Goal: Information Seeking & Learning: Find specific fact

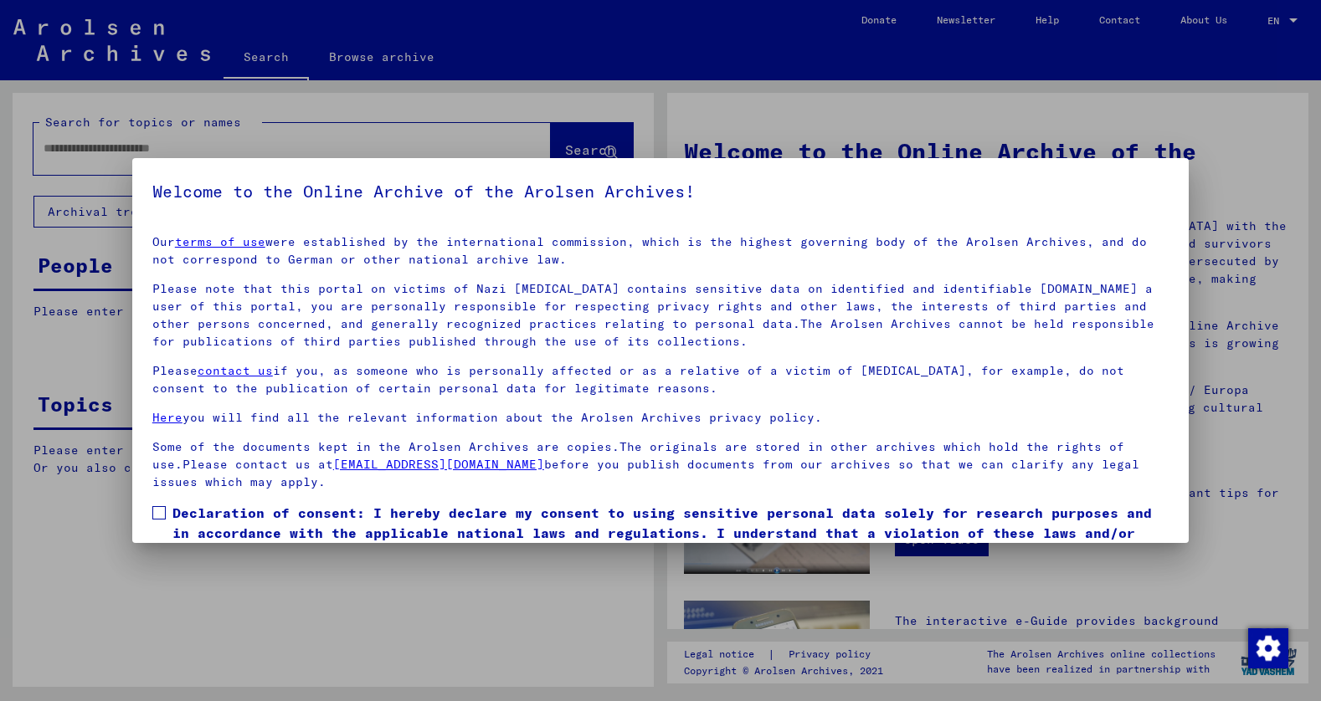
scroll to position [80, 0]
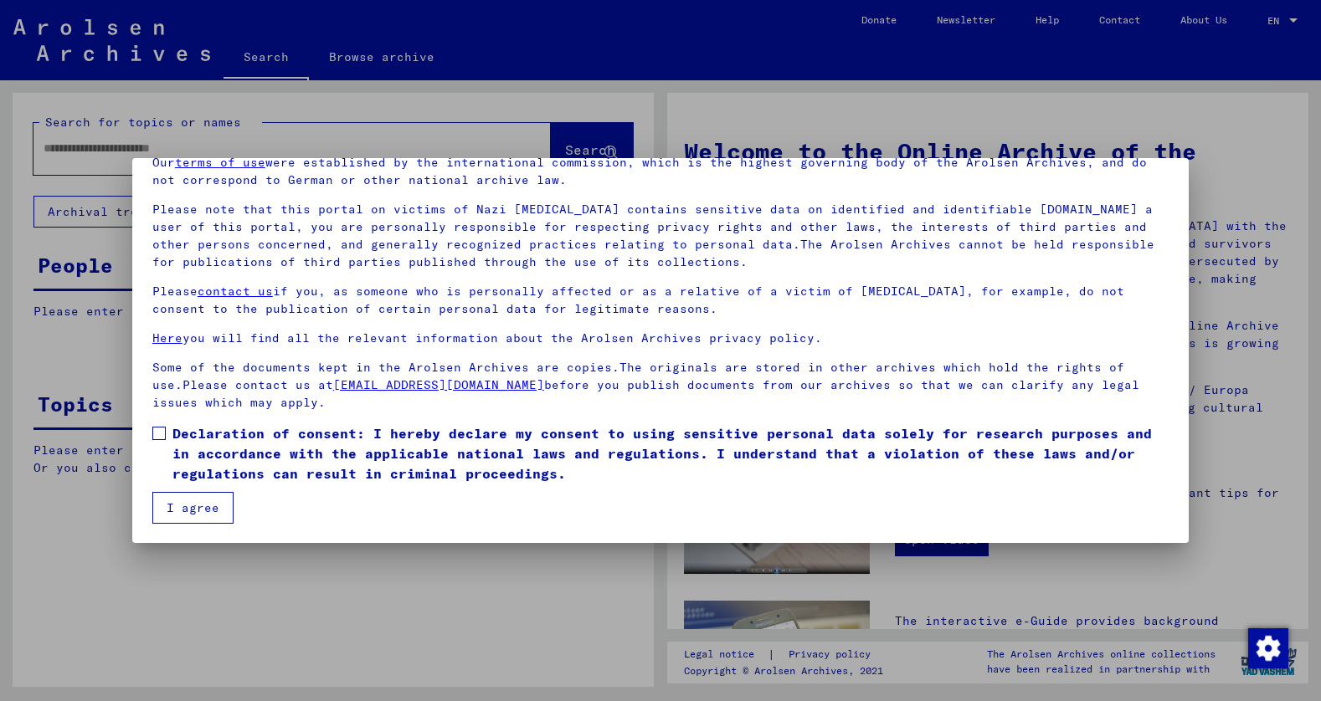
click at [159, 432] on span at bounding box center [158, 433] width 13 height 13
click at [187, 505] on button "I agree" at bounding box center [192, 508] width 81 height 32
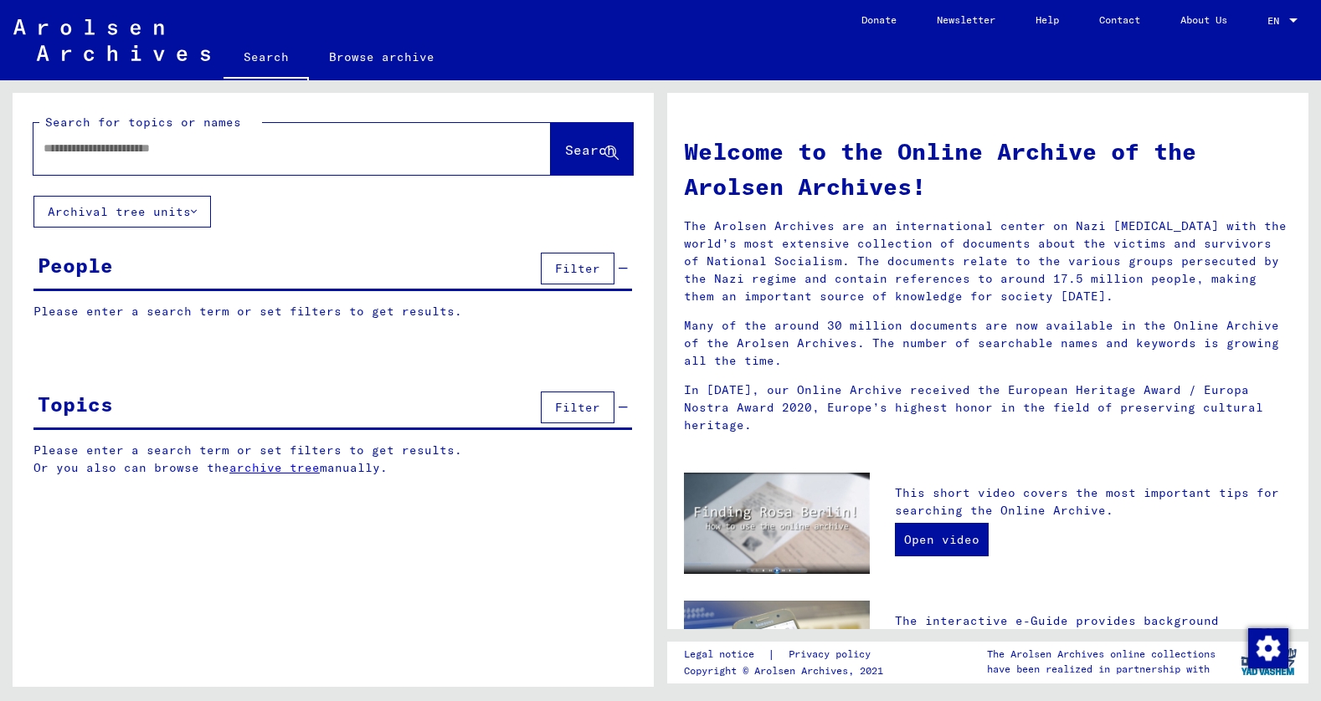
click at [1293, 20] on div at bounding box center [1293, 20] width 8 height 4
click at [633, 16] on div at bounding box center [660, 350] width 1321 height 701
click at [384, 55] on link "Browse archive" at bounding box center [382, 57] width 146 height 40
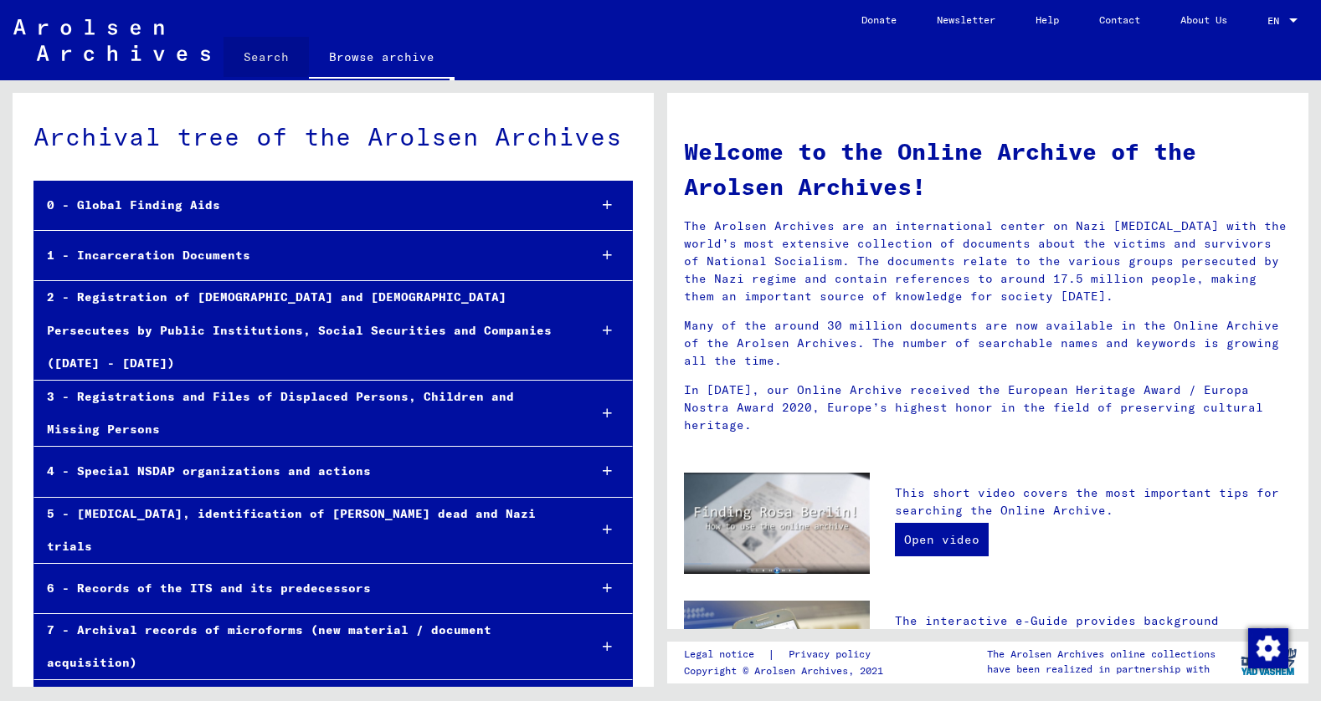
click at [262, 55] on link "Search" at bounding box center [265, 57] width 85 height 40
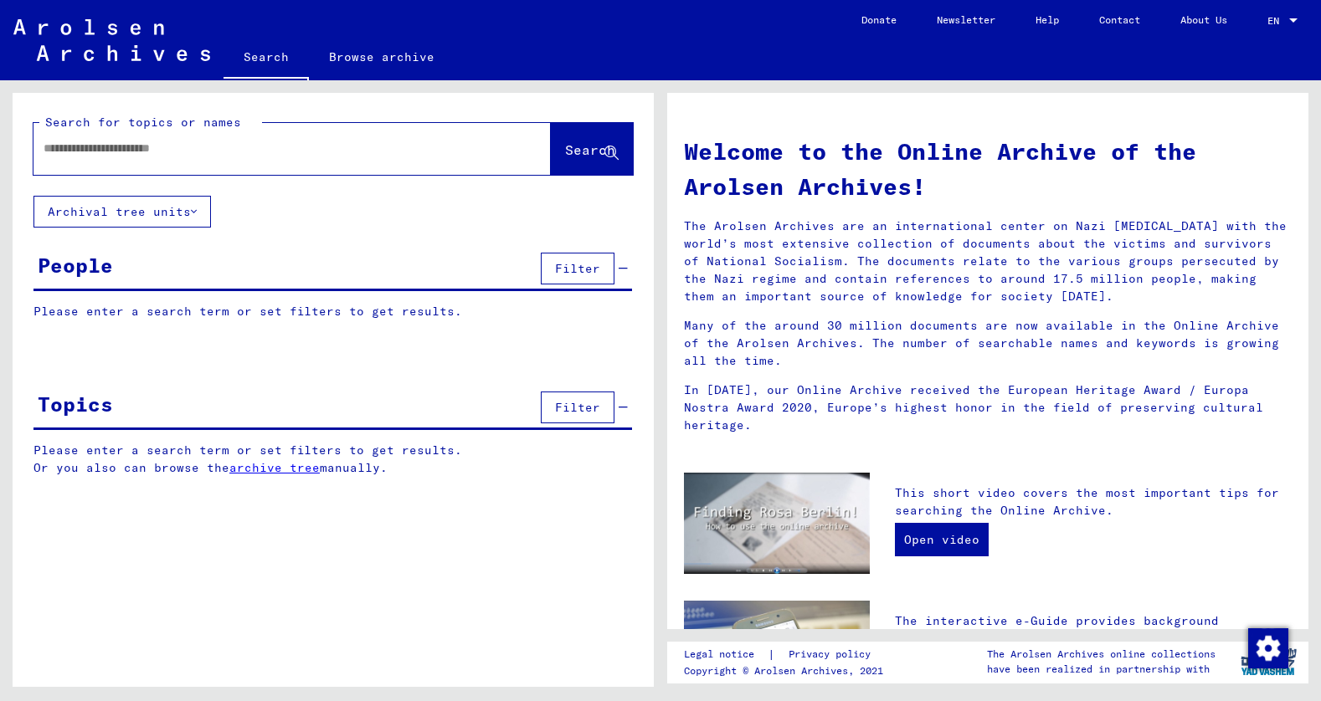
click at [199, 208] on button "Archival tree units" at bounding box center [121, 212] width 177 height 32
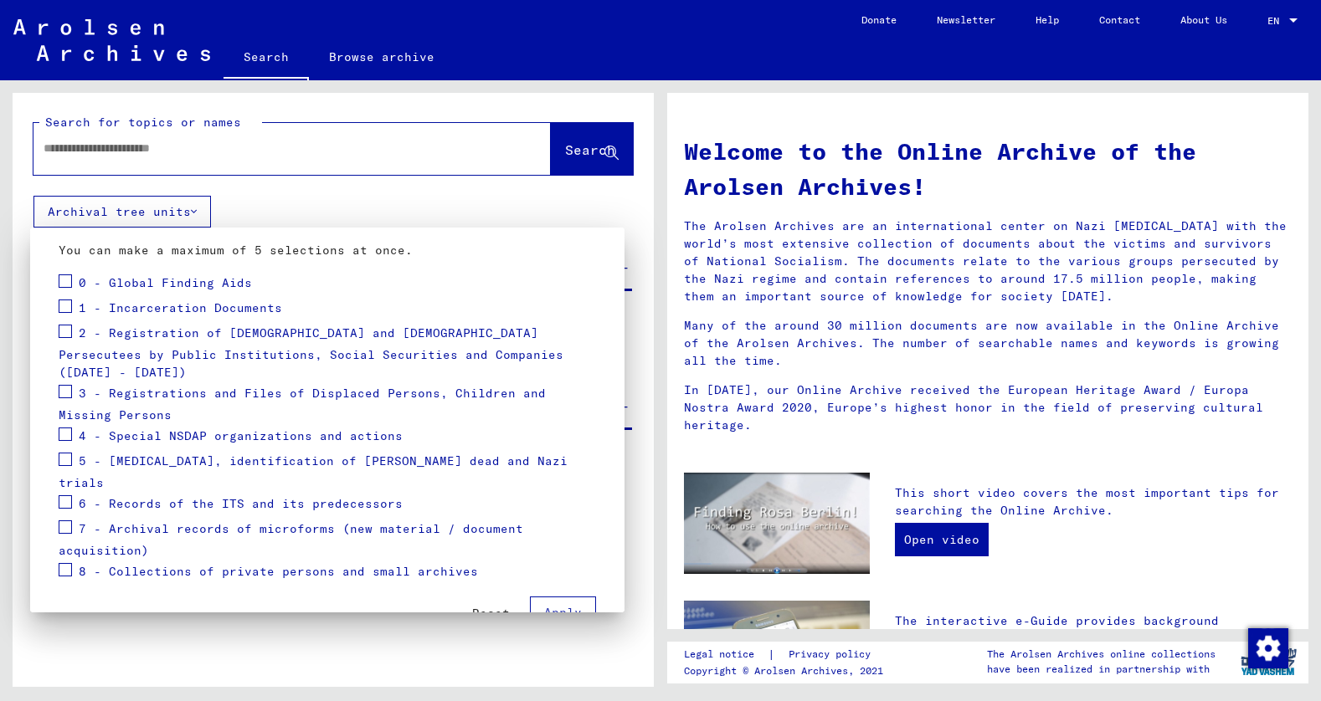
scroll to position [177, 0]
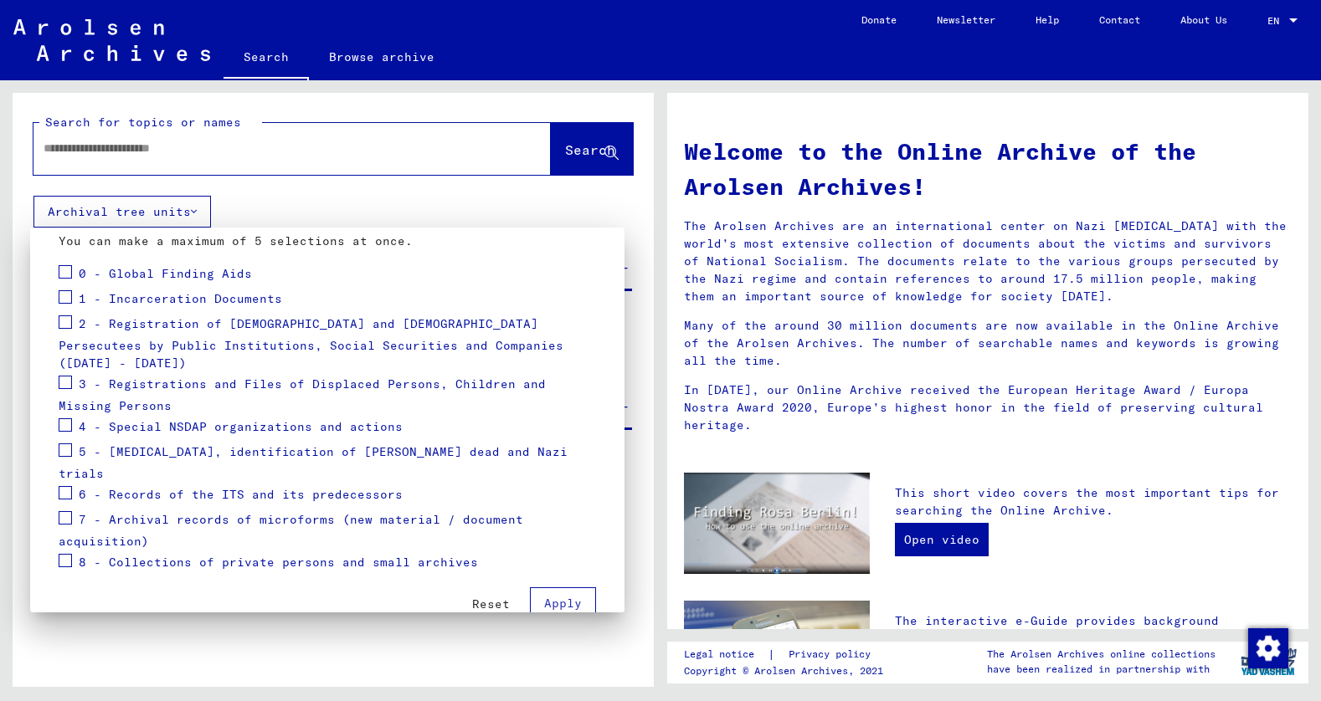
click at [193, 210] on div at bounding box center [660, 350] width 1321 height 701
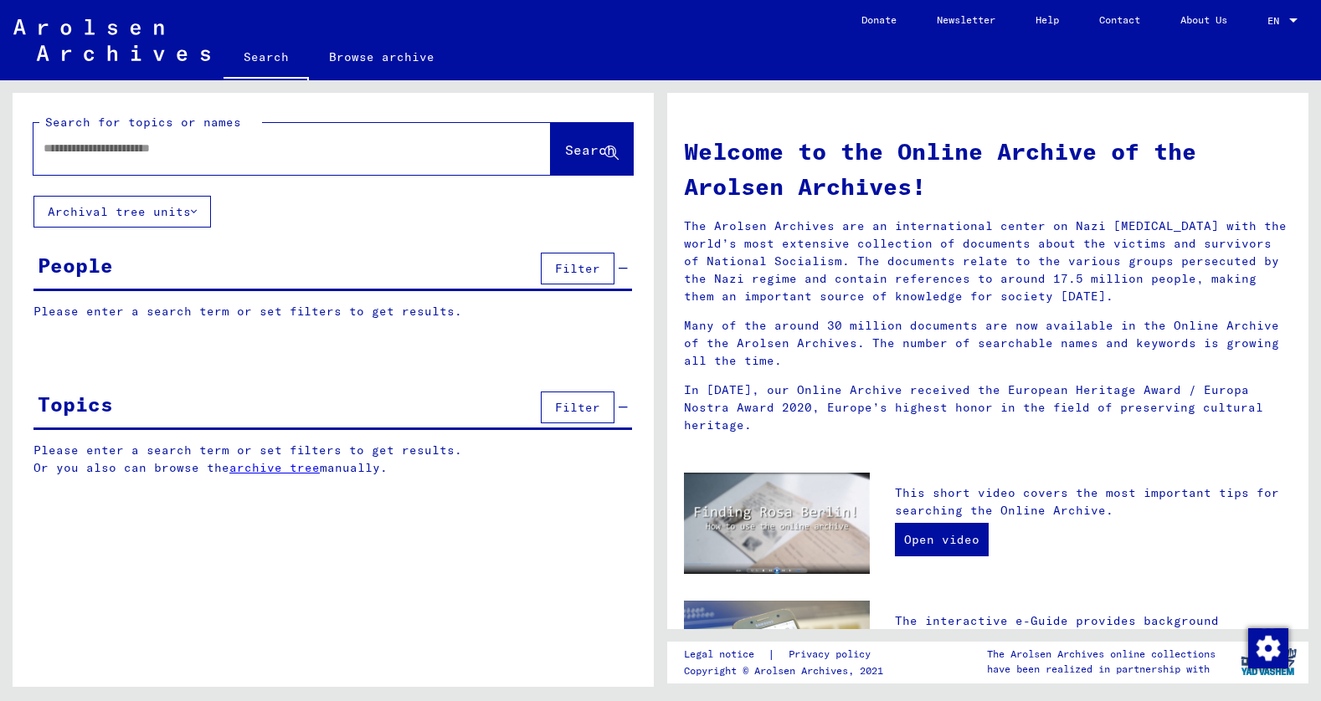
click at [185, 147] on input "text" at bounding box center [272, 149] width 457 height 18
type input "*******"
click at [565, 150] on span "Search" at bounding box center [590, 149] width 50 height 17
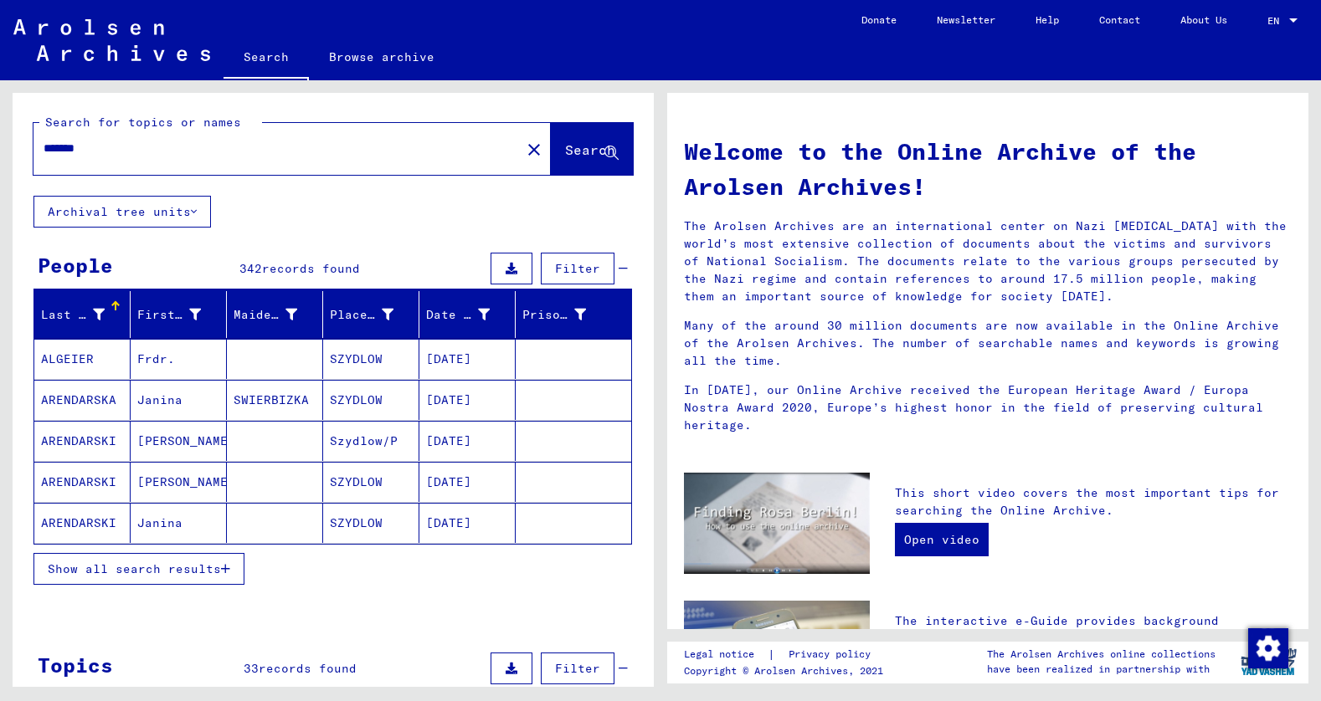
click at [561, 268] on span "Filter" at bounding box center [577, 268] width 45 height 15
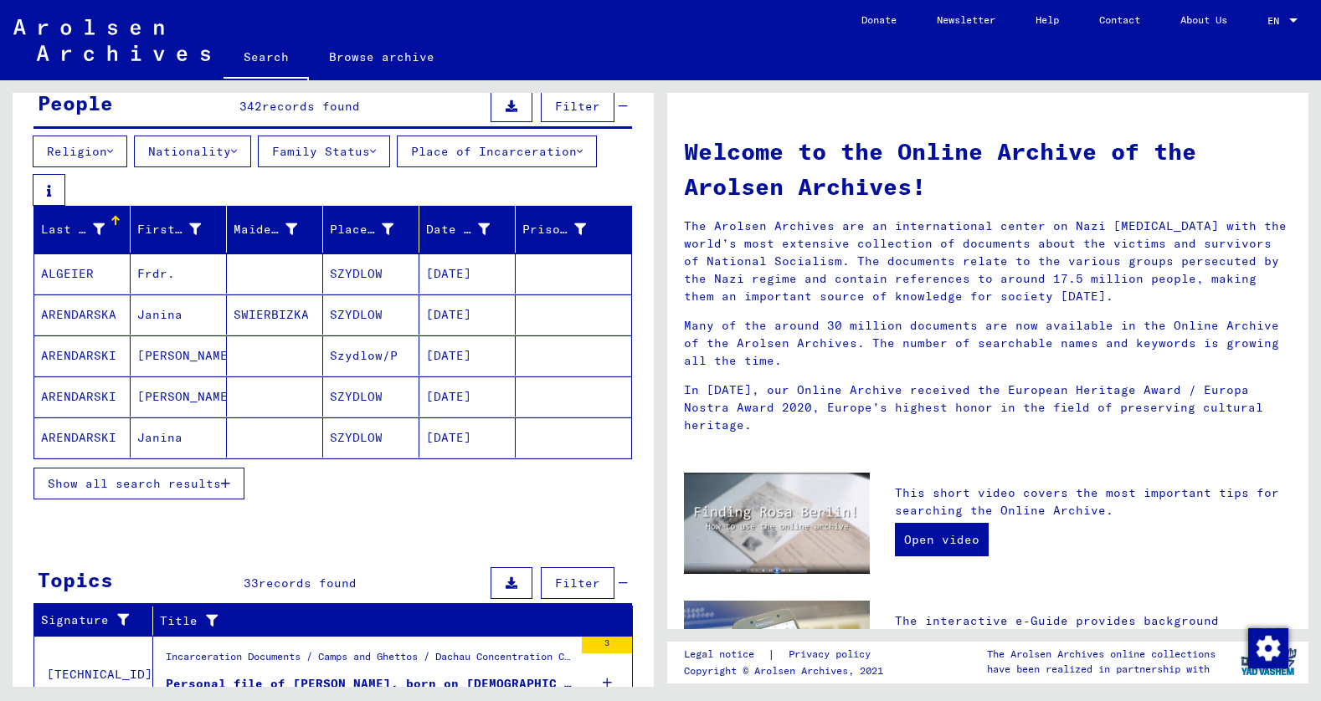
scroll to position [167, 0]
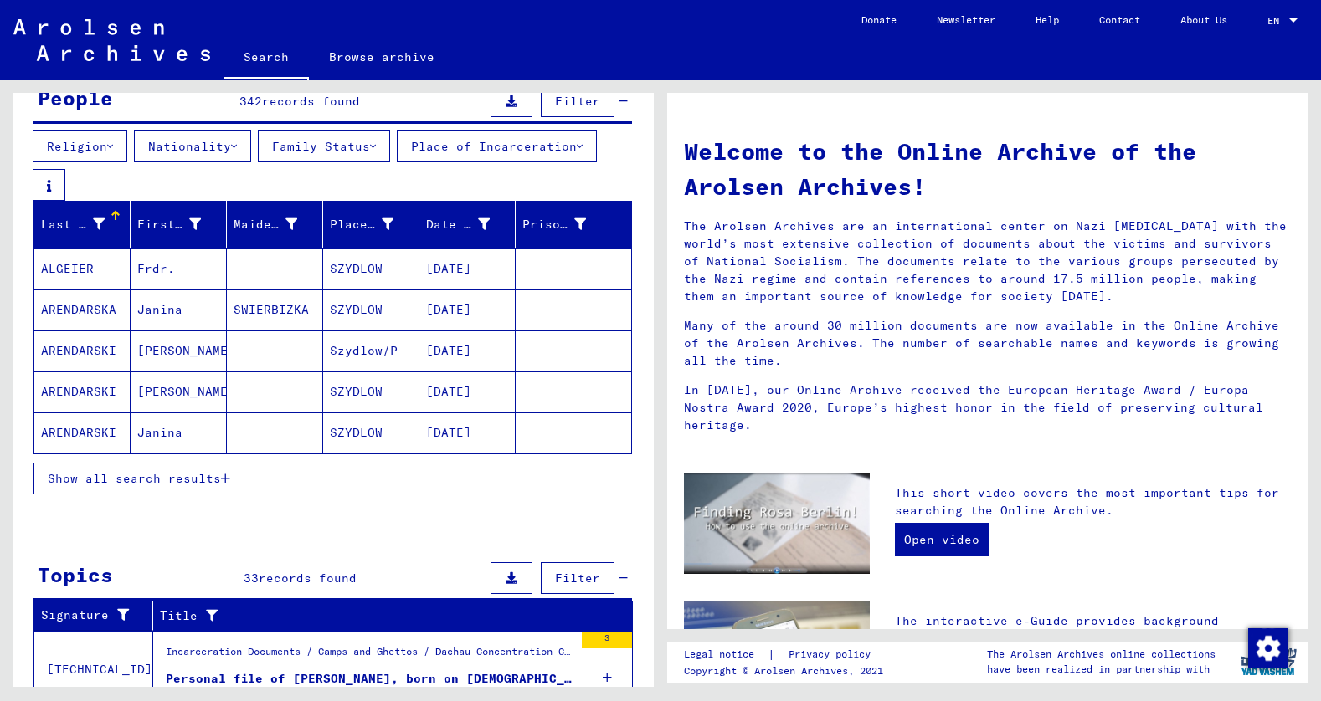
click at [228, 477] on icon "button" at bounding box center [225, 479] width 9 height 12
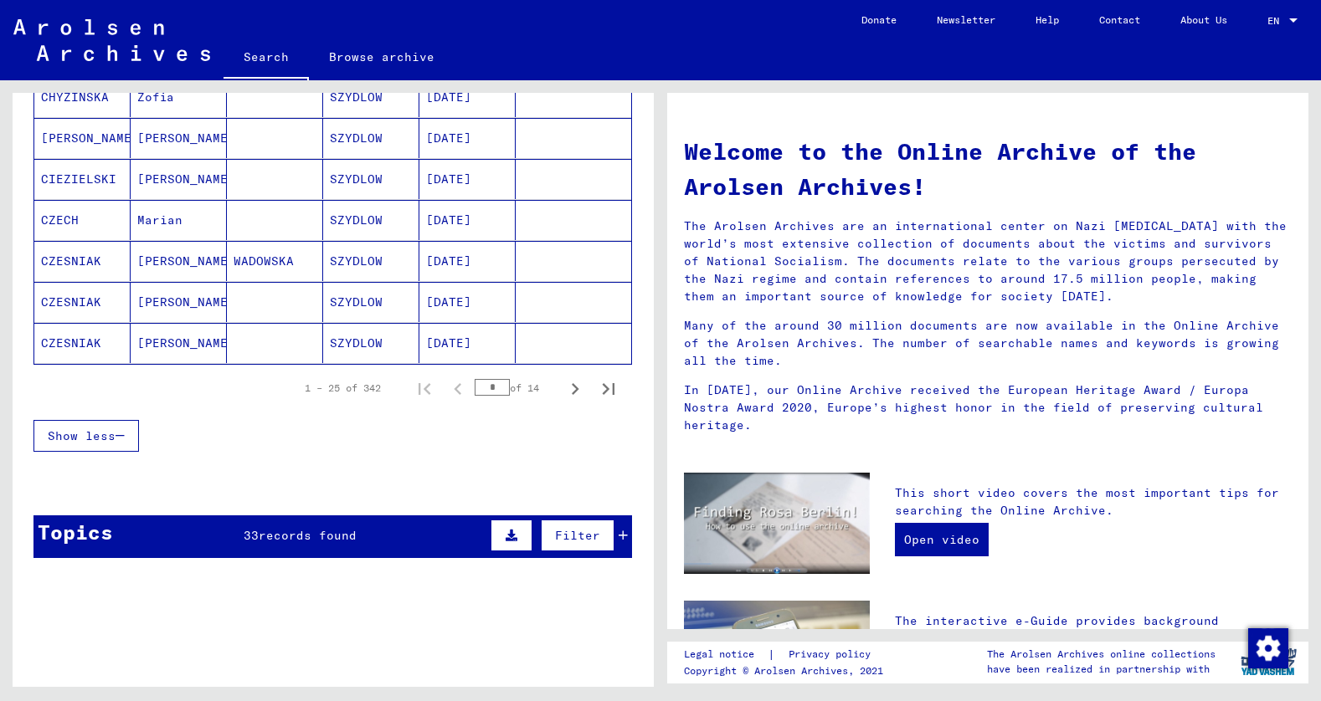
scroll to position [1065, 0]
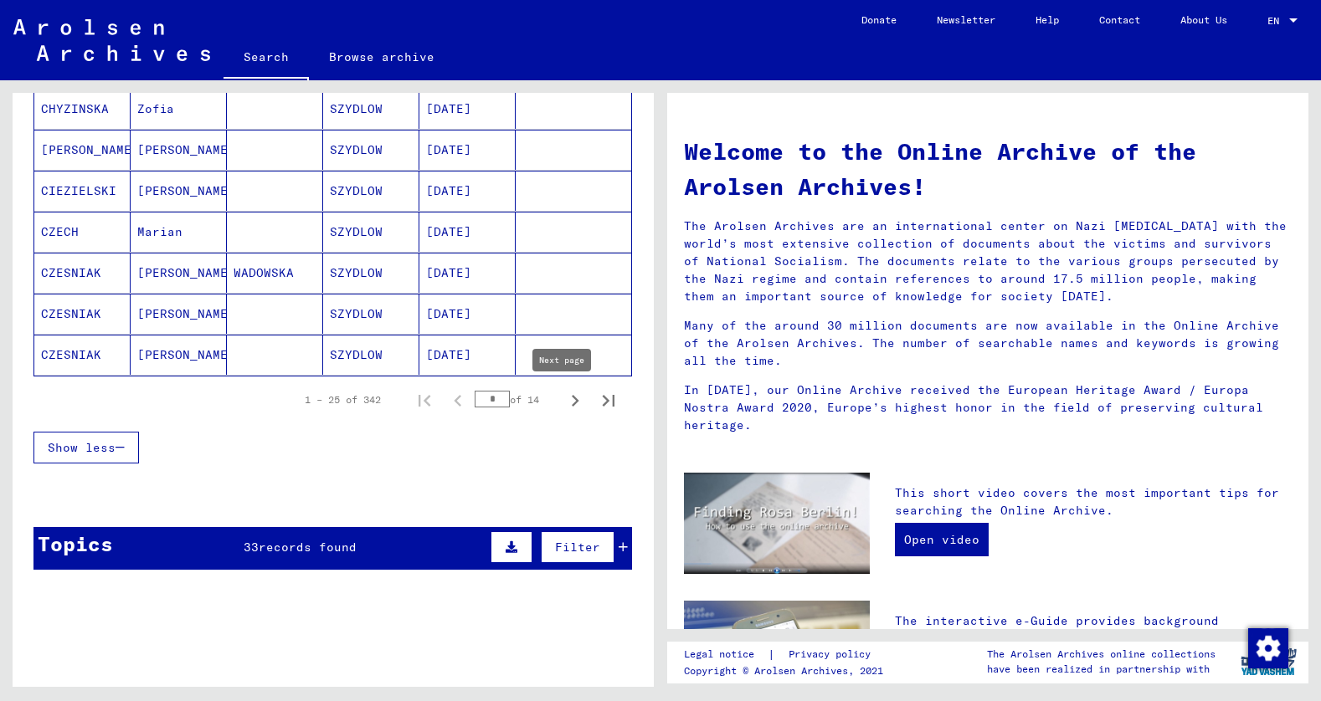
click at [563, 400] on icon "Next page" at bounding box center [574, 400] width 23 height 23
click at [563, 401] on icon "Next page" at bounding box center [574, 400] width 23 height 23
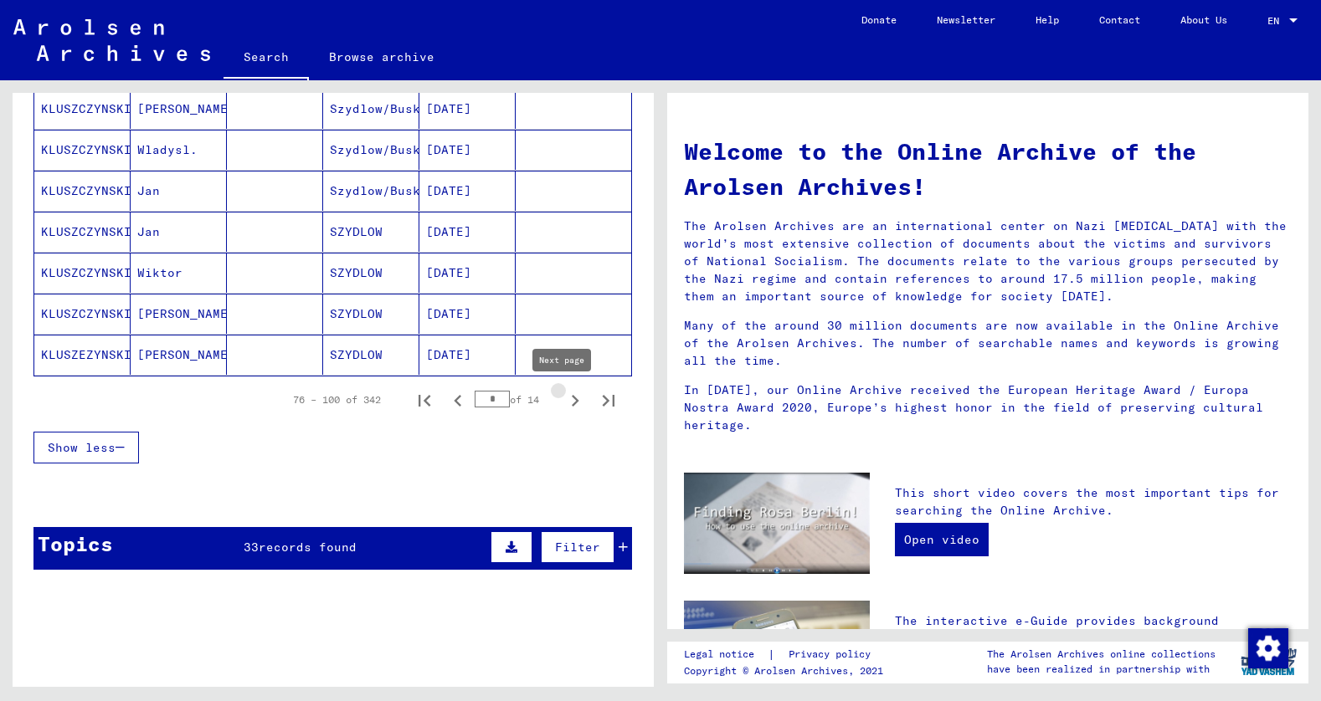
click at [563, 401] on icon "Next page" at bounding box center [574, 400] width 23 height 23
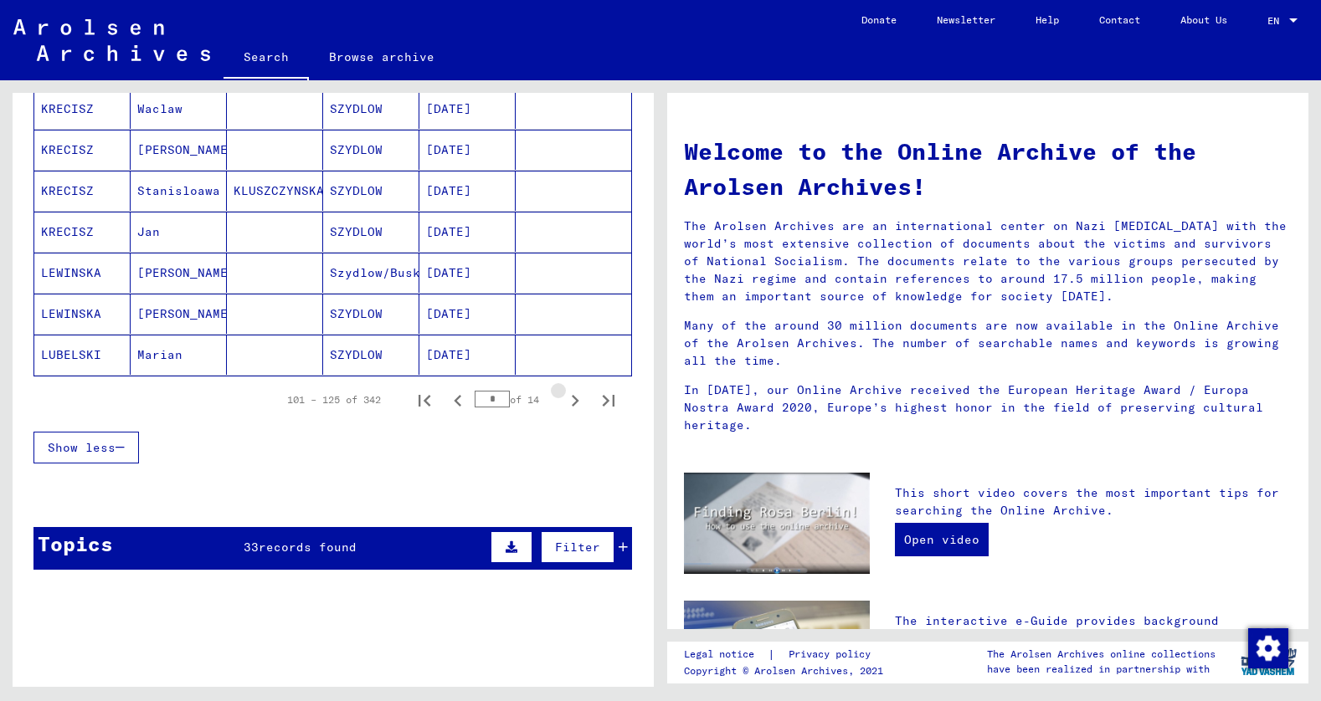
click at [563, 401] on icon "Next page" at bounding box center [574, 400] width 23 height 23
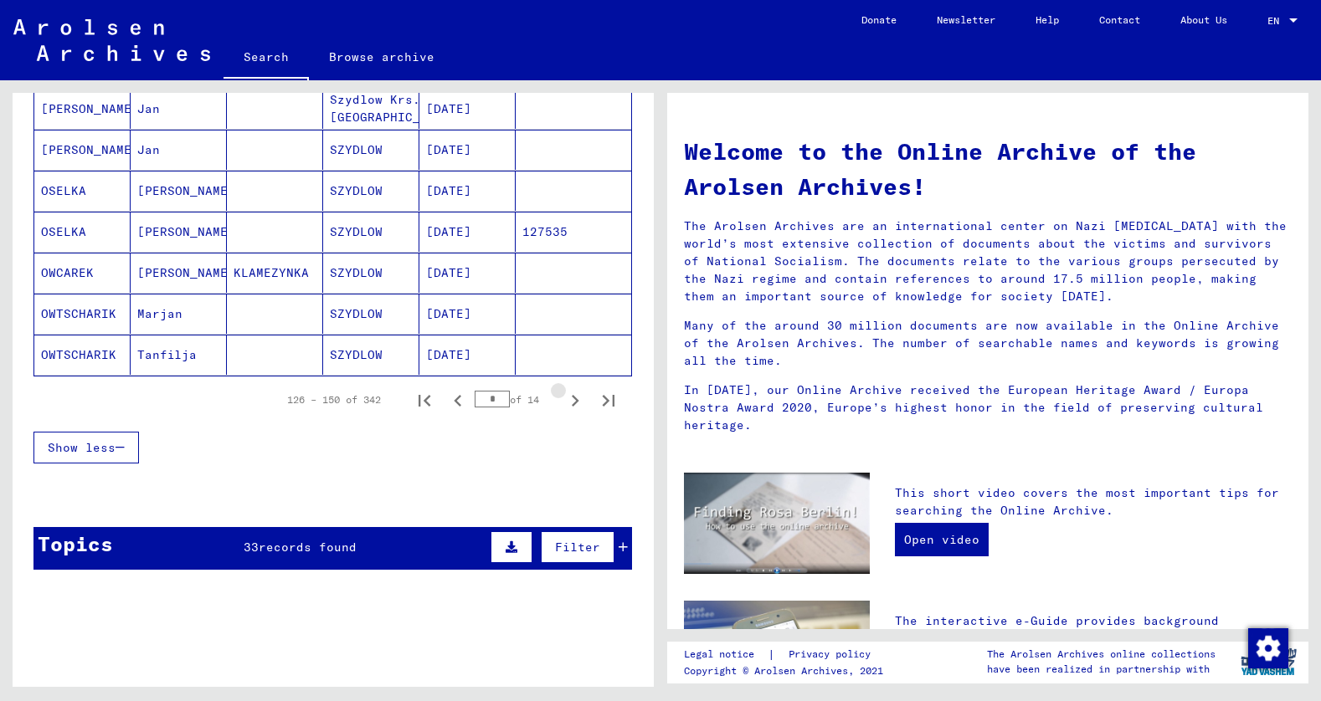
click at [563, 401] on icon "Next page" at bounding box center [574, 400] width 23 height 23
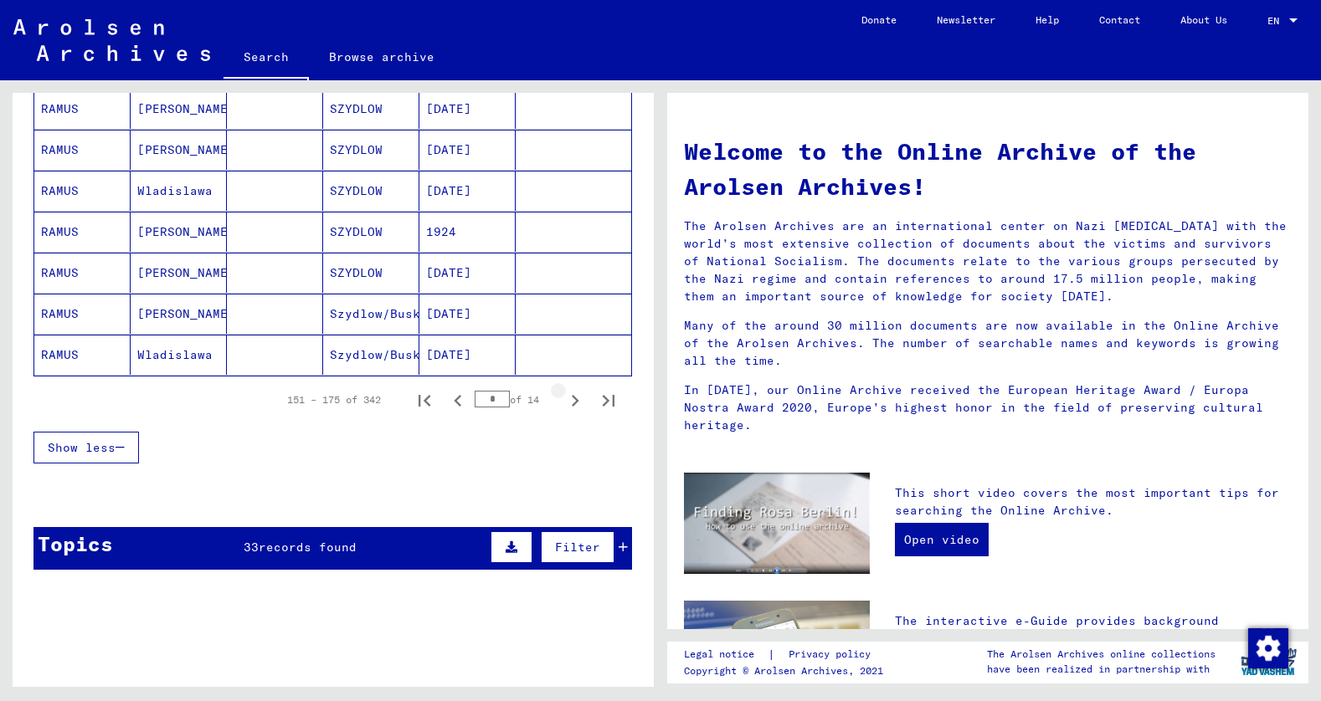
click at [563, 401] on icon "Next page" at bounding box center [574, 400] width 23 height 23
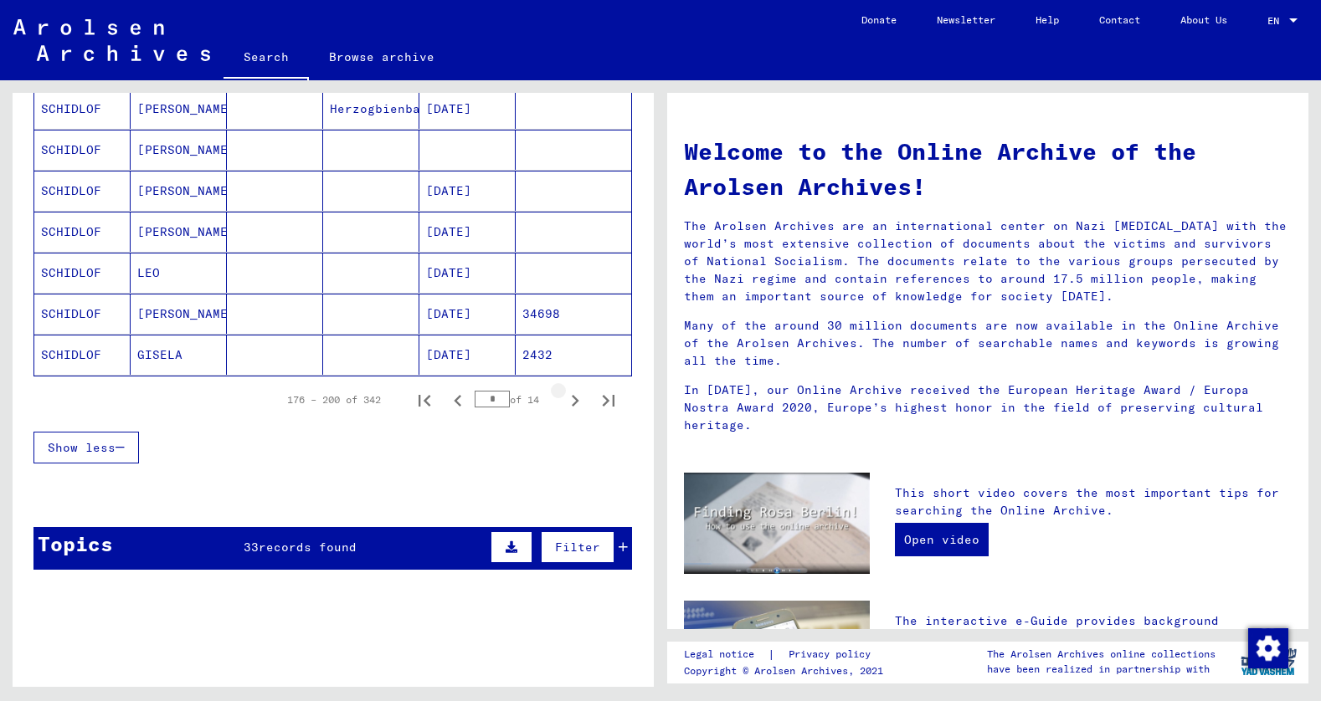
click at [563, 401] on icon "Next page" at bounding box center [574, 400] width 23 height 23
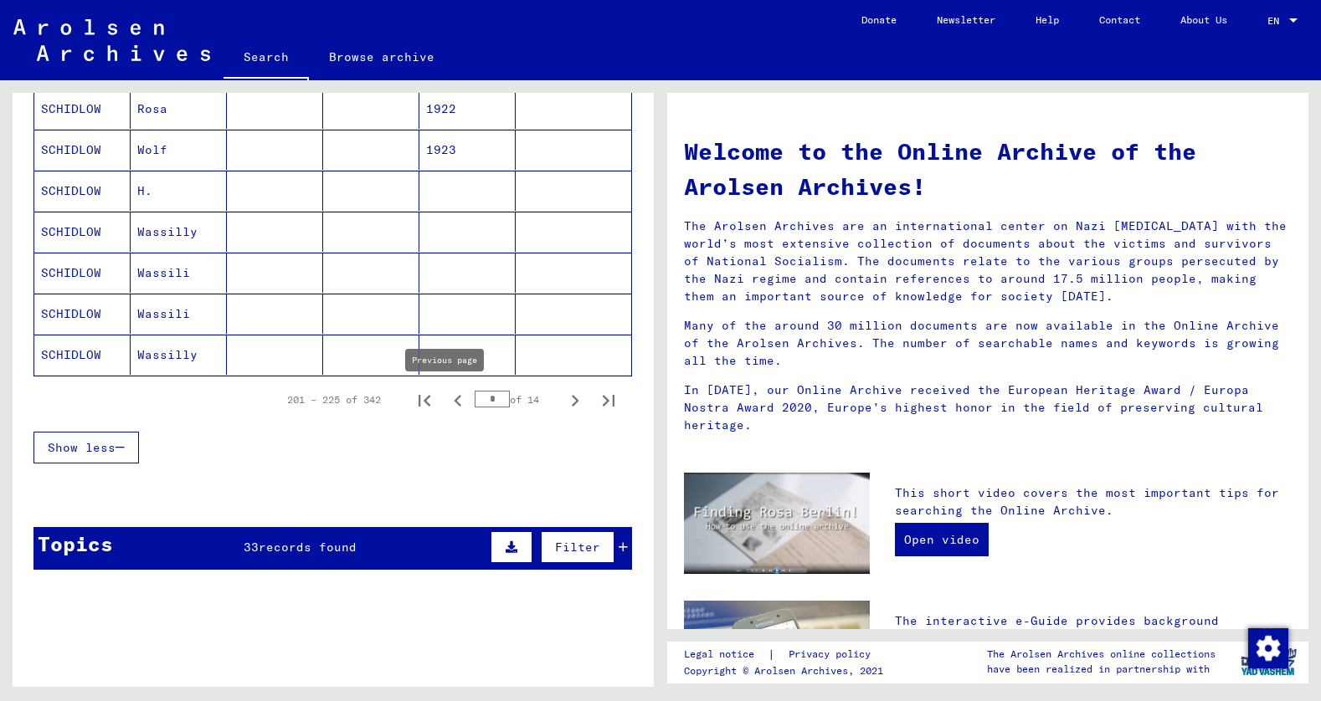
click at [446, 403] on icon "Previous page" at bounding box center [457, 400] width 23 height 23
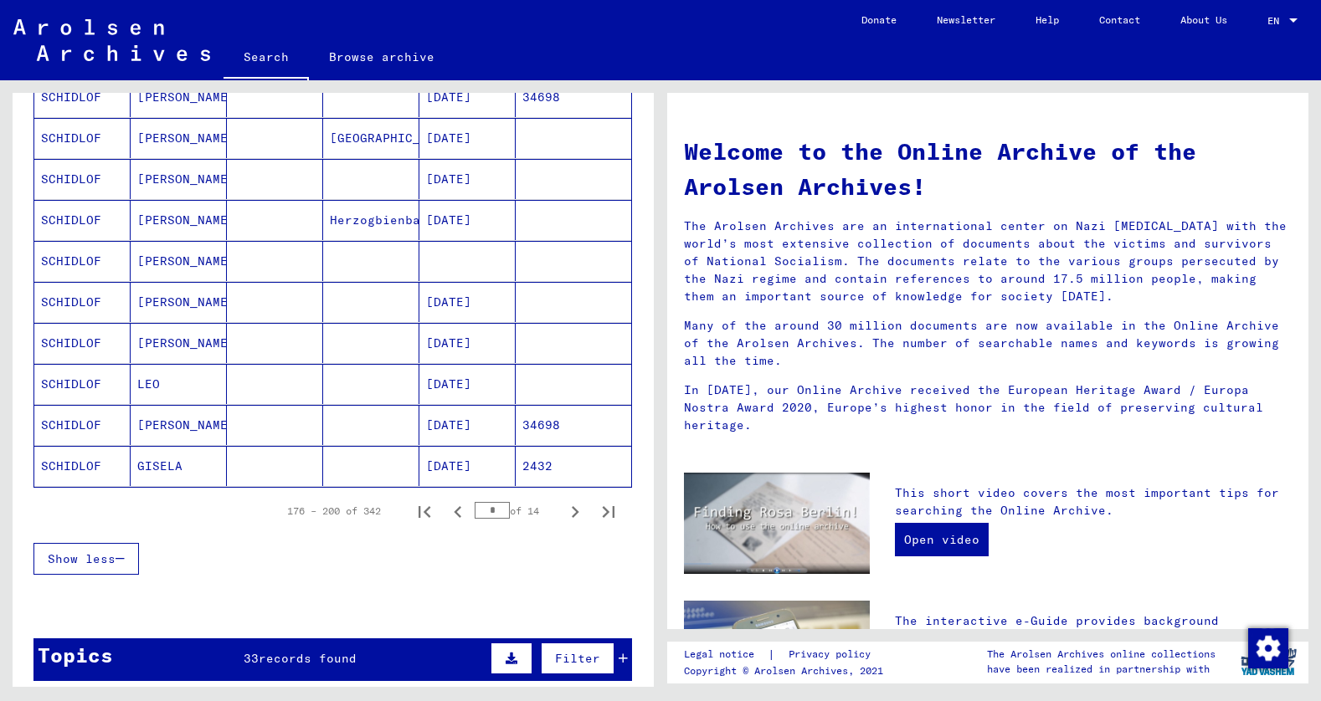
scroll to position [982, 0]
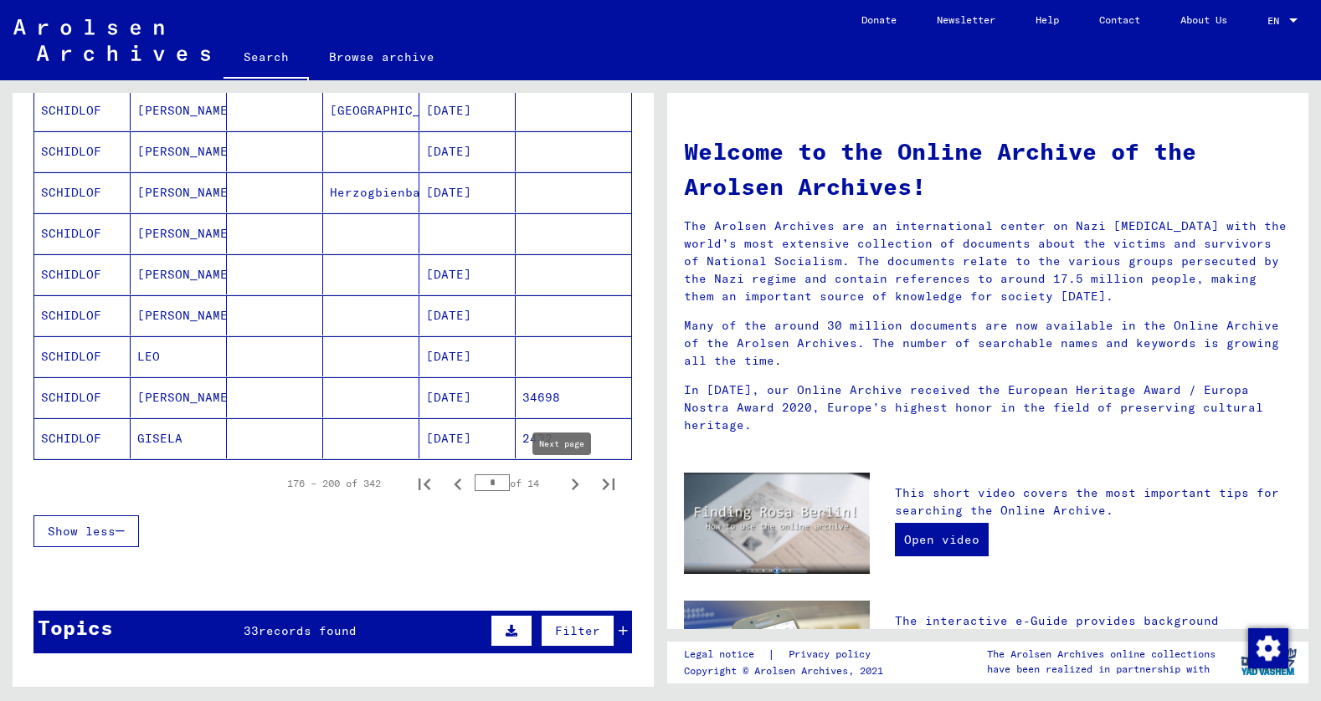
click at [572, 486] on icon "Next page" at bounding box center [576, 485] width 8 height 12
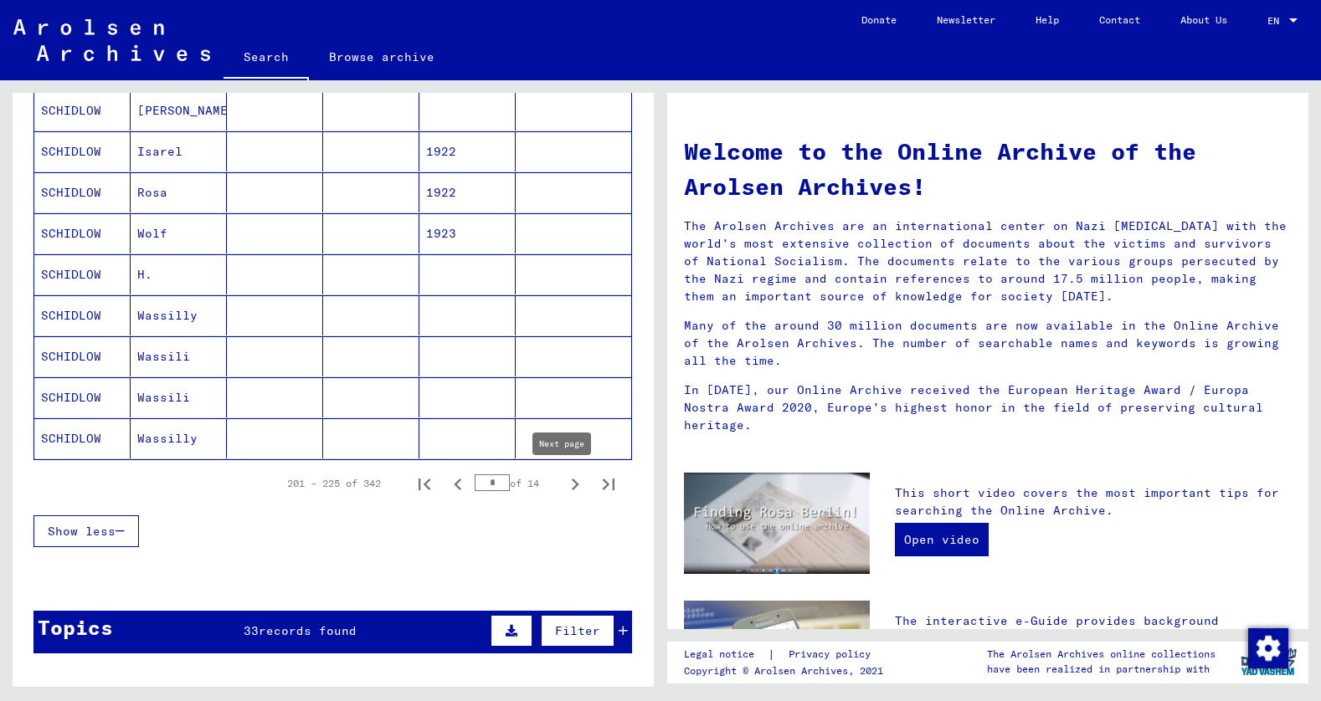
click at [563, 485] on icon "Next page" at bounding box center [574, 484] width 23 height 23
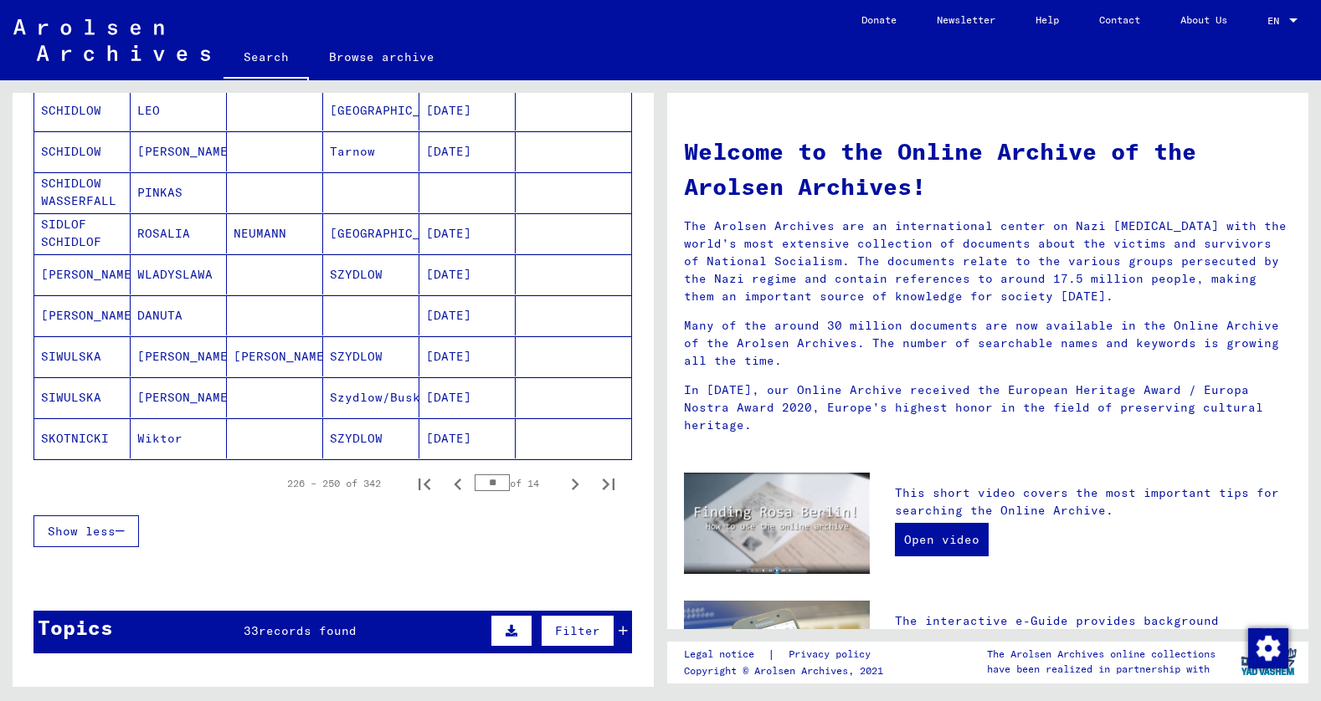
click at [572, 484] on icon "Next page" at bounding box center [576, 485] width 8 height 12
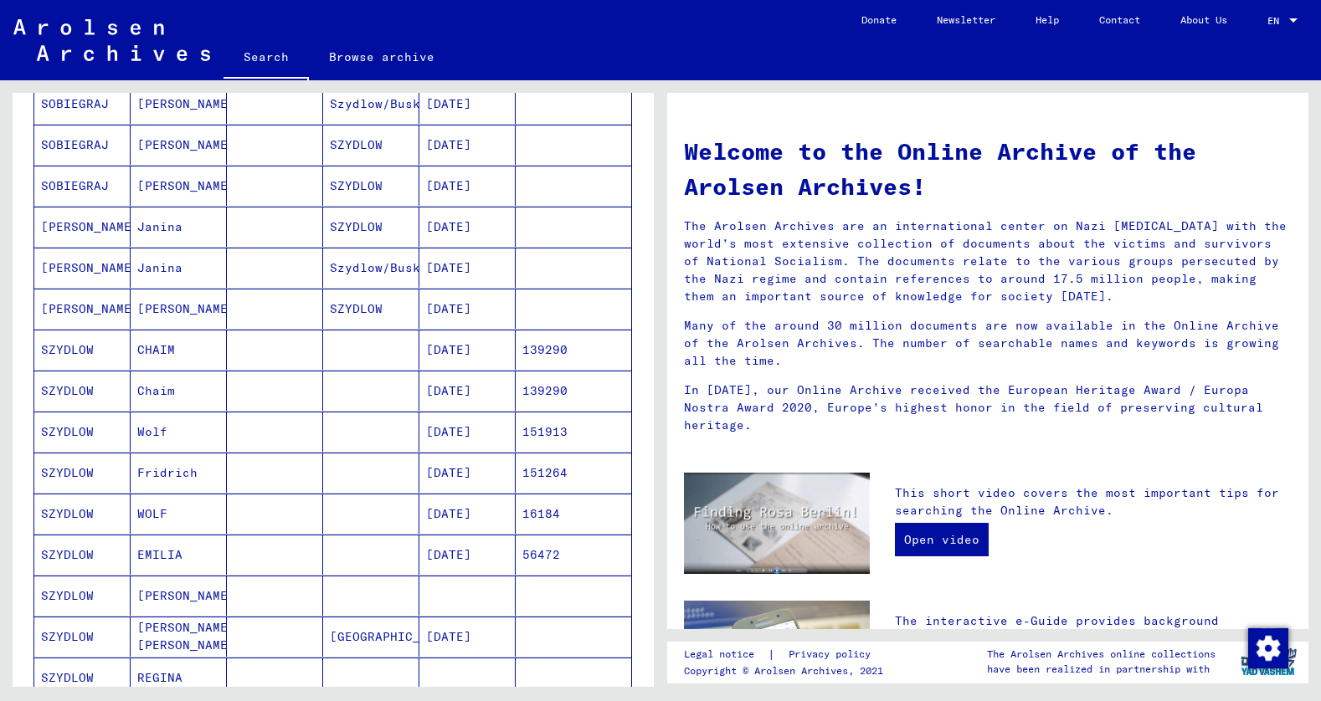
scroll to position [480, 0]
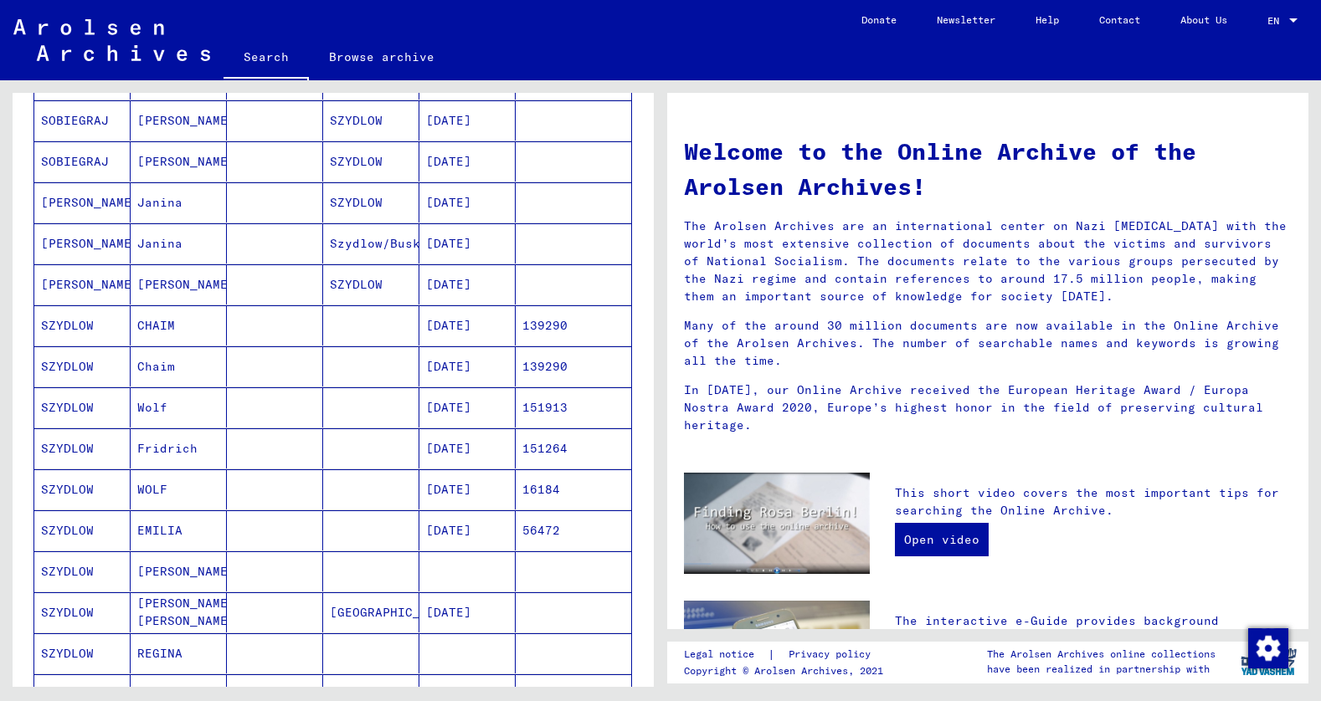
click at [64, 325] on mat-cell "SZYDLOW" at bounding box center [82, 325] width 96 height 40
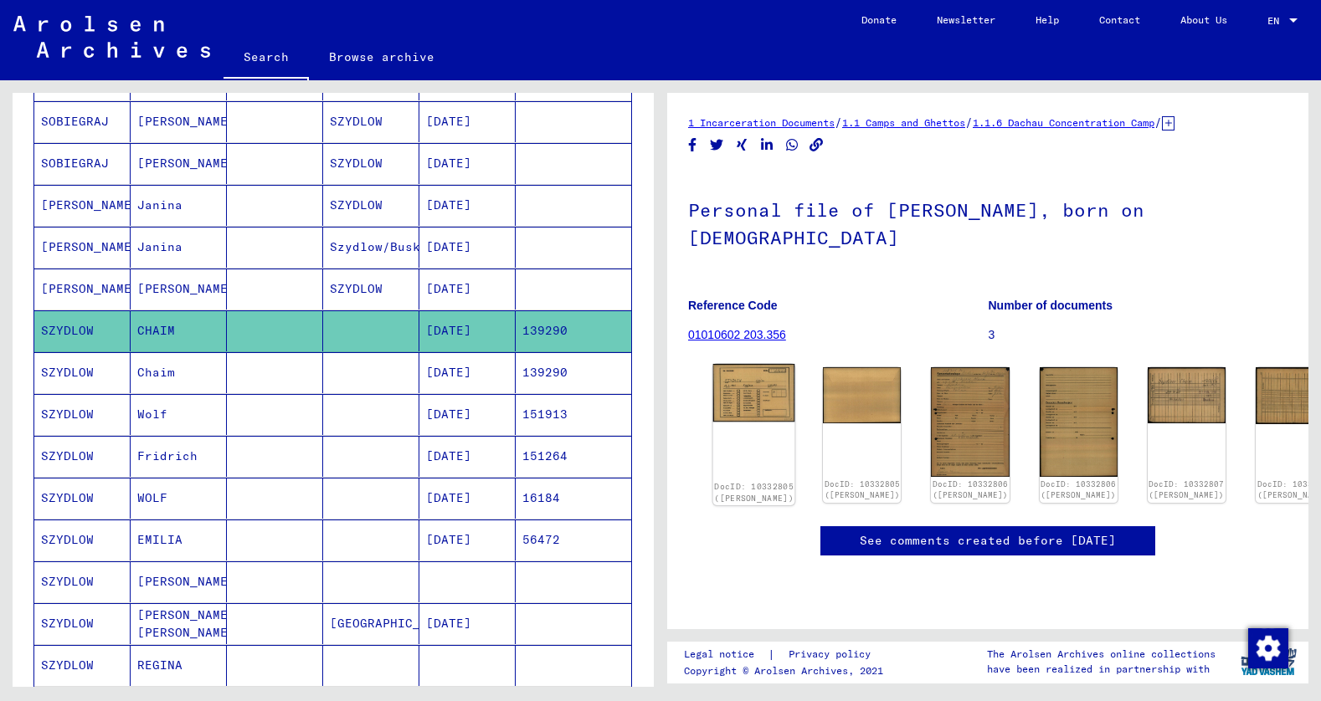
click at [753, 395] on img at bounding box center [754, 393] width 82 height 59
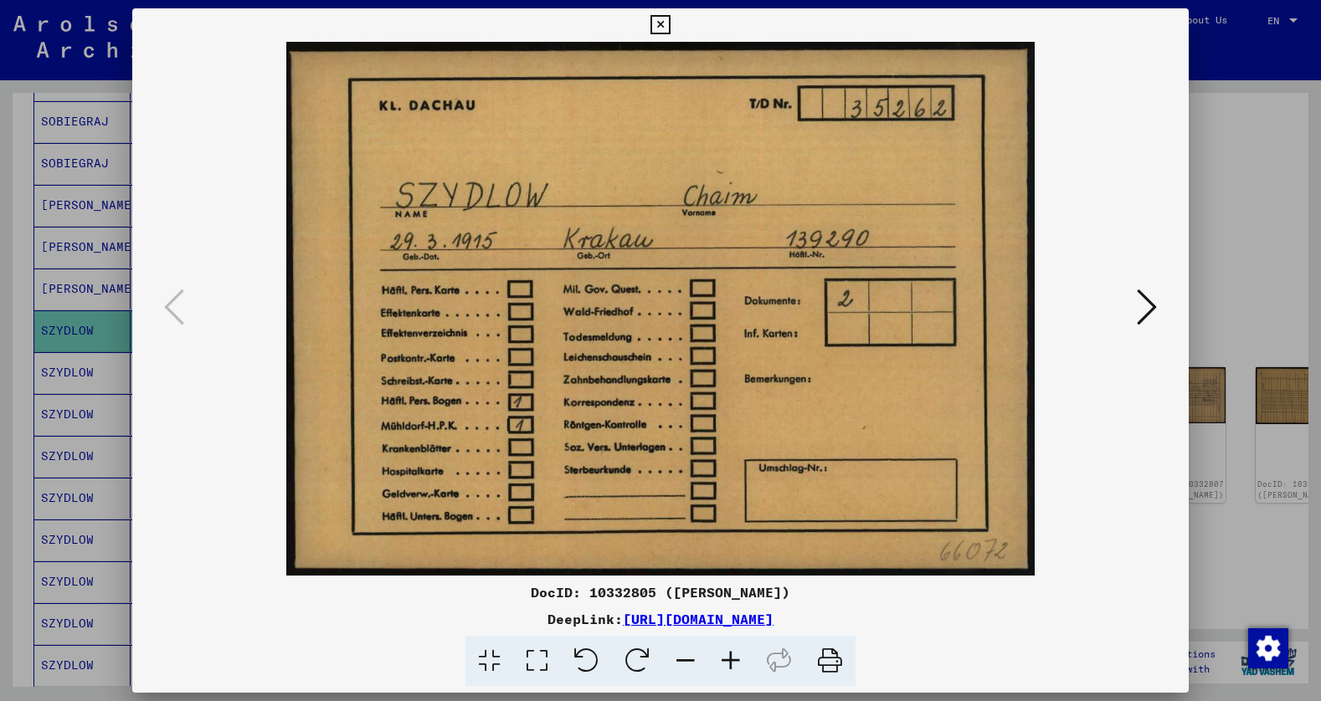
click at [662, 28] on icon at bounding box center [659, 25] width 19 height 20
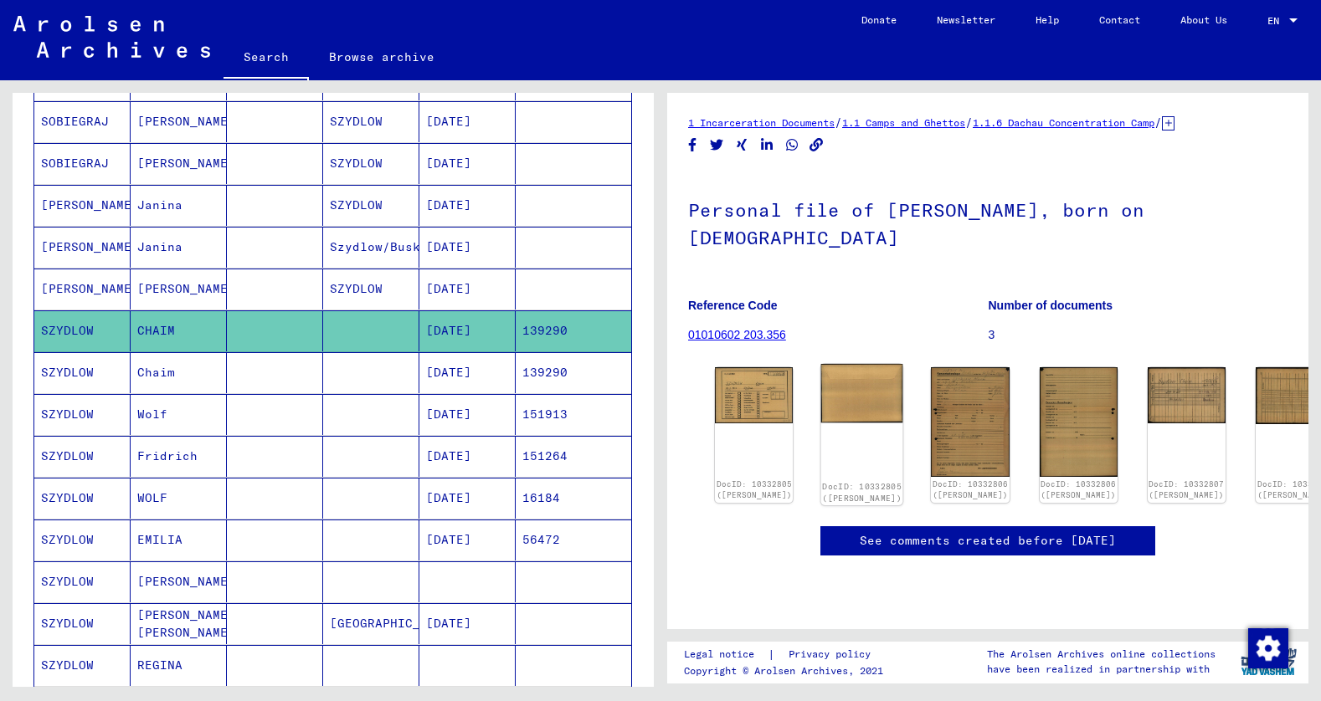
click at [843, 397] on img at bounding box center [862, 393] width 82 height 59
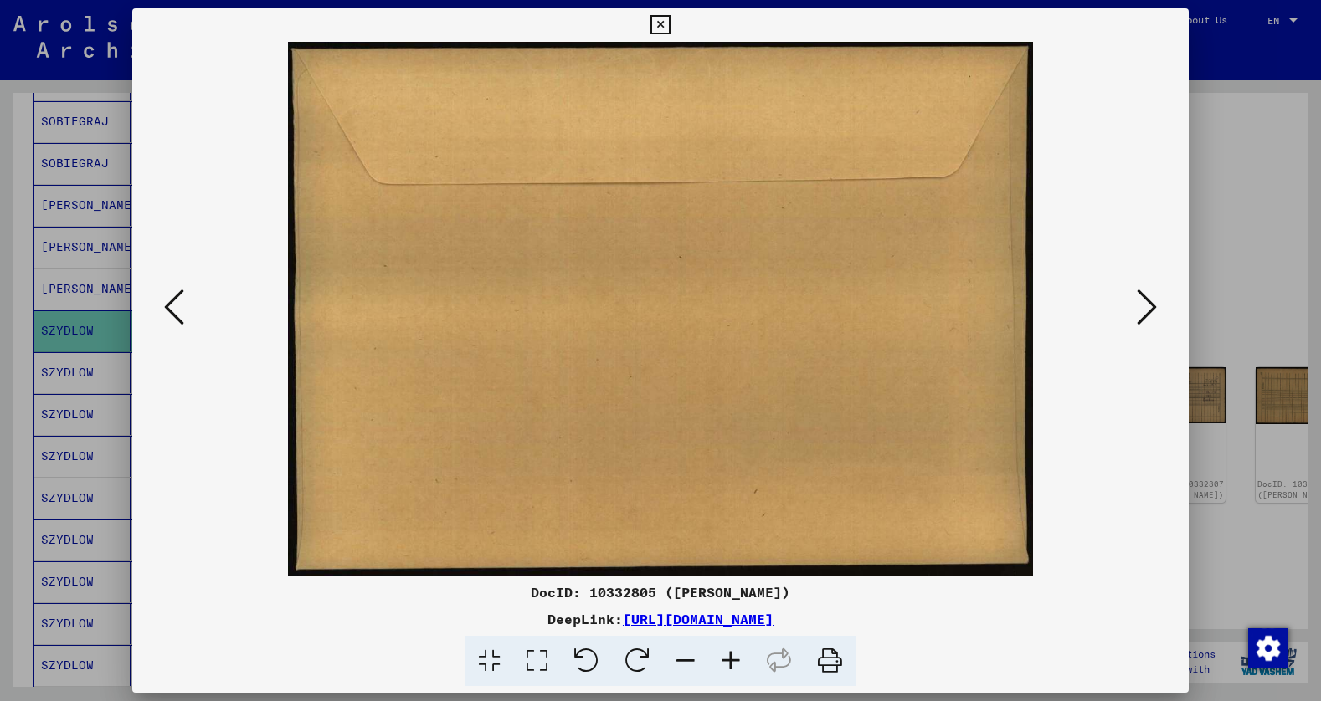
drag, startPoint x: 665, startPoint y: 26, endPoint x: 985, endPoint y: 413, distance: 501.7
click at [665, 26] on icon at bounding box center [659, 25] width 19 height 20
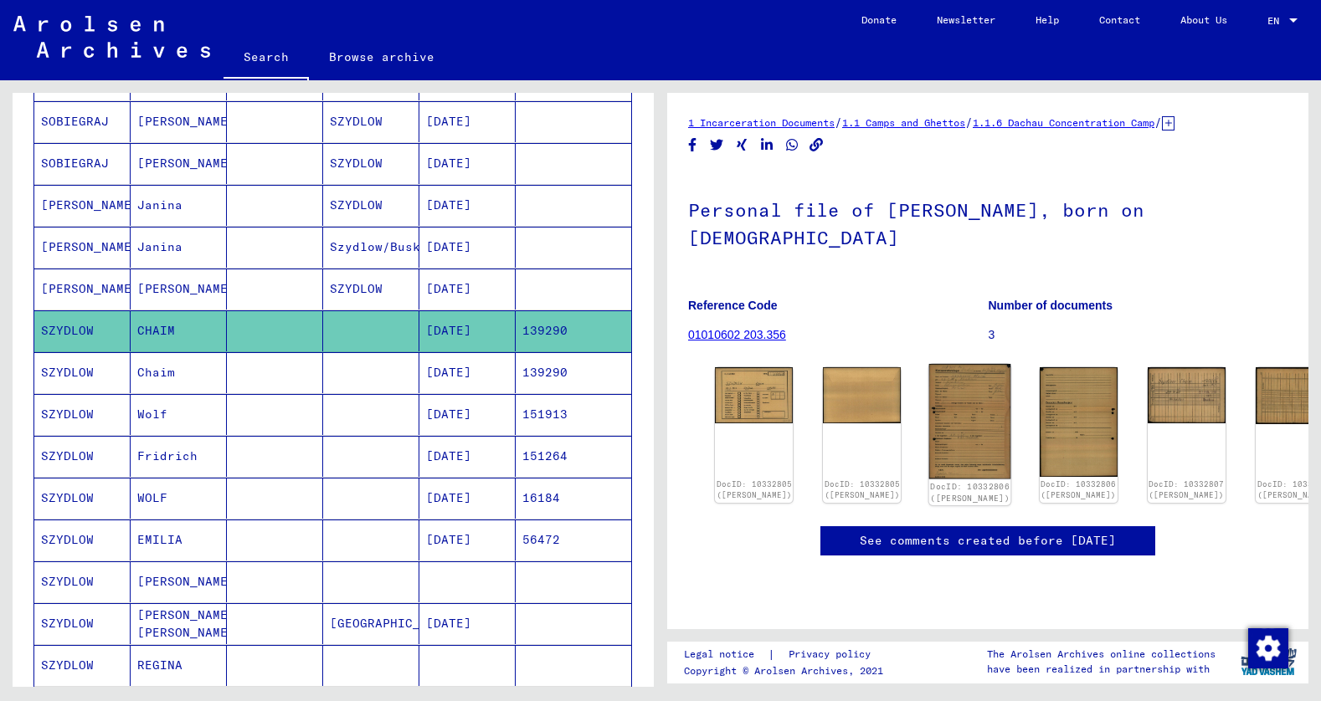
click at [933, 413] on img at bounding box center [970, 421] width 82 height 115
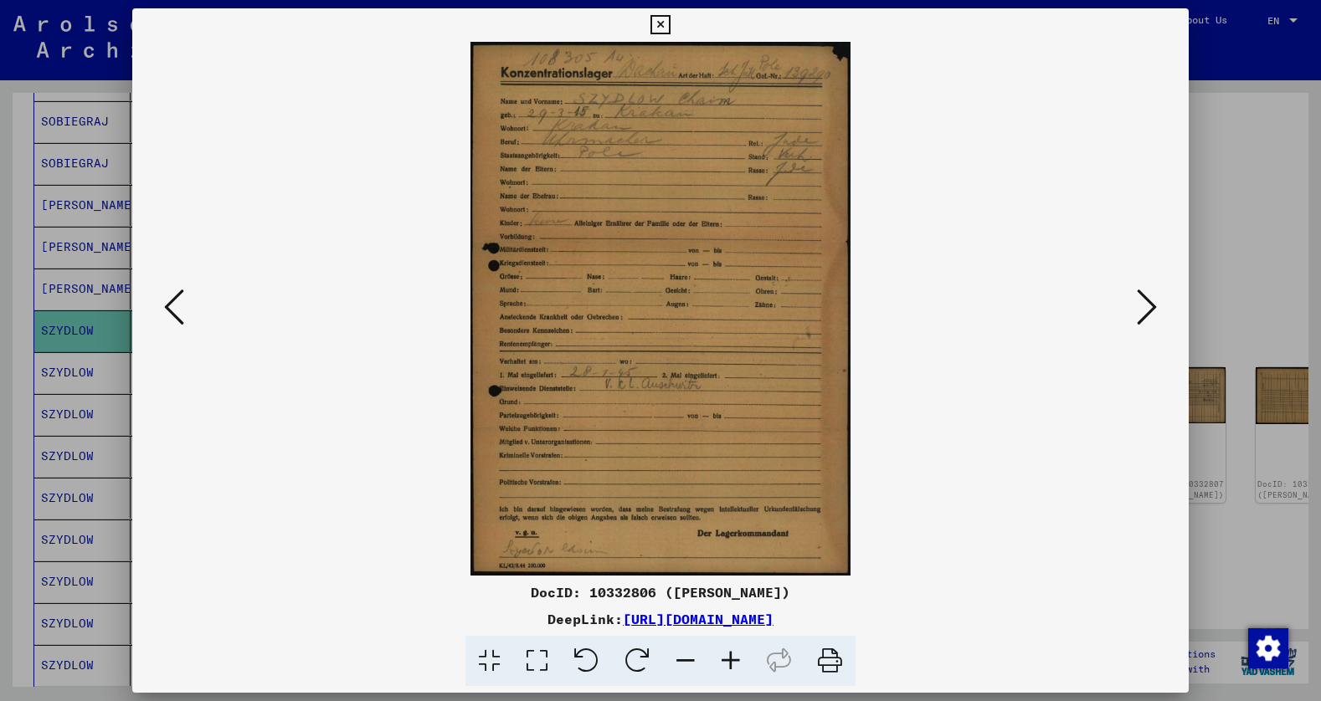
click at [663, 27] on icon at bounding box center [659, 25] width 19 height 20
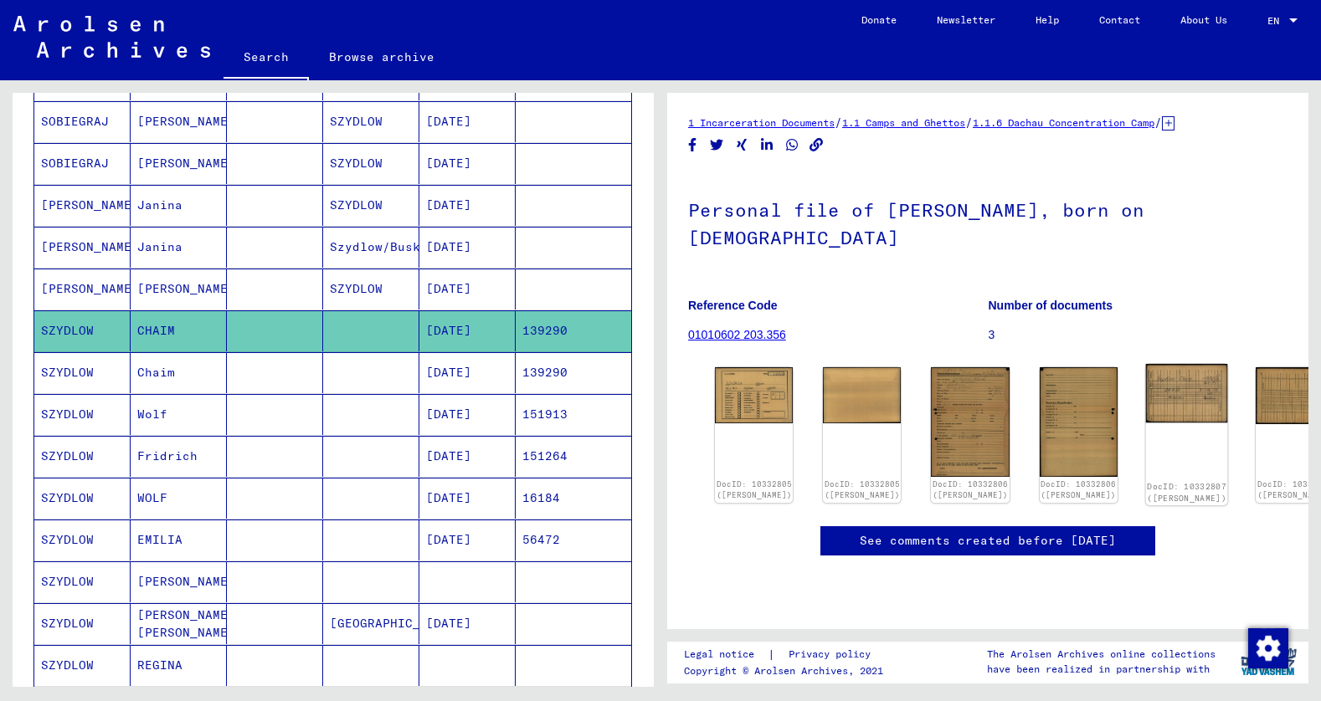
click at [1145, 391] on img at bounding box center [1186, 393] width 82 height 59
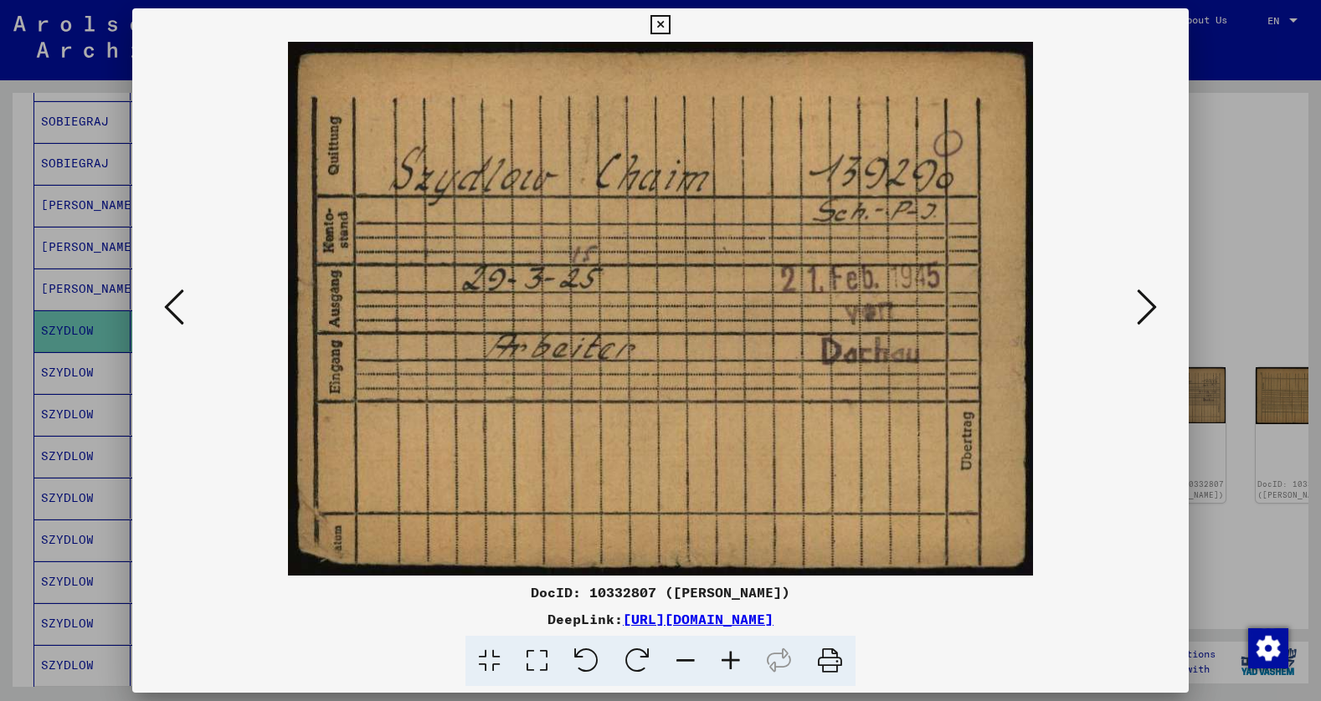
click at [661, 24] on icon at bounding box center [659, 25] width 19 height 20
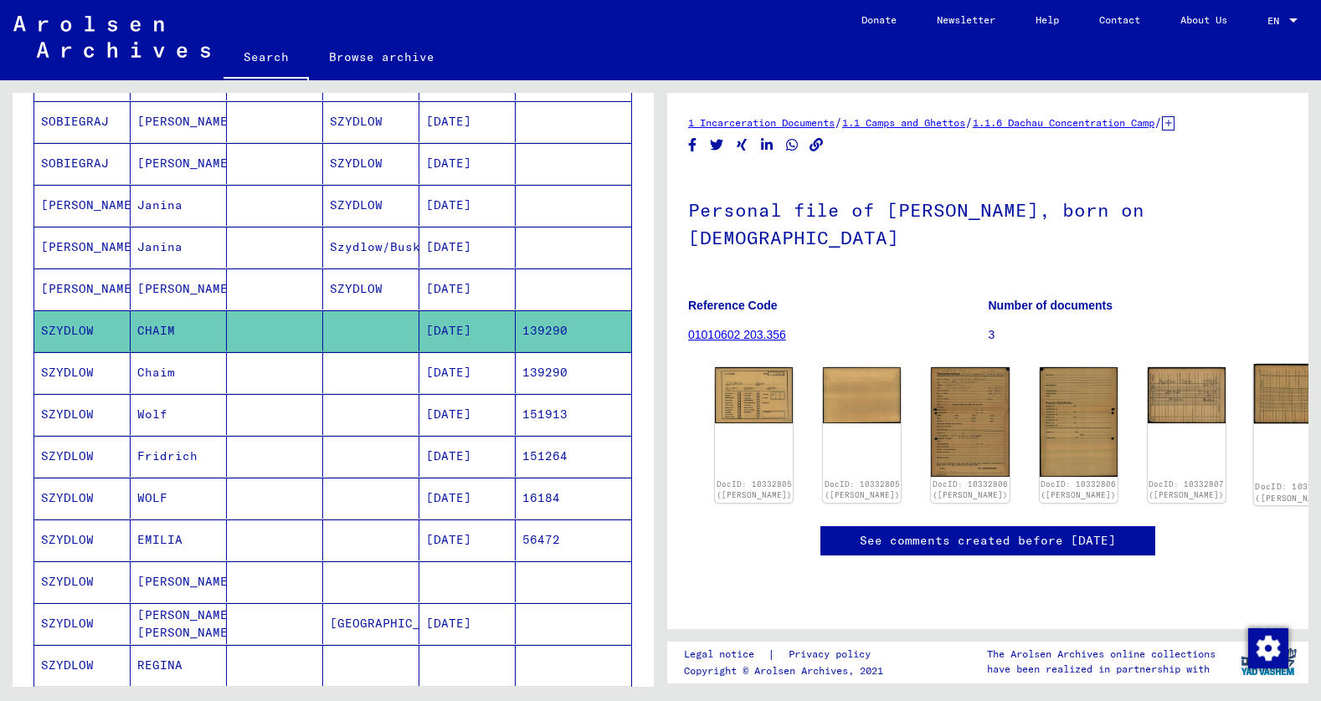
click at [1254, 391] on img at bounding box center [1295, 393] width 82 height 59
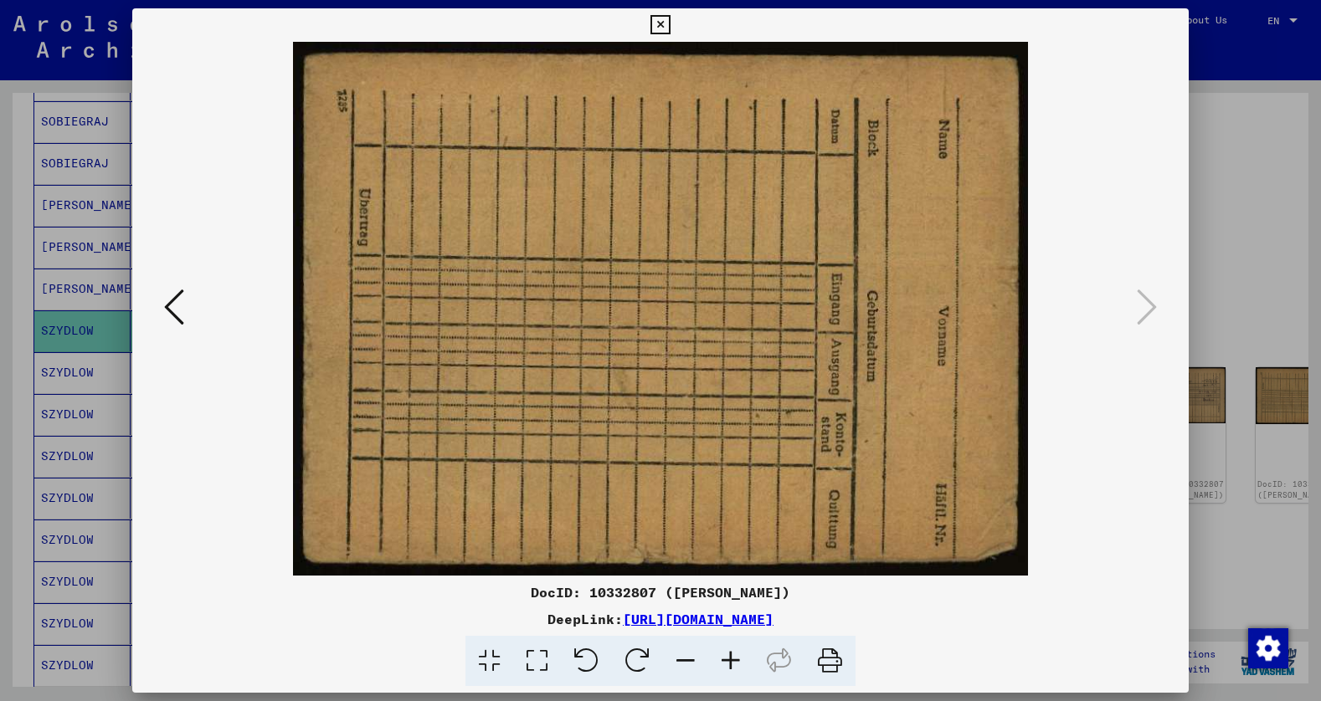
drag, startPoint x: 659, startPoint y: 26, endPoint x: 669, endPoint y: 28, distance: 10.4
click at [659, 26] on icon at bounding box center [659, 25] width 19 height 20
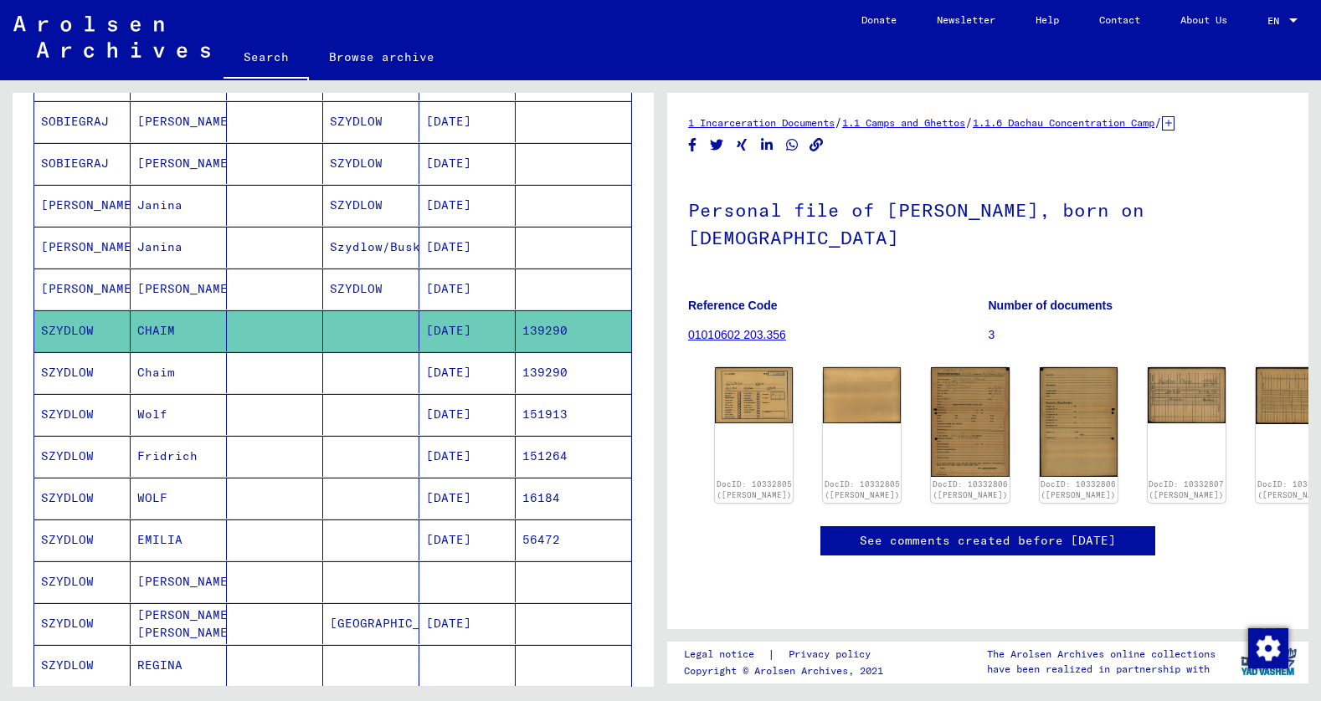
click at [81, 371] on mat-cell "SZYDLOW" at bounding box center [82, 372] width 96 height 41
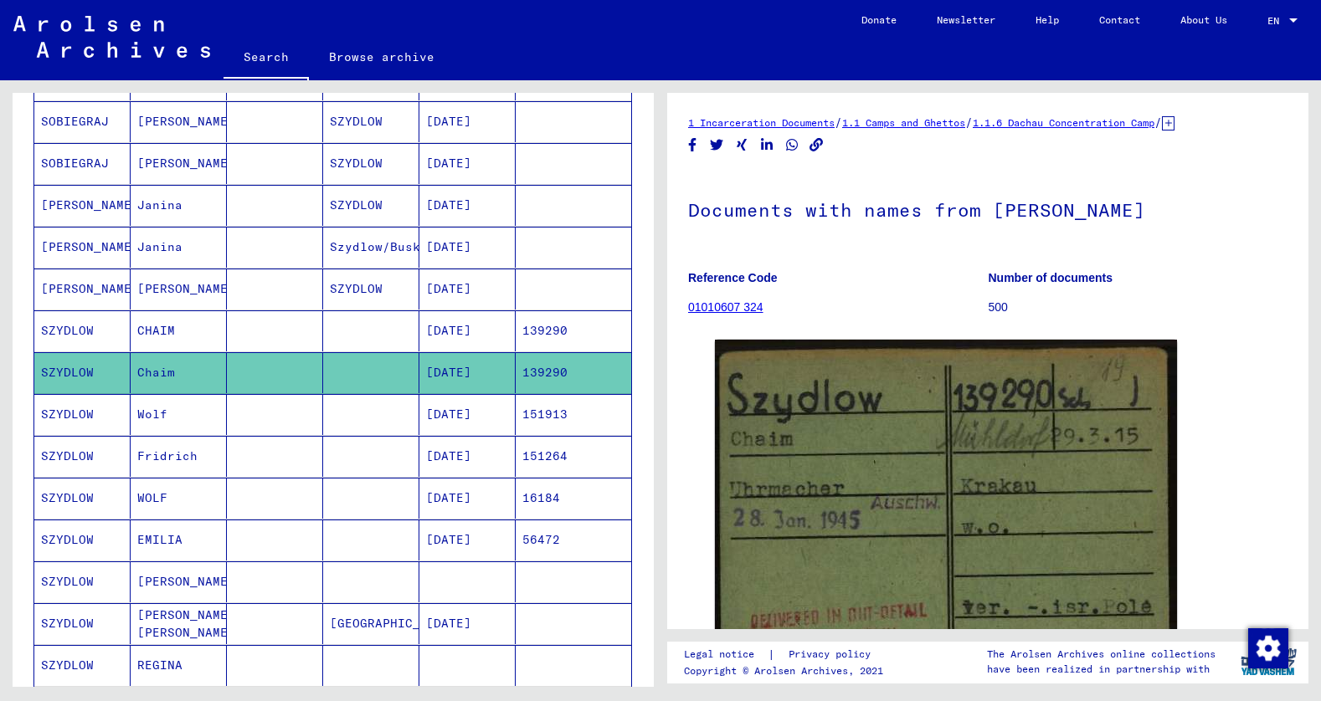
click at [62, 327] on mat-cell "SZYDLOW" at bounding box center [82, 331] width 96 height 41
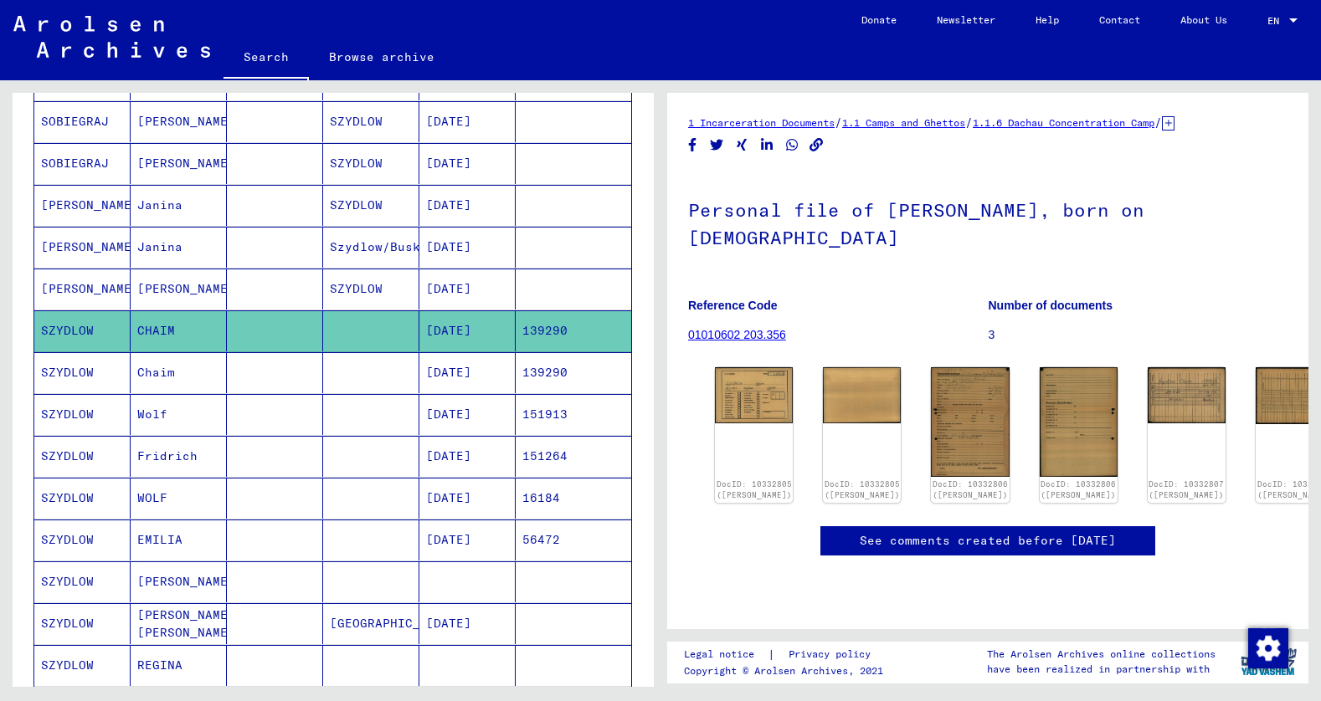
click at [84, 376] on mat-cell "SZYDLOW" at bounding box center [82, 372] width 96 height 41
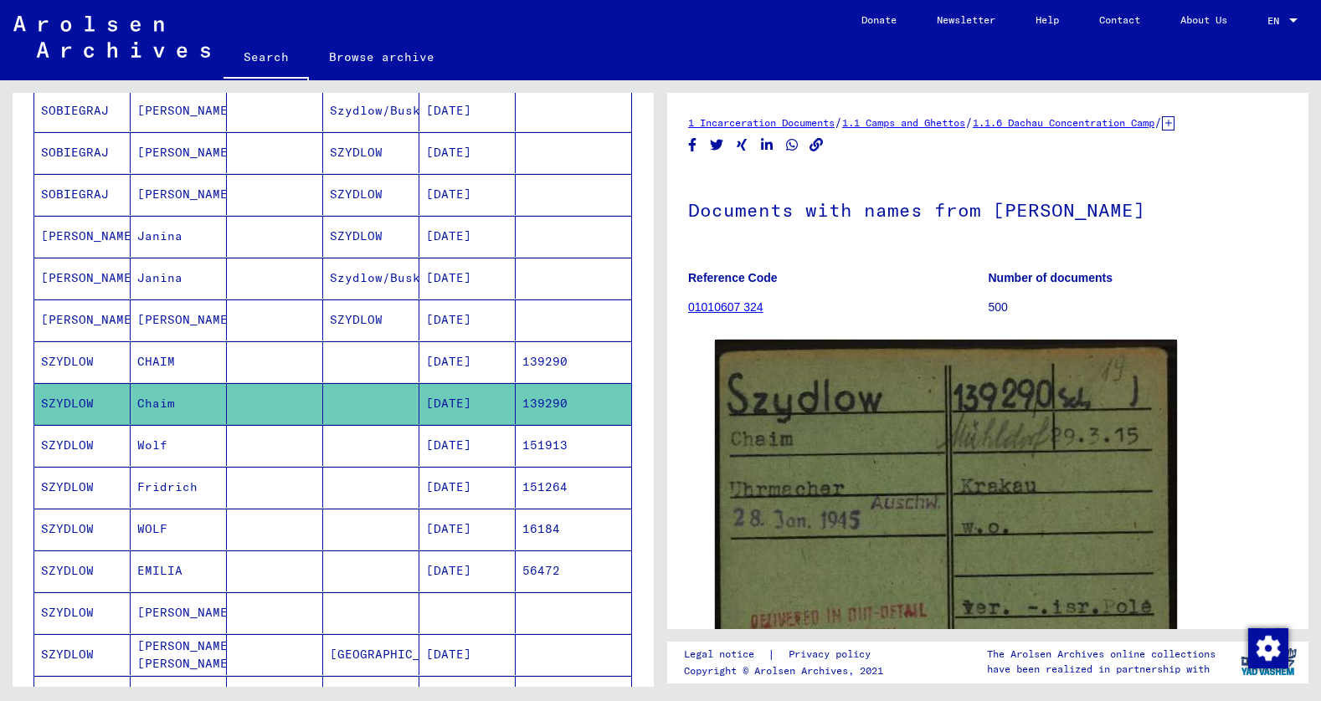
scroll to position [398, 0]
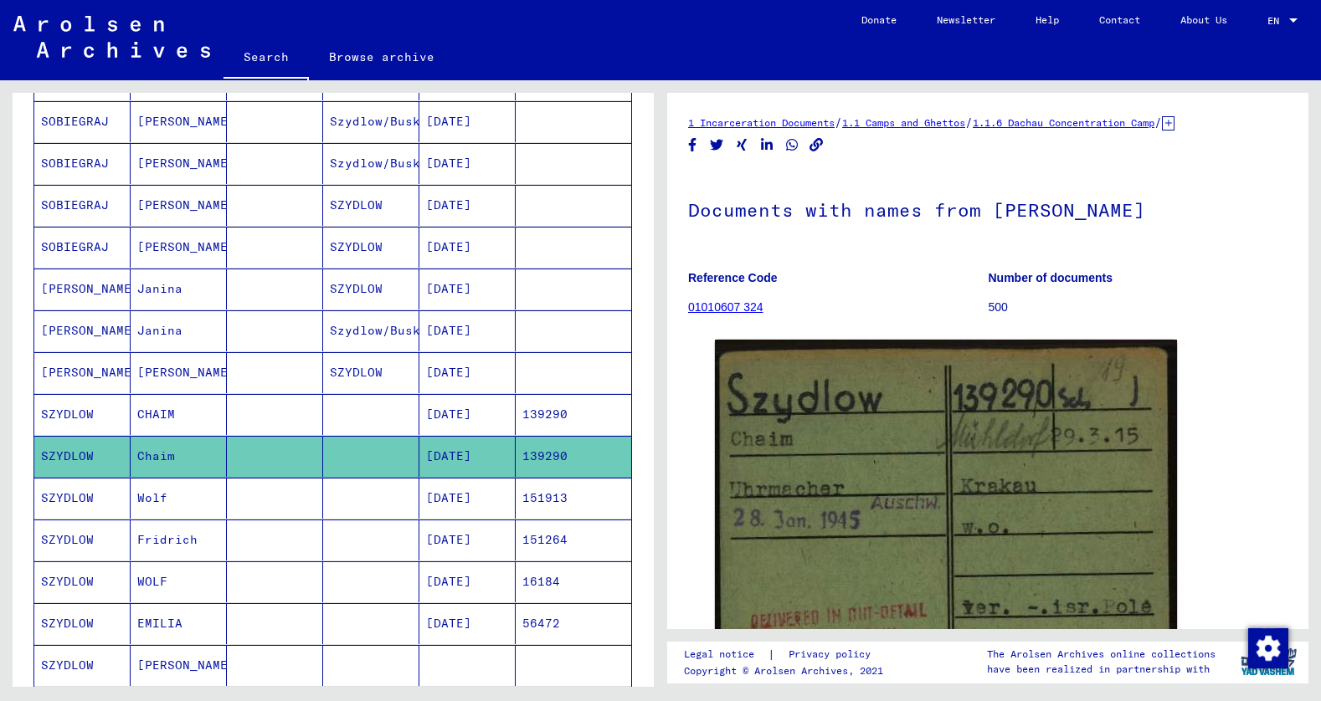
click at [157, 495] on mat-cell "Wolf" at bounding box center [179, 498] width 96 height 41
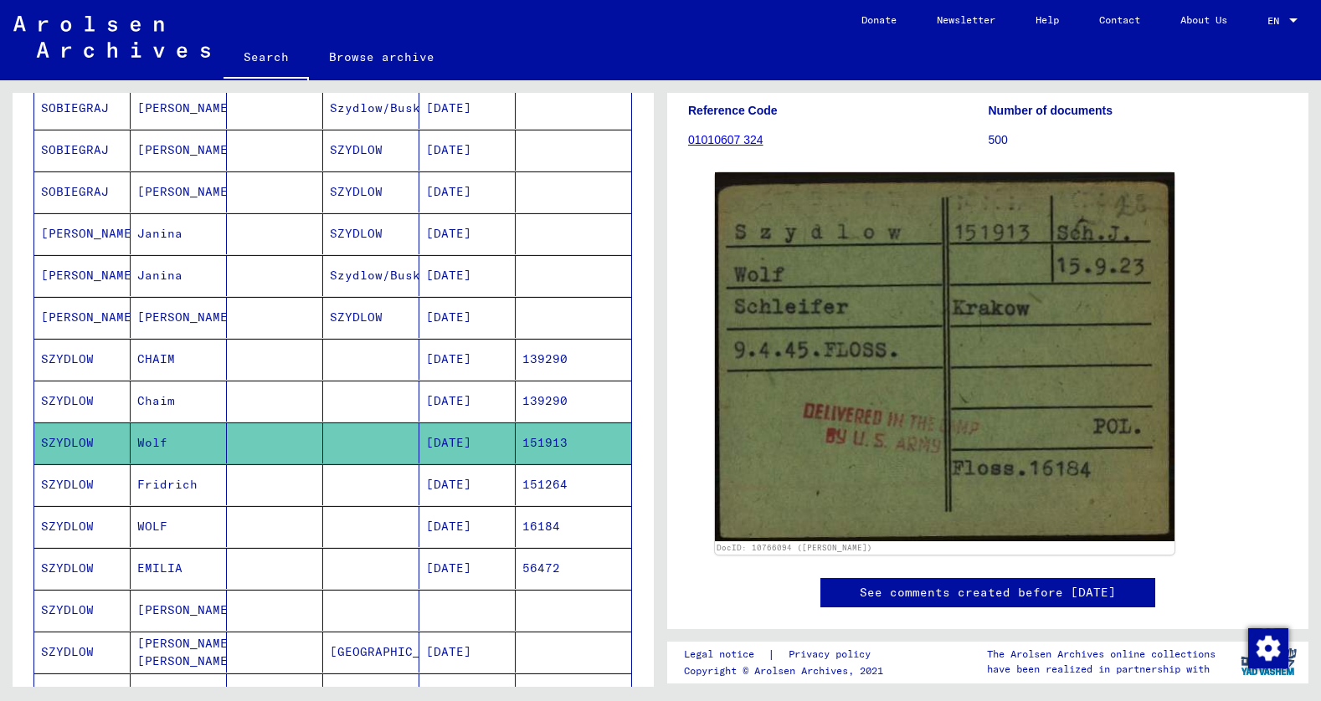
scroll to position [566, 0]
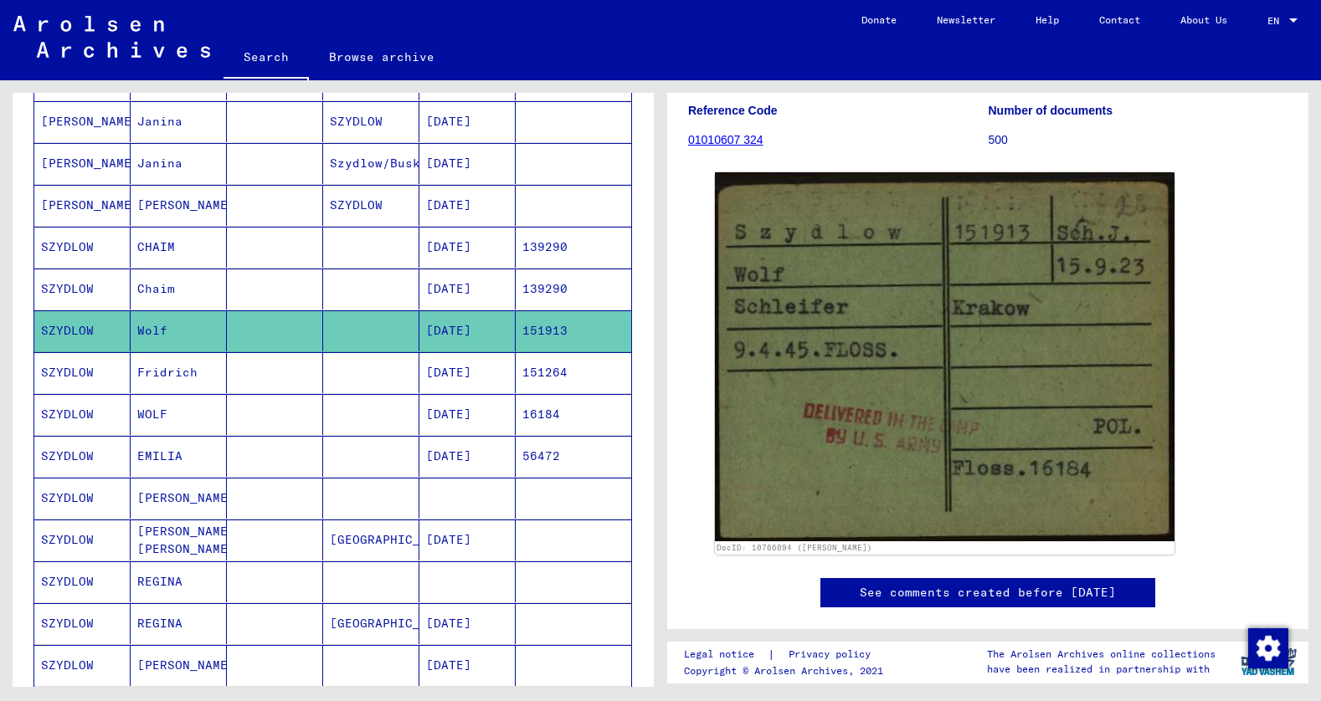
drag, startPoint x: 75, startPoint y: 326, endPoint x: 1214, endPoint y: 199, distance: 1146.2
click at [1214, 199] on div "DocID: 10766094 ([PERSON_NAME])" at bounding box center [987, 364] width 559 height 396
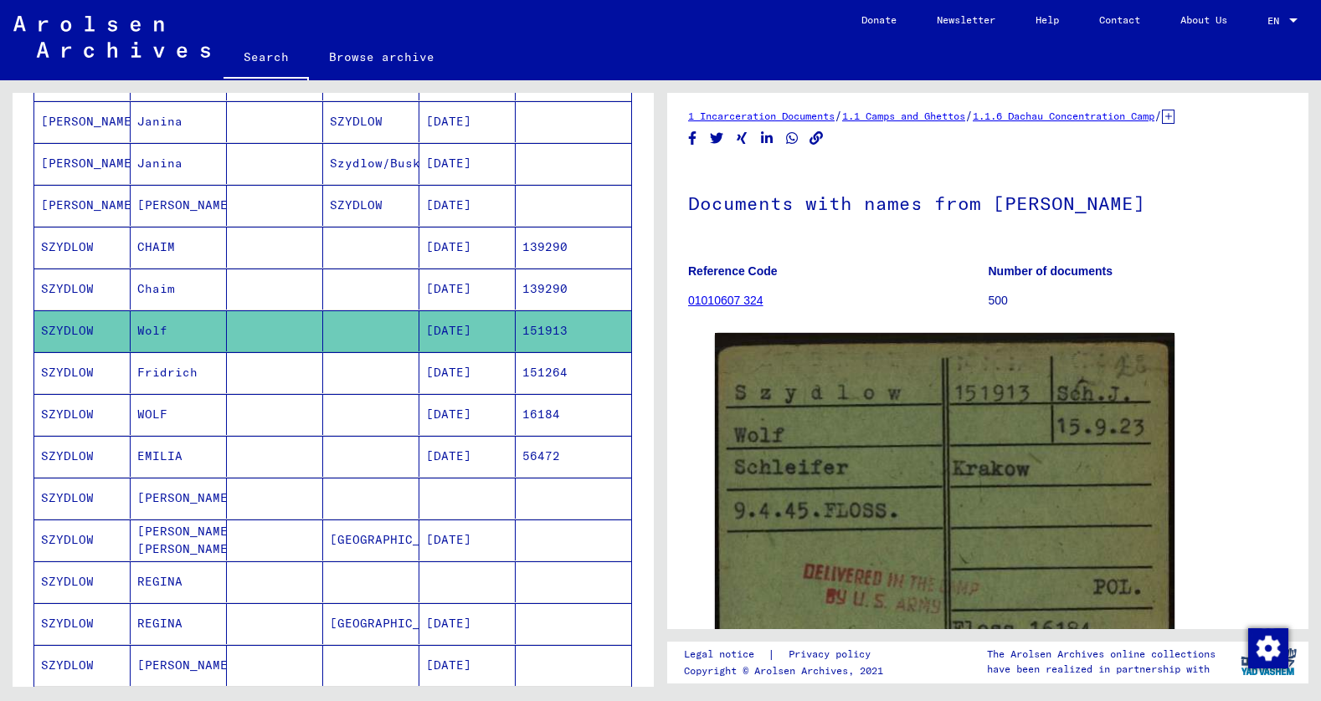
scroll to position [0, 0]
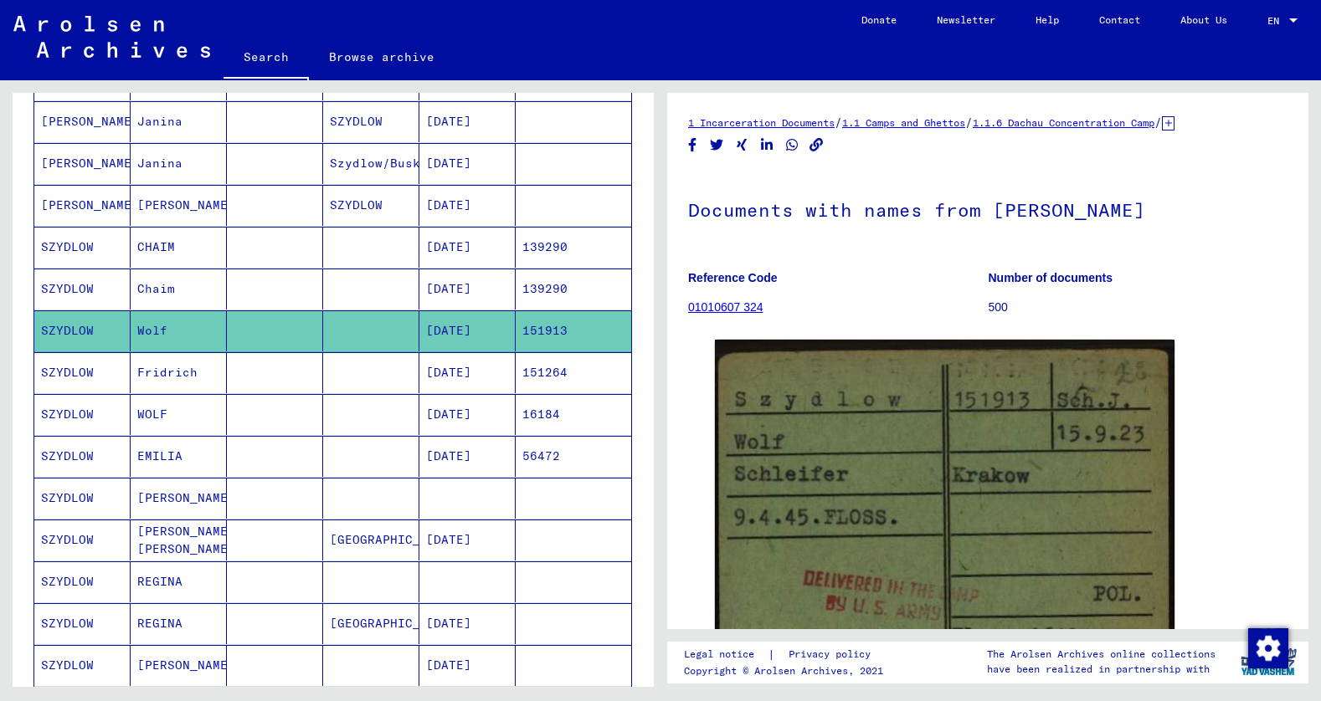
click at [155, 415] on mat-cell "WOLF" at bounding box center [179, 414] width 96 height 41
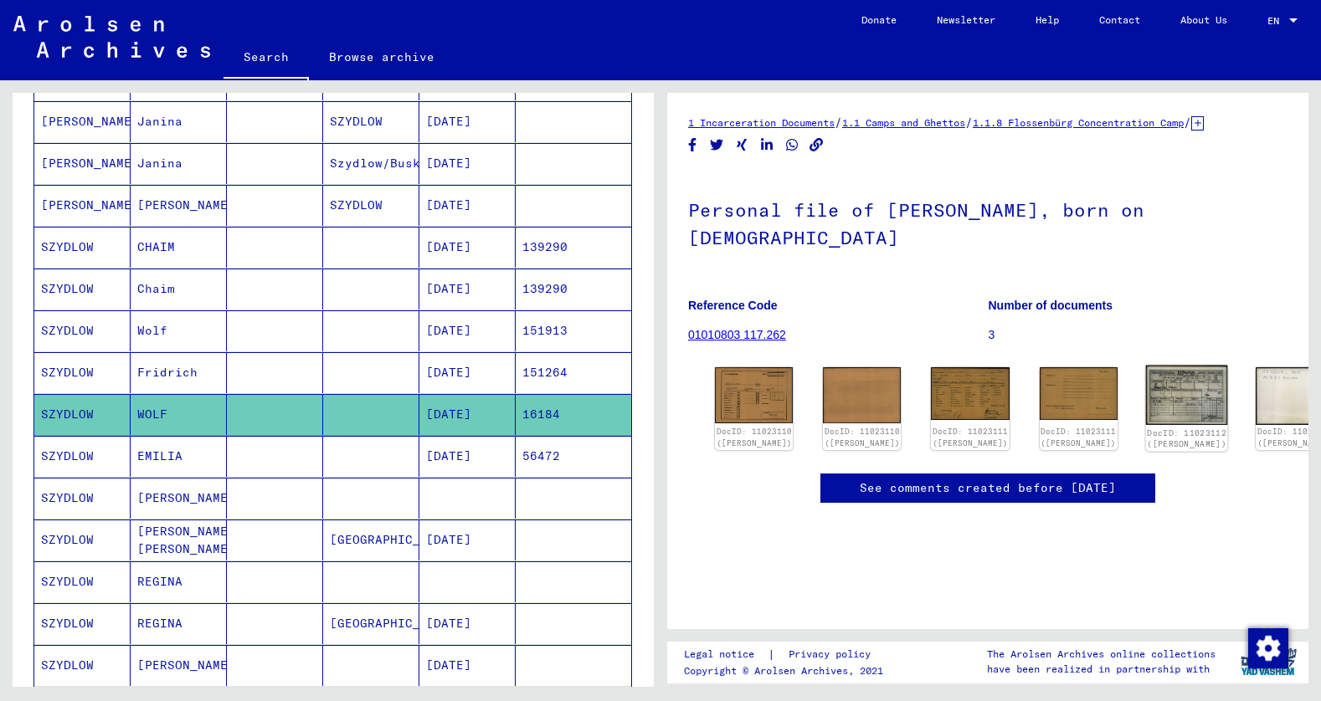
click at [1145, 366] on img at bounding box center [1186, 395] width 82 height 59
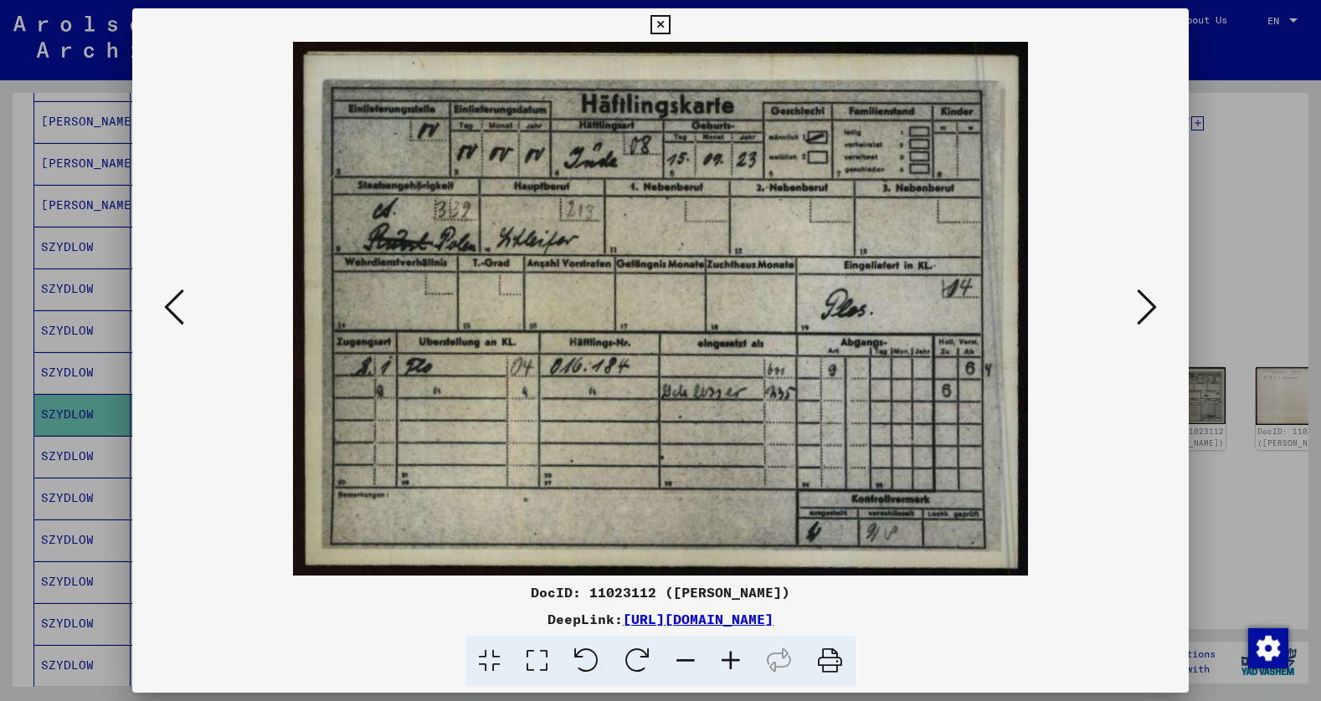
click at [656, 27] on icon at bounding box center [659, 25] width 19 height 20
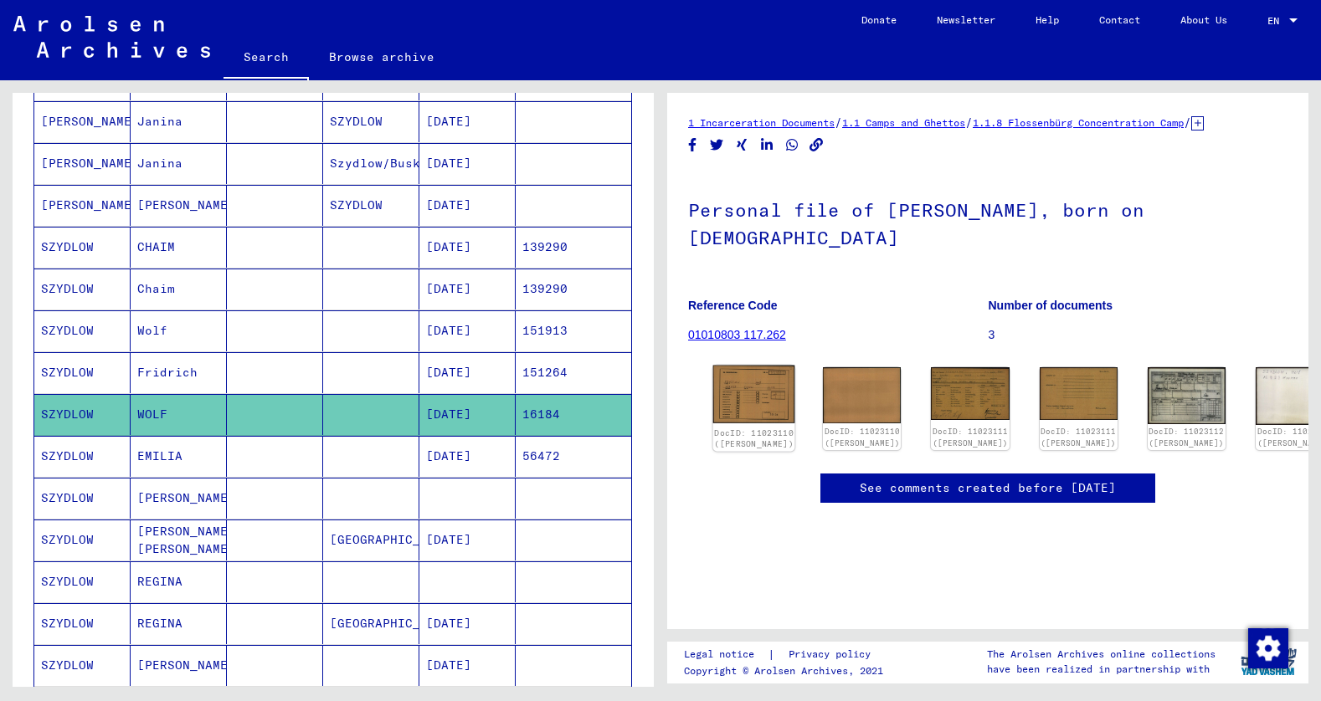
click at [745, 372] on img at bounding box center [754, 395] width 82 height 59
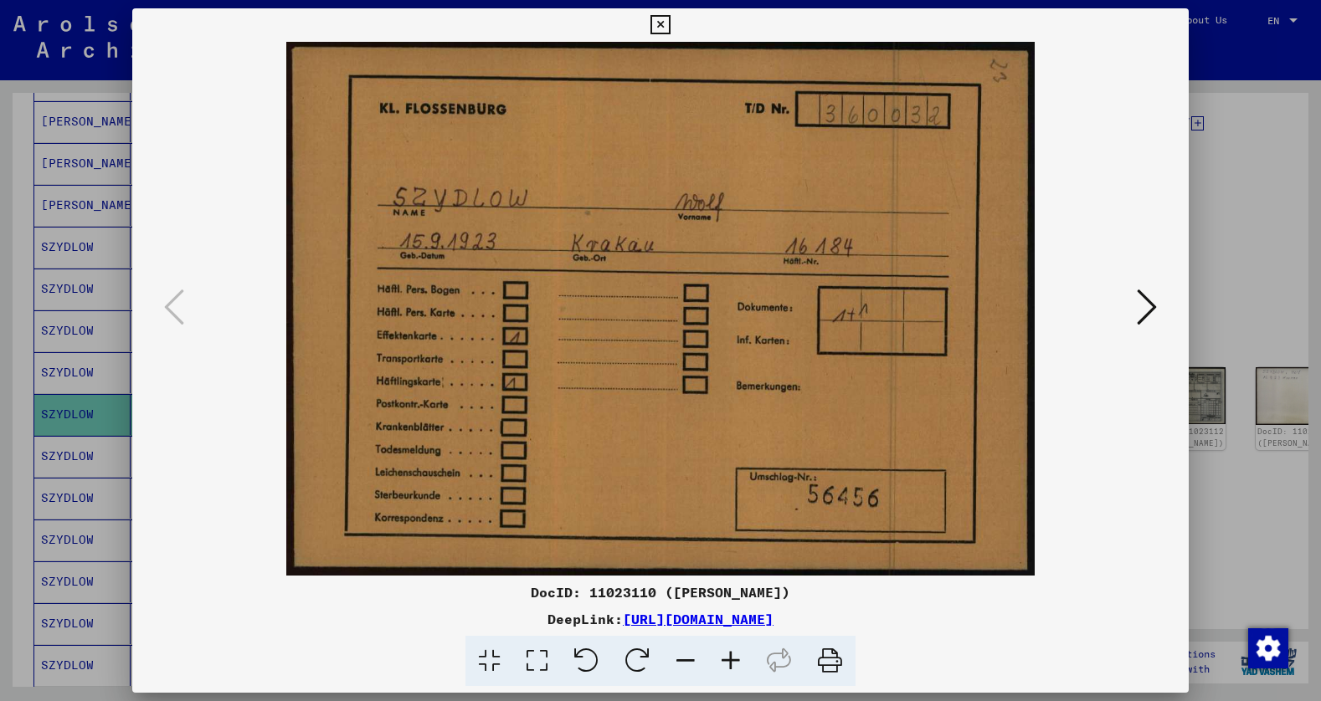
click at [660, 23] on icon at bounding box center [659, 25] width 19 height 20
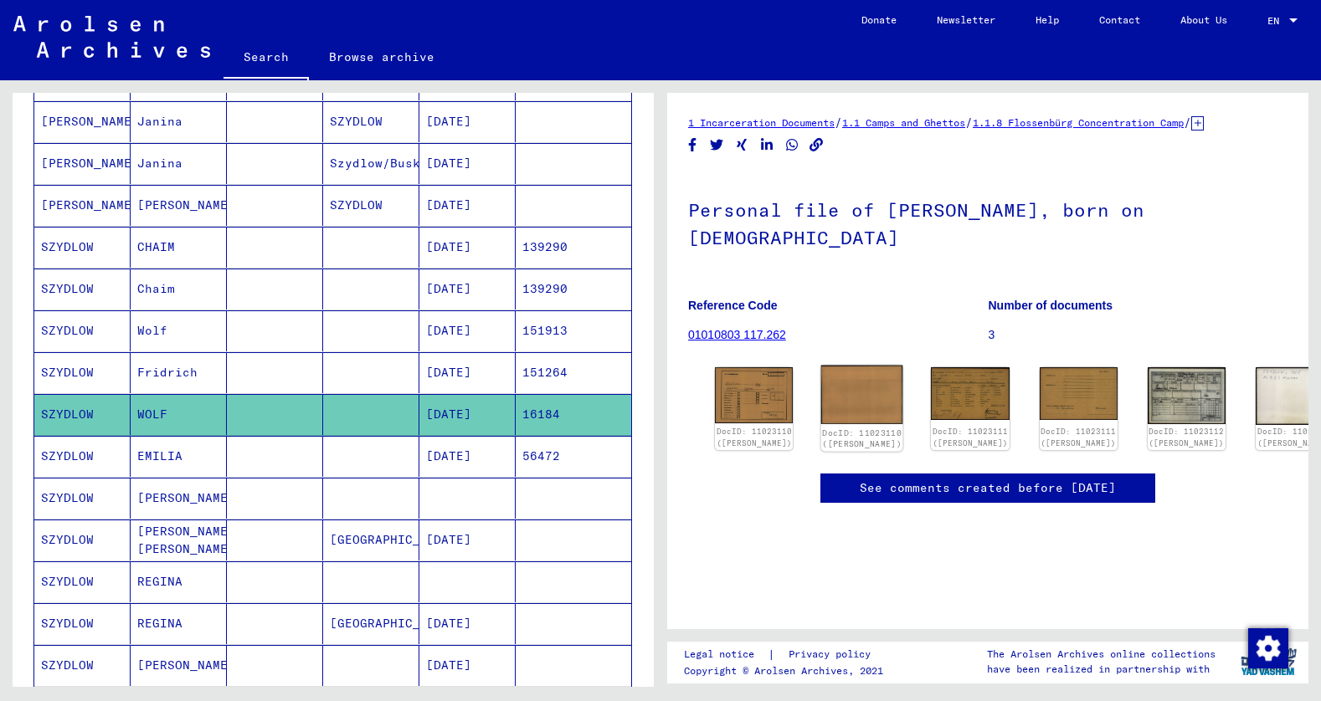
click at [849, 367] on img at bounding box center [862, 395] width 82 height 59
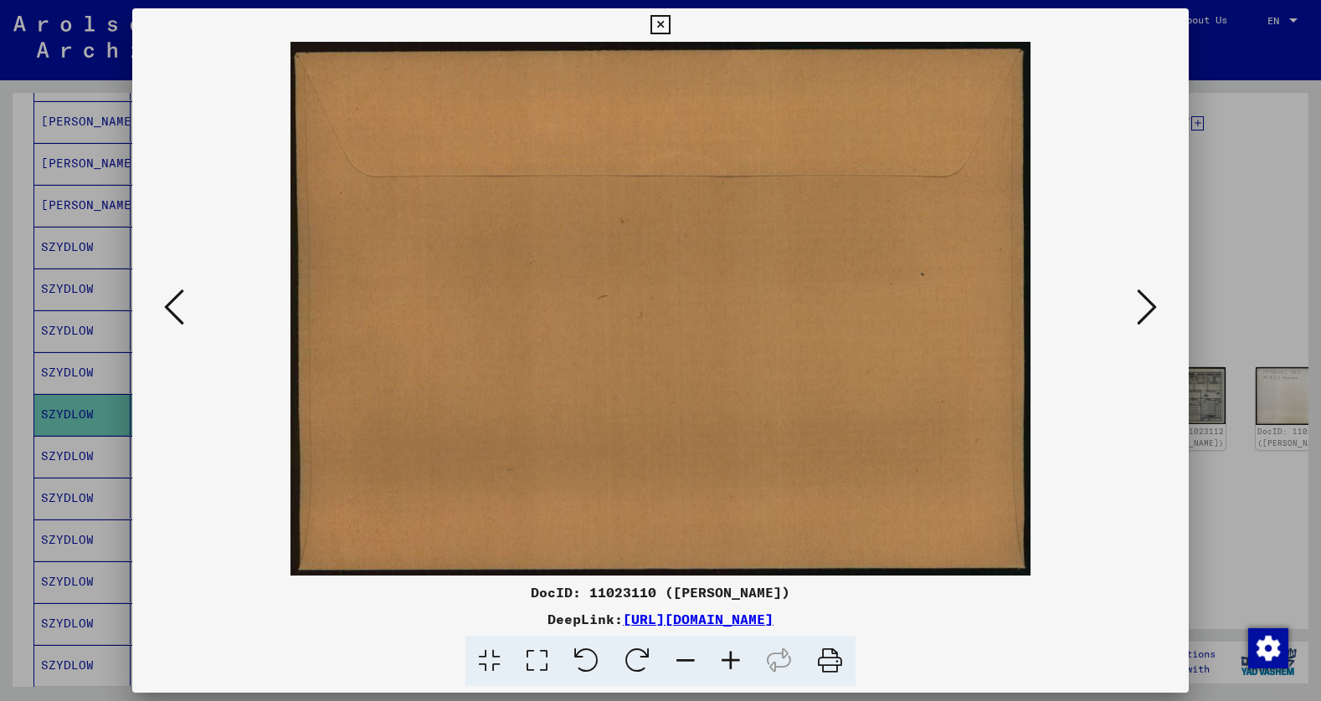
click at [665, 21] on icon at bounding box center [659, 25] width 19 height 20
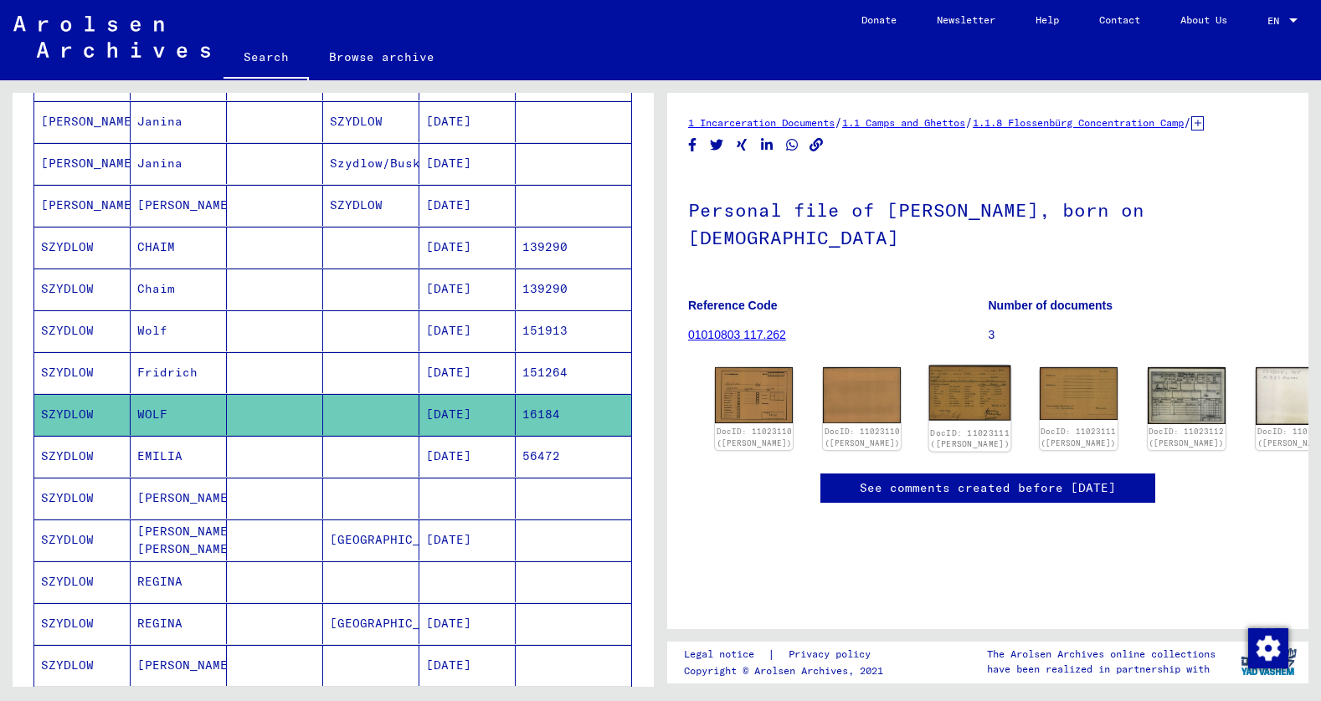
click at [933, 366] on img at bounding box center [970, 393] width 82 height 55
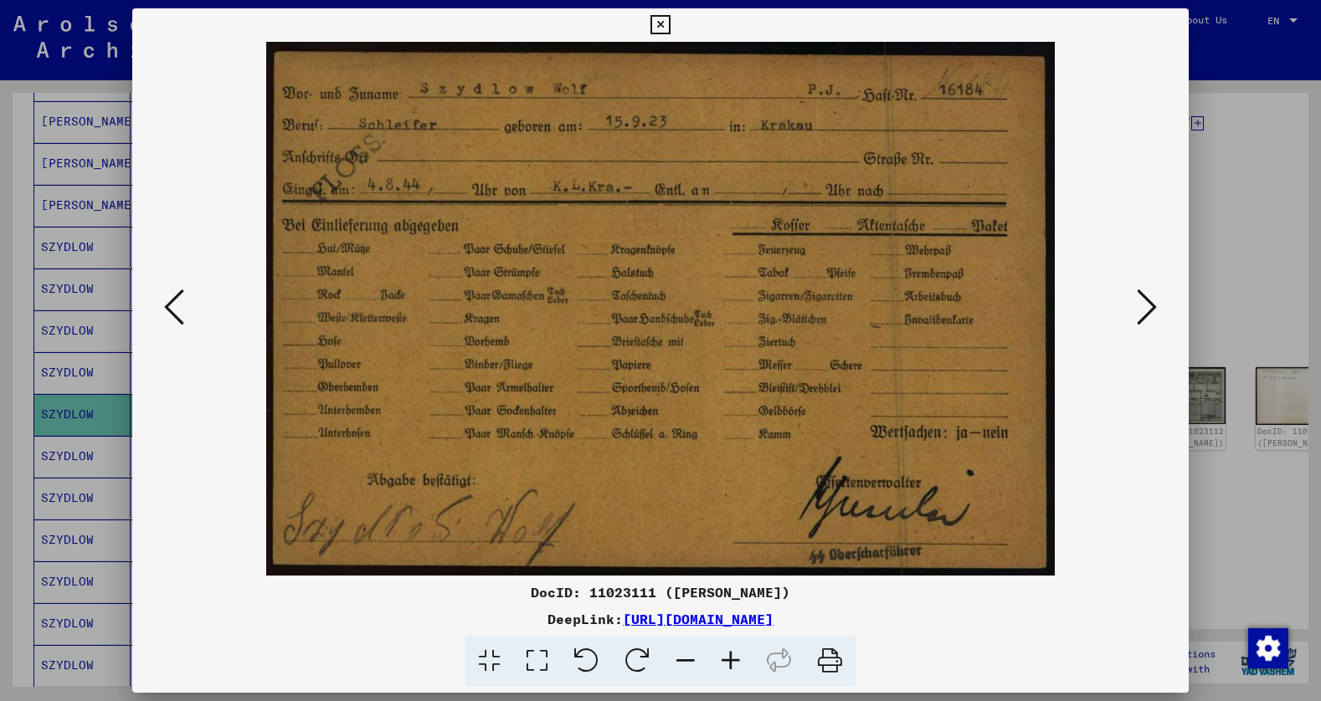
click at [663, 24] on icon at bounding box center [659, 25] width 19 height 20
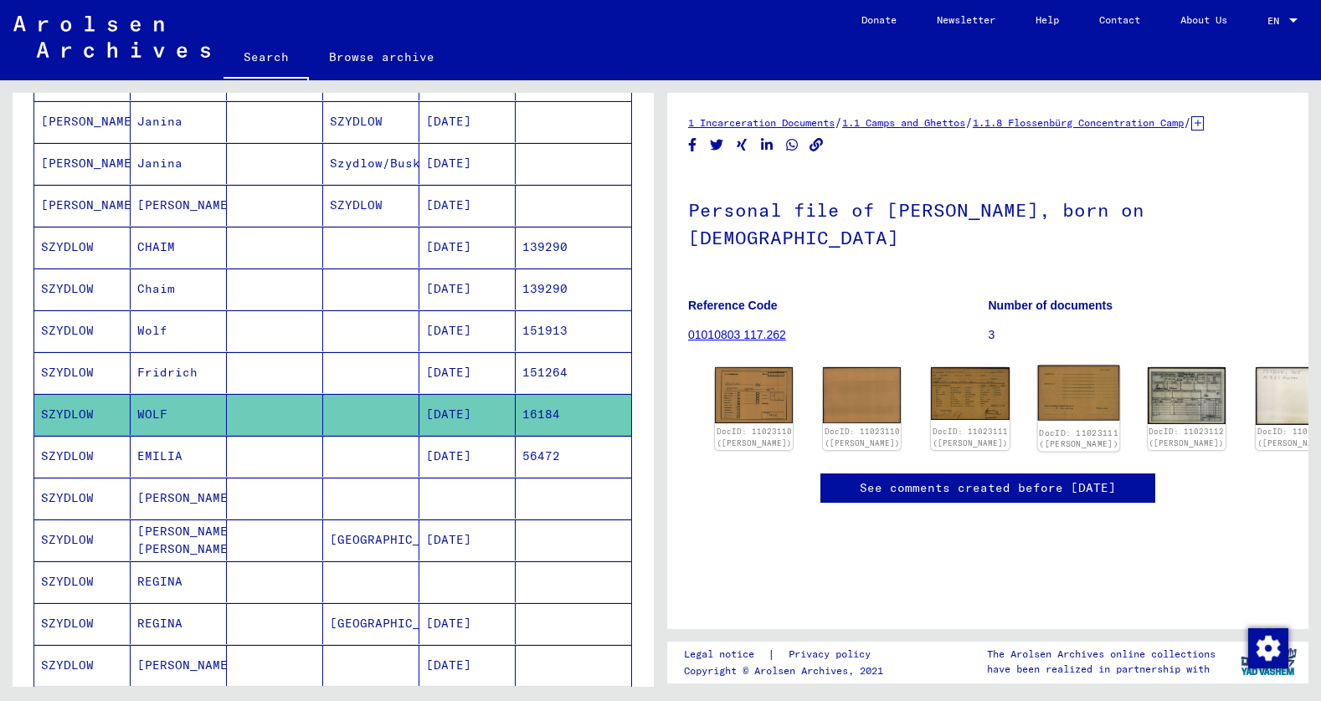
click at [1037, 366] on img at bounding box center [1078, 393] width 82 height 55
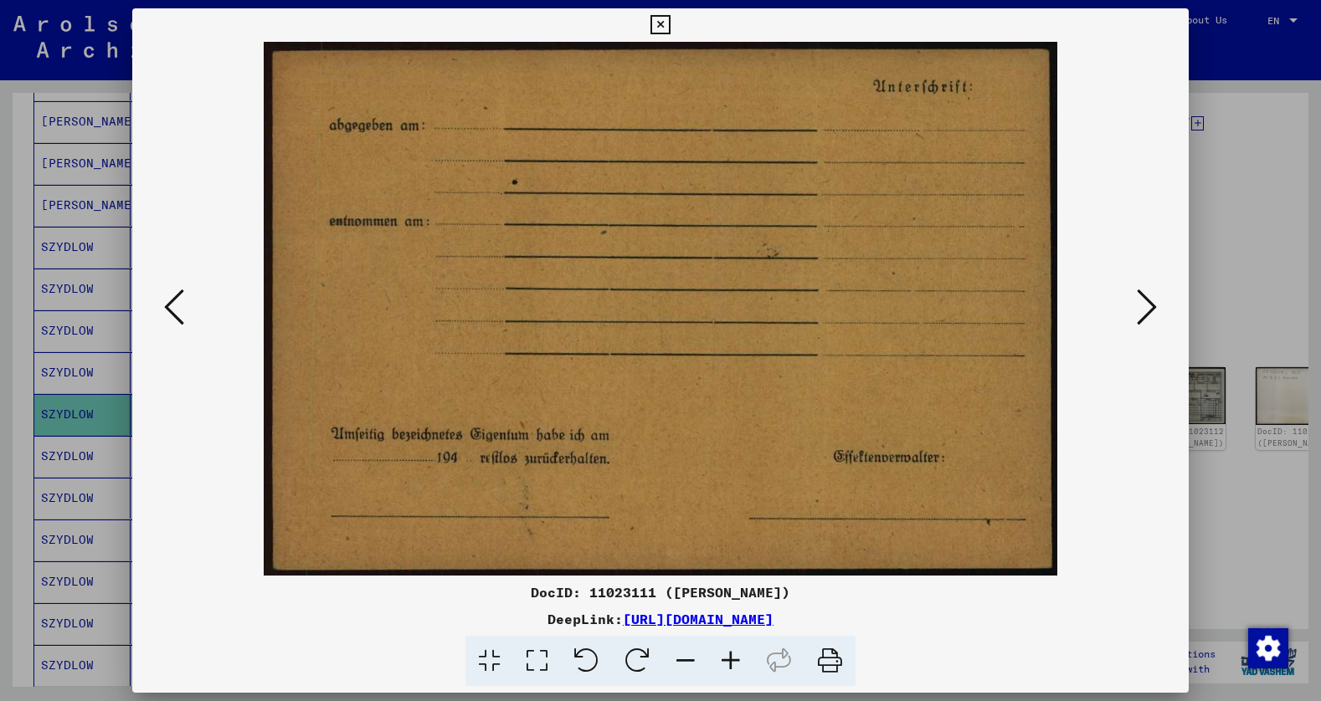
drag, startPoint x: 659, startPoint y: 25, endPoint x: 1011, endPoint y: 353, distance: 481.5
click at [659, 25] on icon at bounding box center [659, 25] width 19 height 20
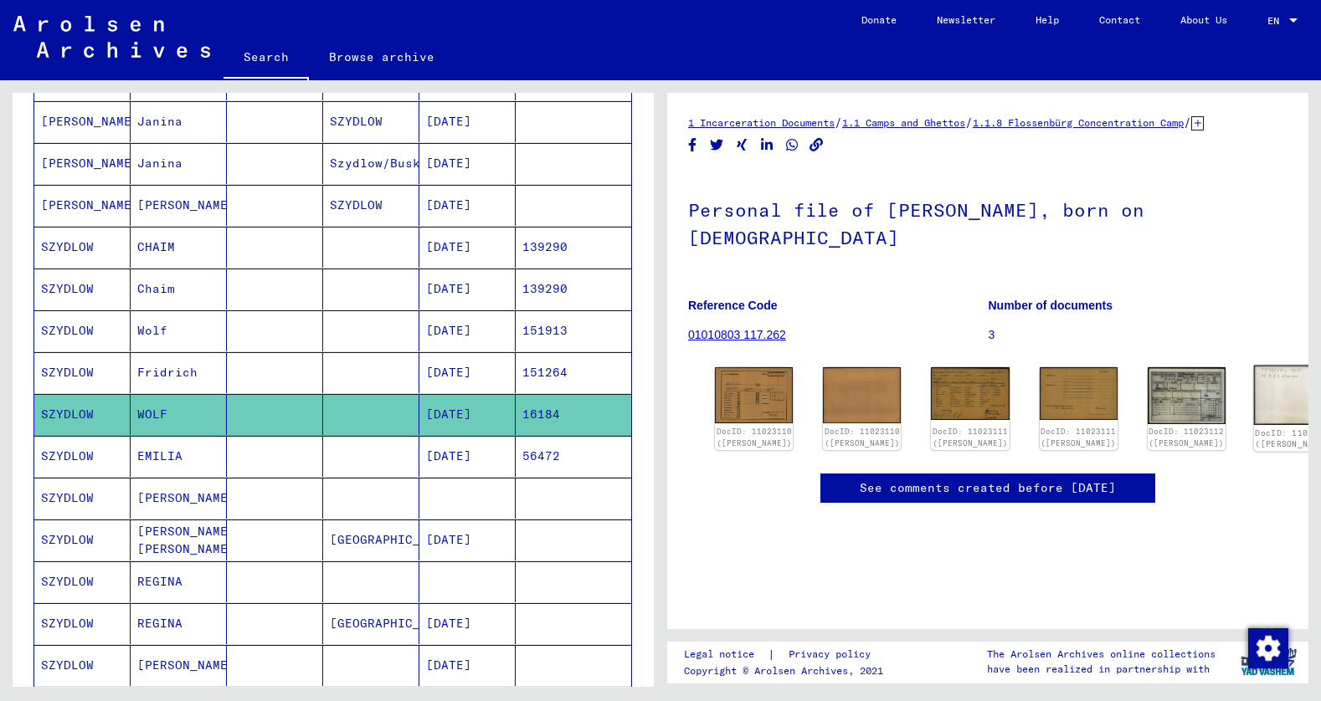
click at [1254, 366] on img at bounding box center [1295, 396] width 82 height 60
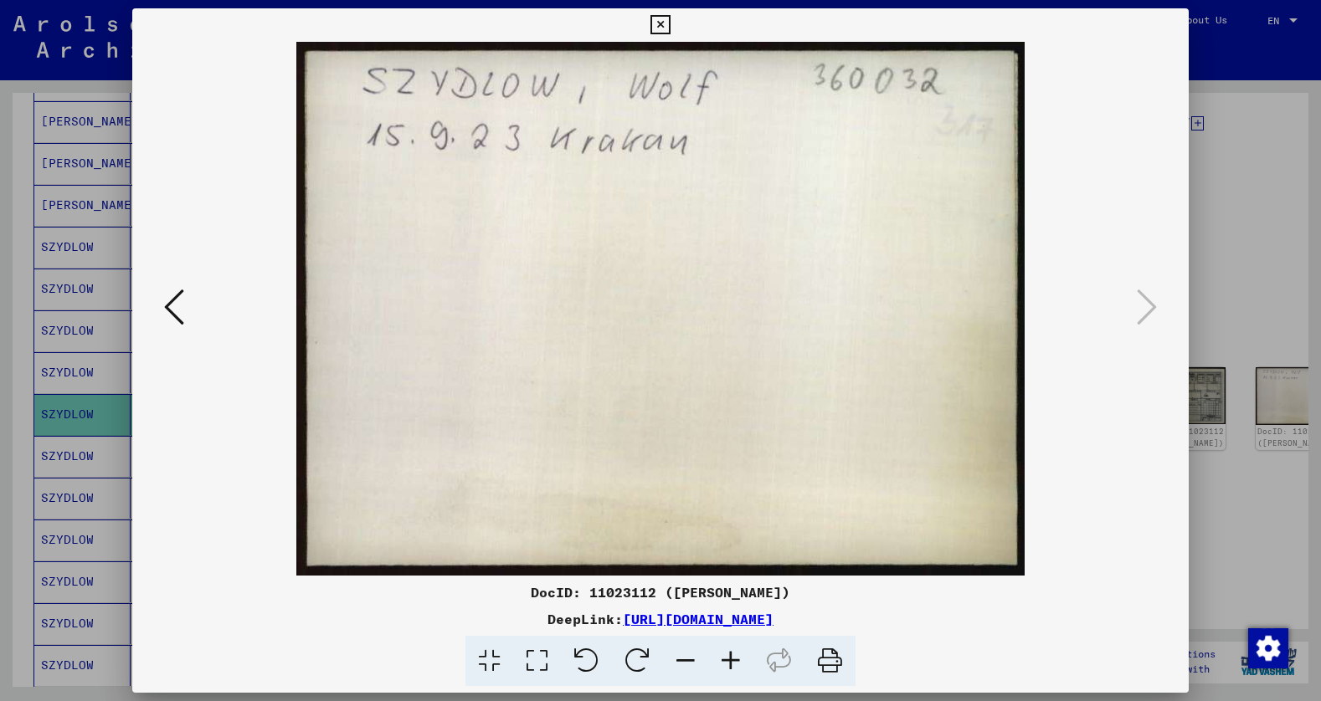
click at [659, 24] on icon at bounding box center [659, 25] width 19 height 20
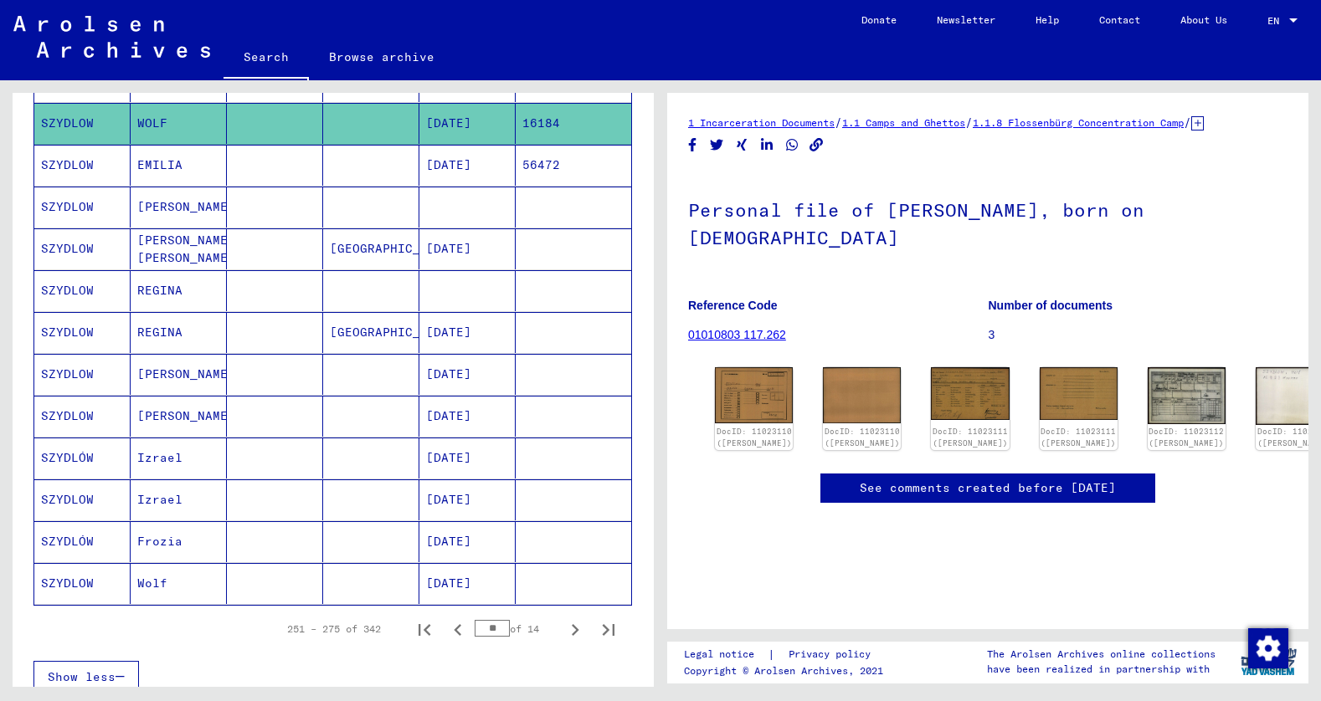
scroll to position [901, 0]
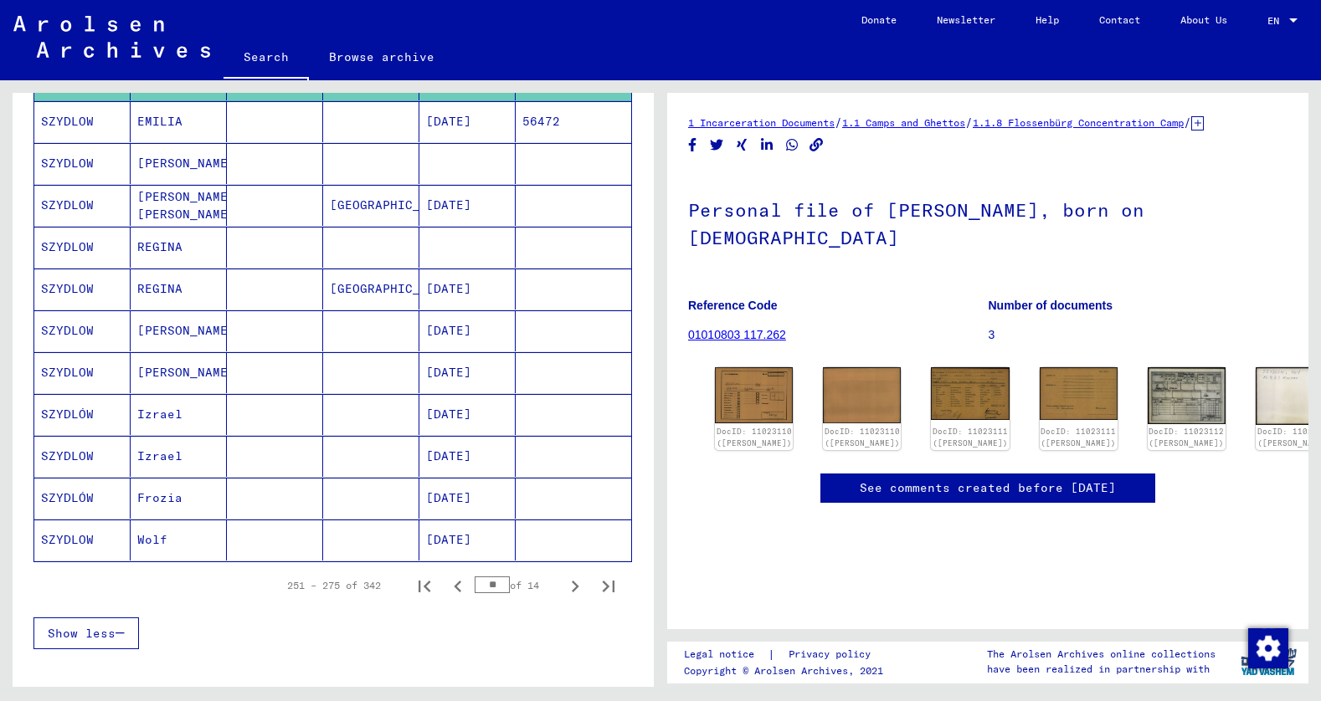
click at [151, 538] on mat-cell "Wolf" at bounding box center [179, 540] width 96 height 41
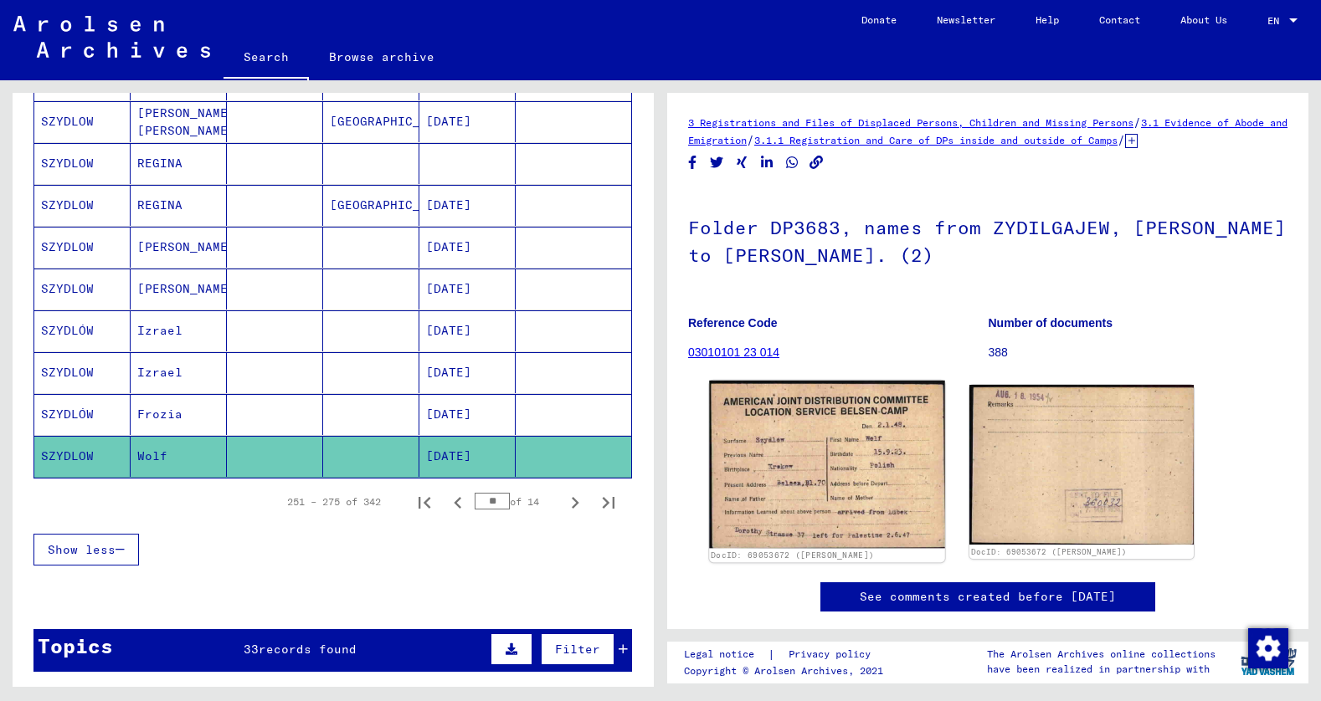
click at [811, 467] on img at bounding box center [826, 464] width 235 height 167
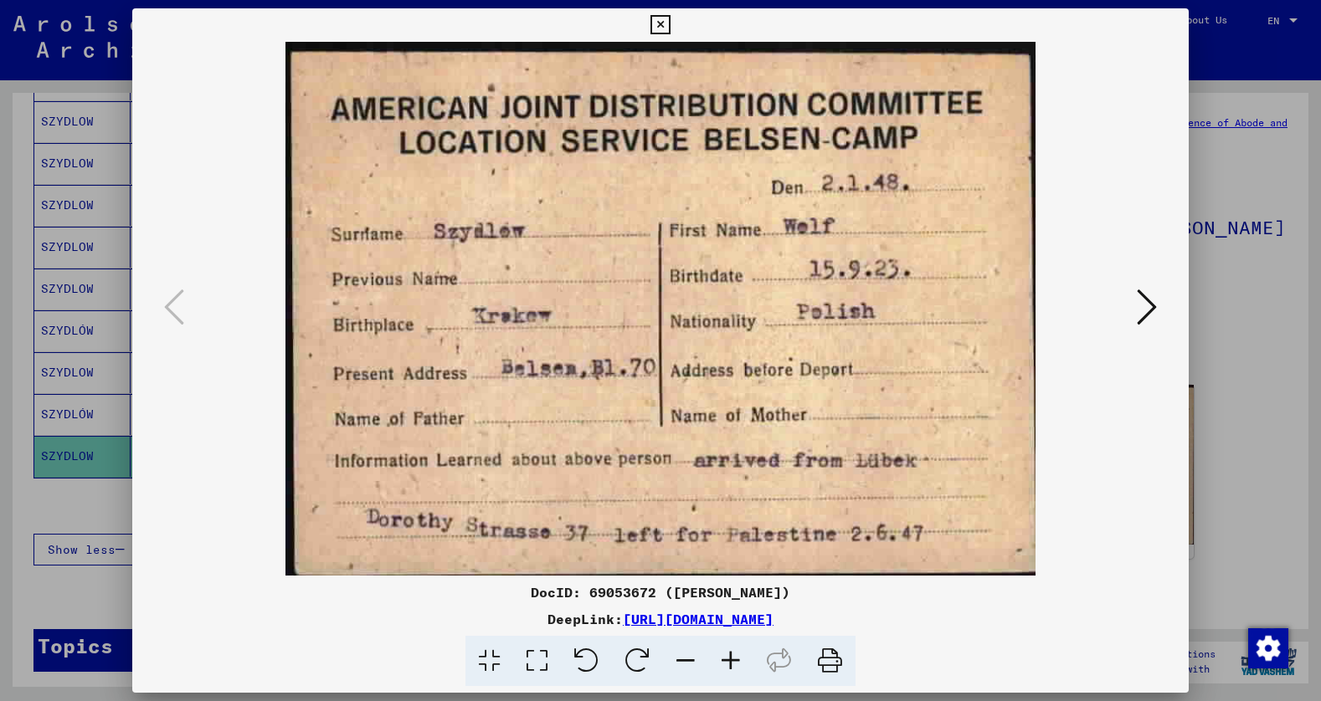
drag, startPoint x: 656, startPoint y: 26, endPoint x: 716, endPoint y: 216, distance: 199.1
click at [656, 26] on icon at bounding box center [659, 25] width 19 height 20
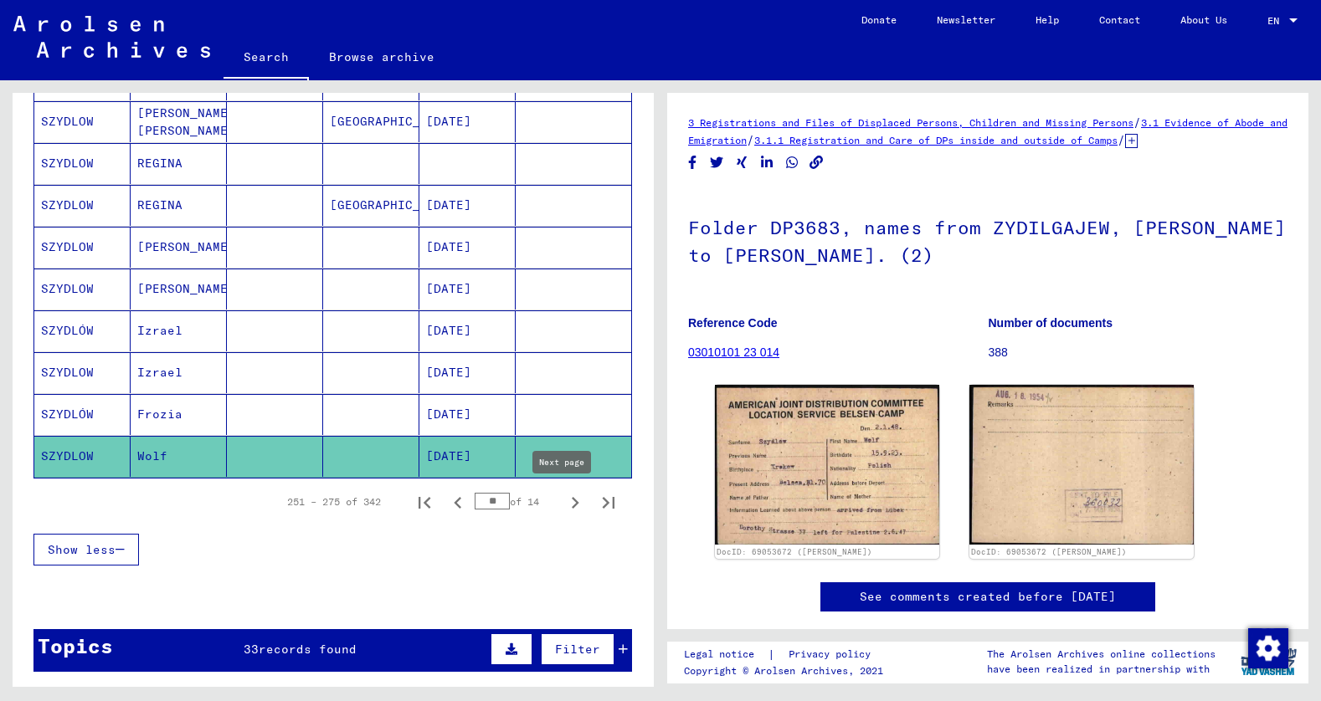
click at [563, 503] on icon "Next page" at bounding box center [574, 502] width 23 height 23
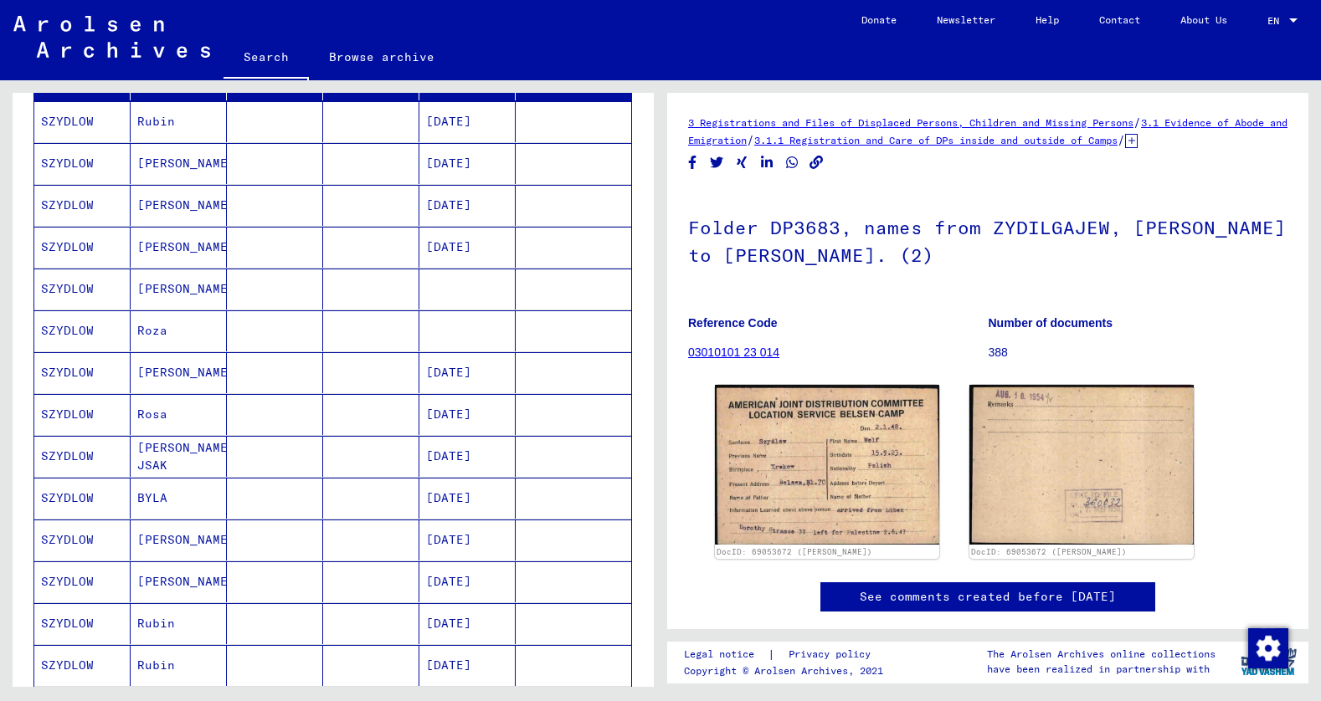
scroll to position [398, 0]
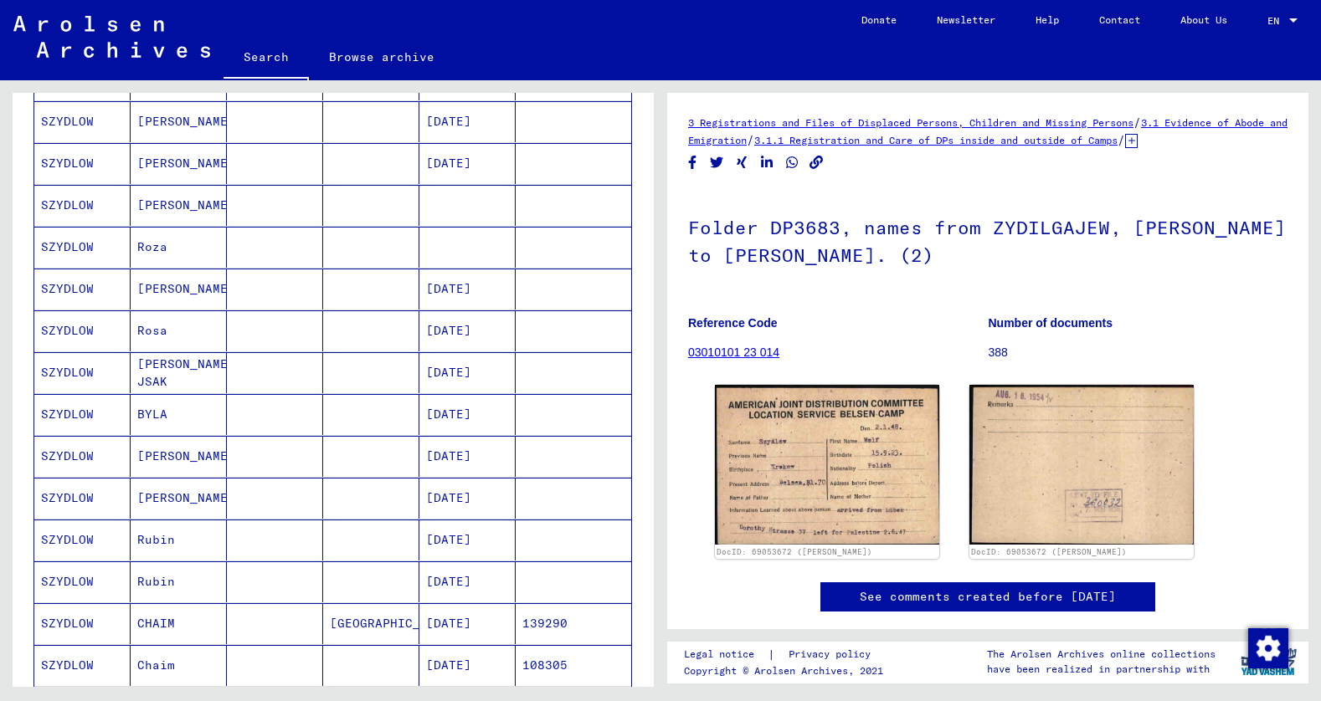
click at [151, 245] on mat-cell "Roza" at bounding box center [179, 247] width 96 height 41
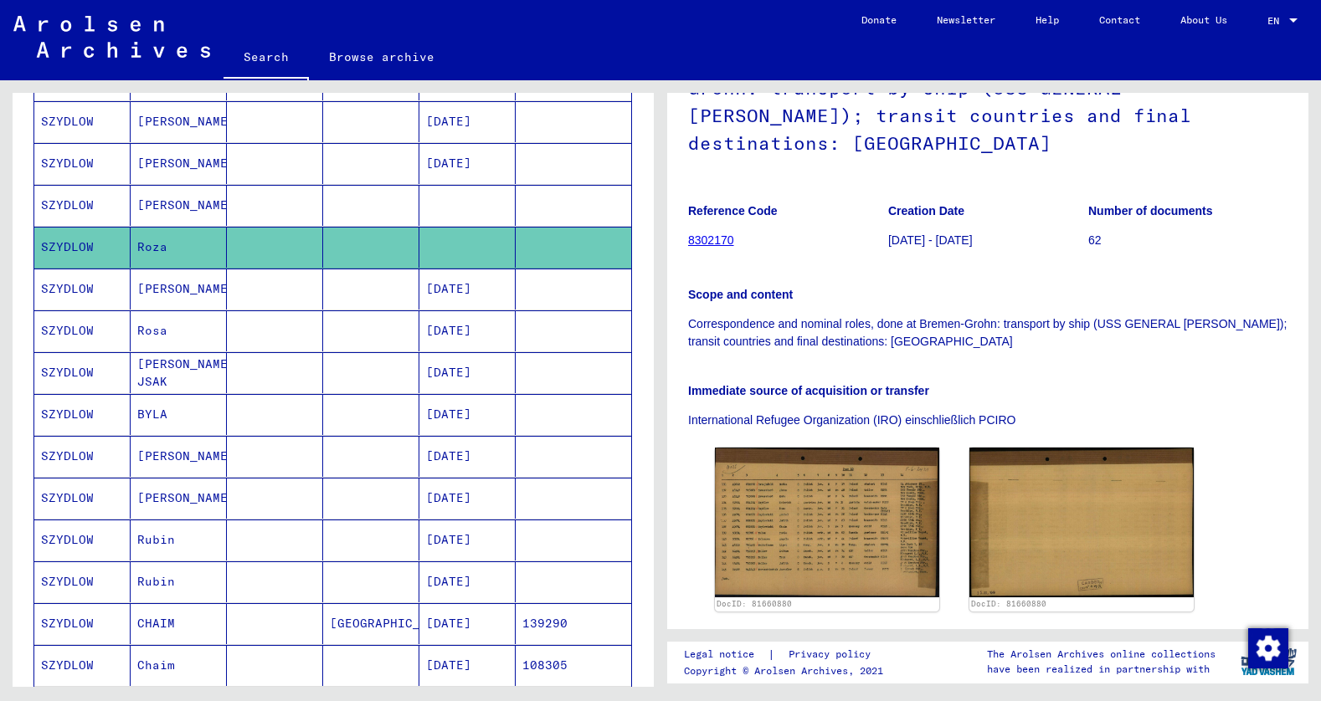
scroll to position [251, 0]
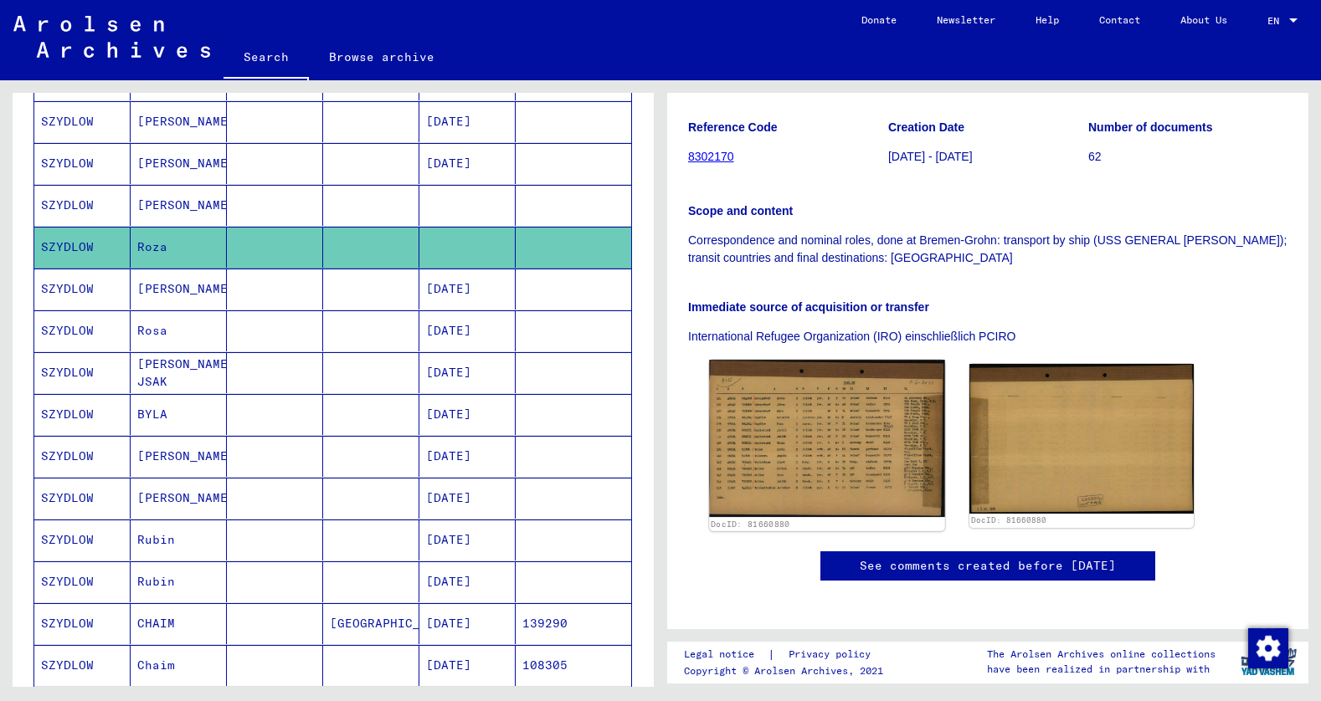
click at [830, 434] on img at bounding box center [826, 438] width 235 height 157
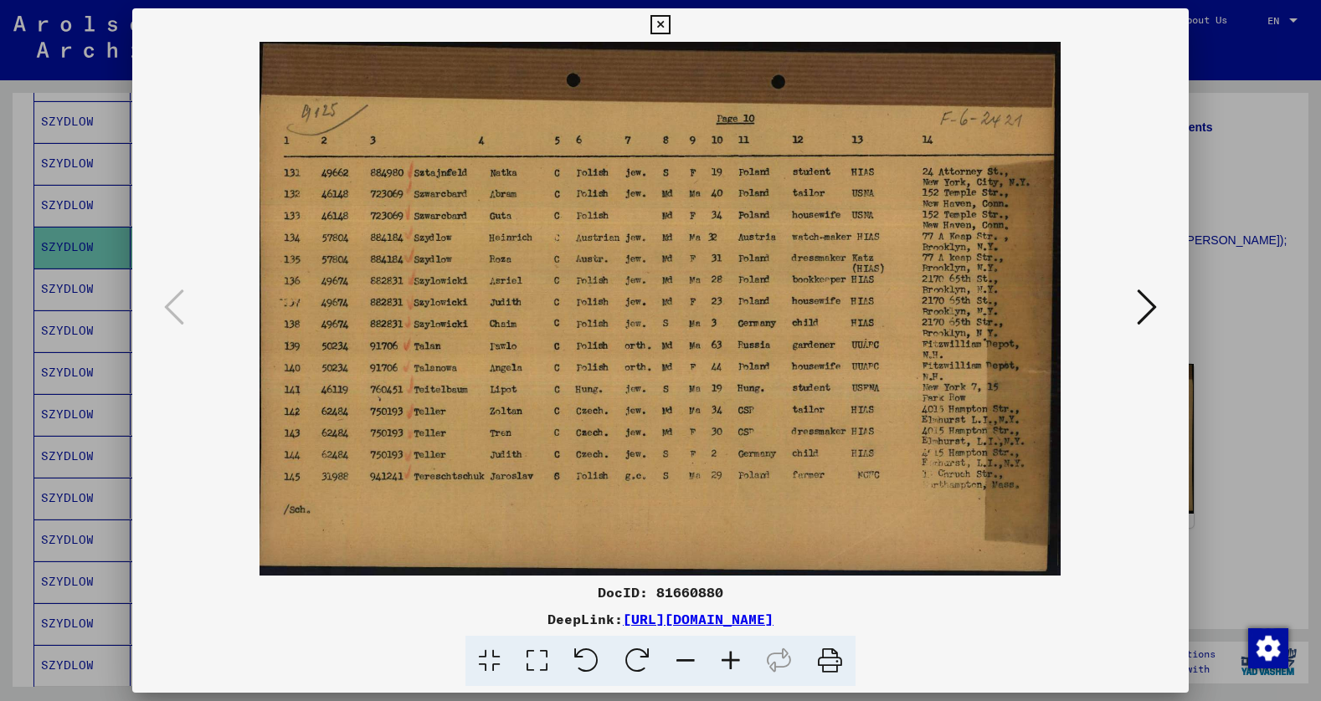
click at [665, 25] on icon at bounding box center [659, 25] width 19 height 20
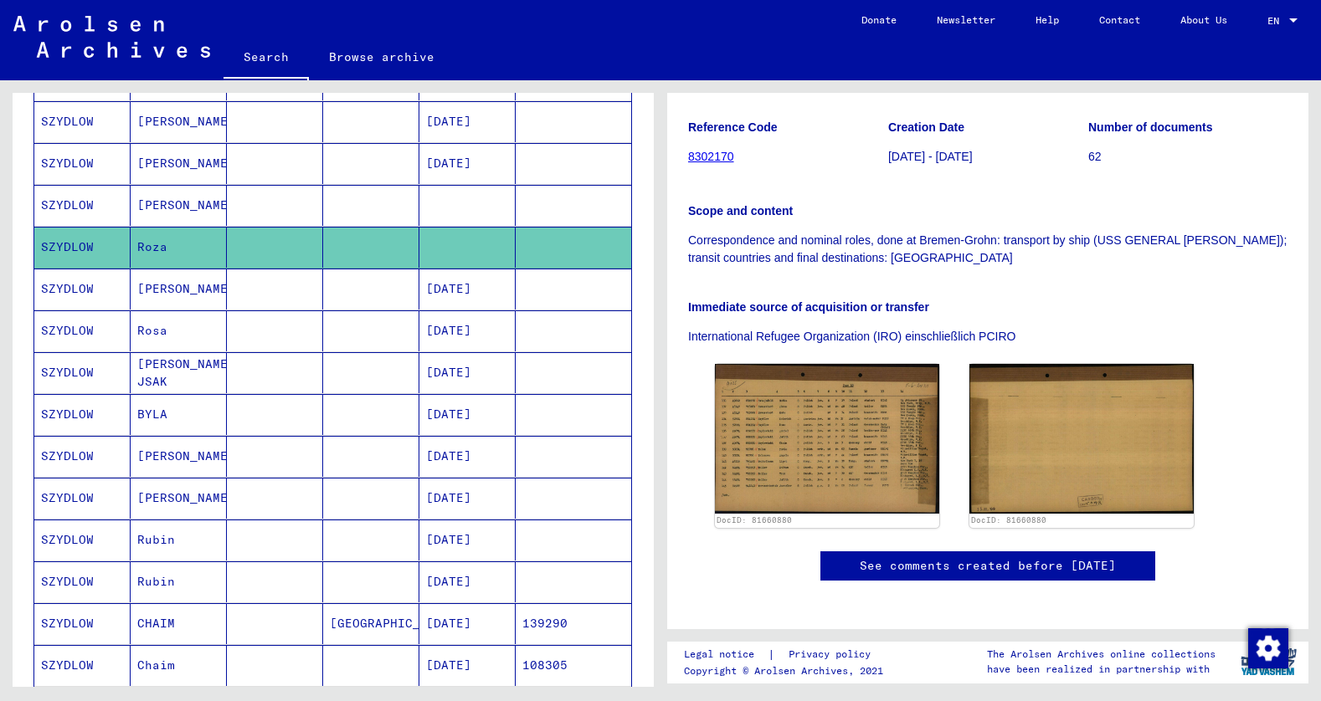
click at [157, 326] on mat-cell "Rosa" at bounding box center [179, 331] width 96 height 41
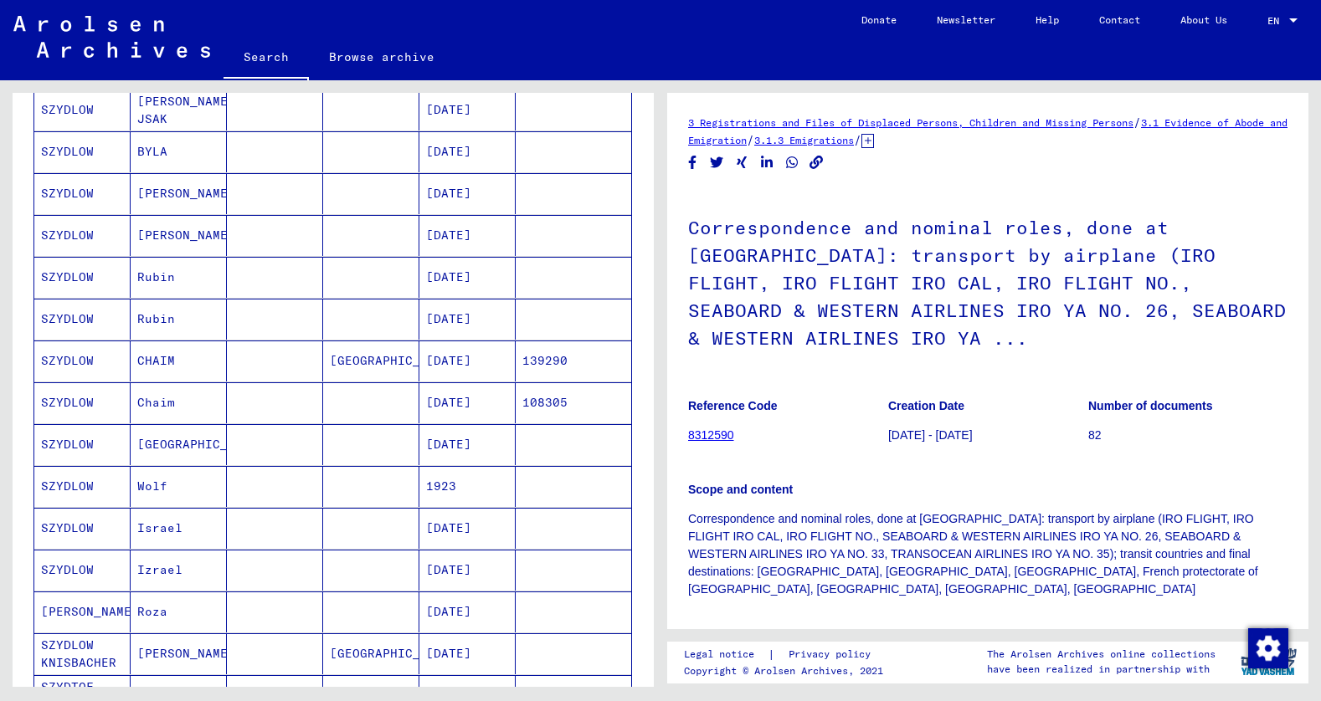
scroll to position [733, 0]
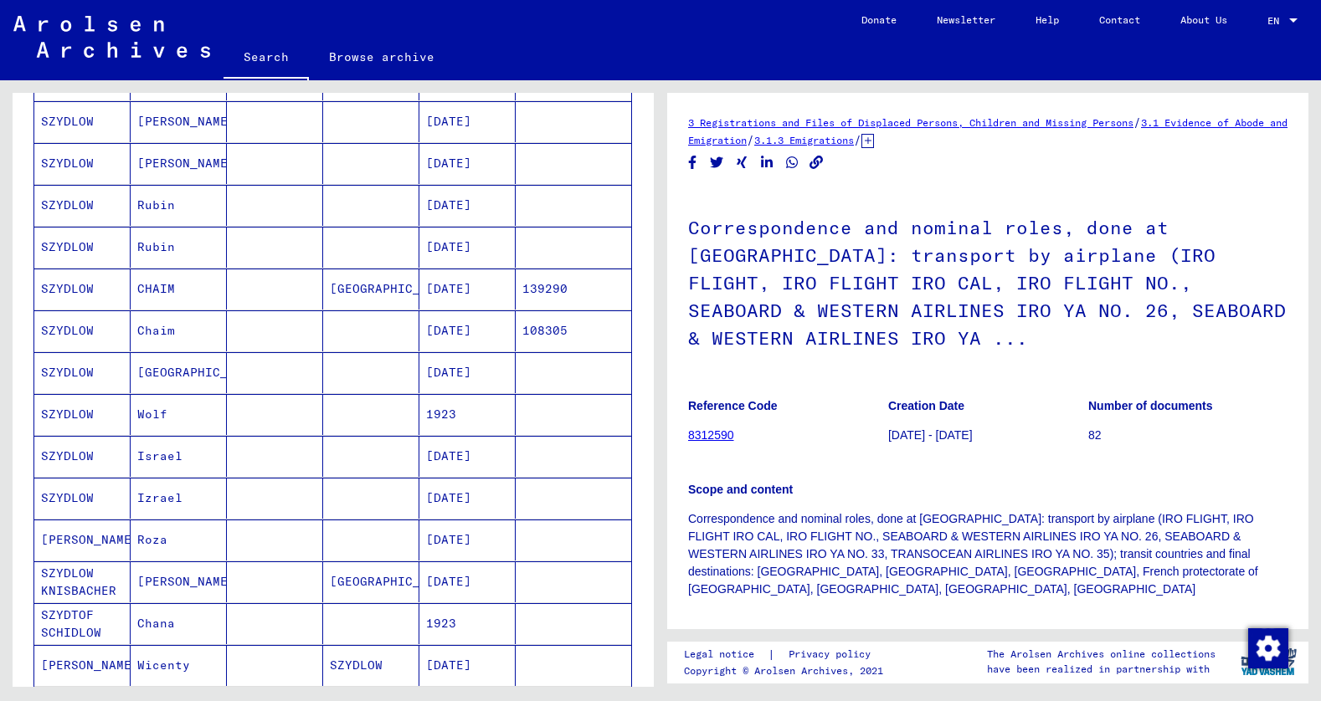
click at [157, 289] on mat-cell "CHAIM" at bounding box center [179, 289] width 96 height 41
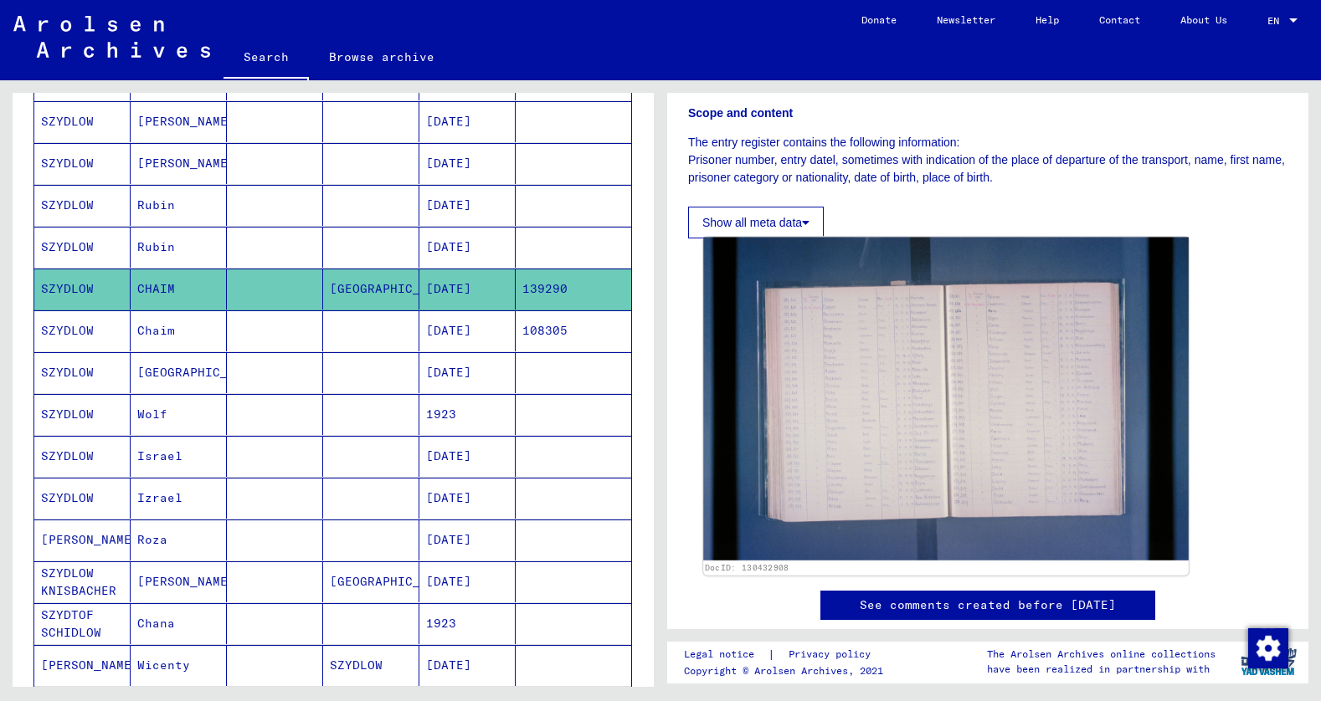
scroll to position [251, 0]
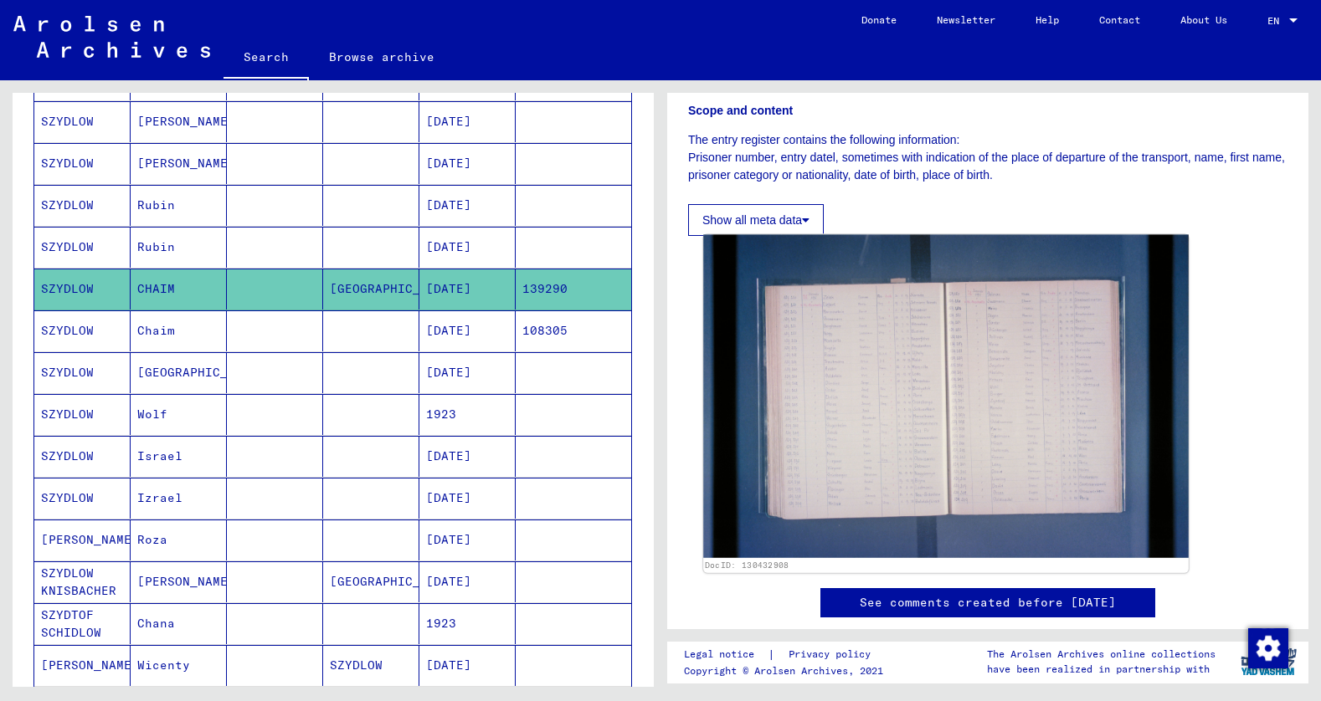
click at [861, 367] on img at bounding box center [945, 396] width 485 height 323
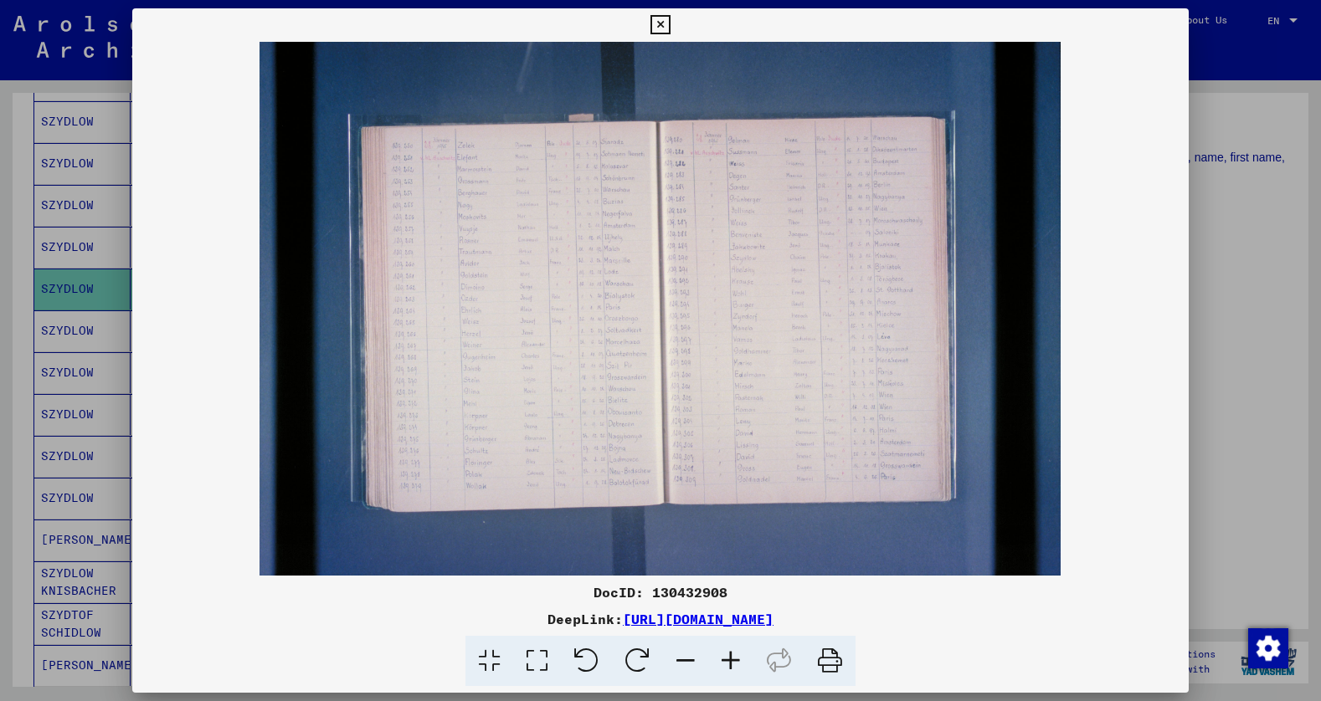
click at [729, 660] on icon at bounding box center [730, 661] width 45 height 51
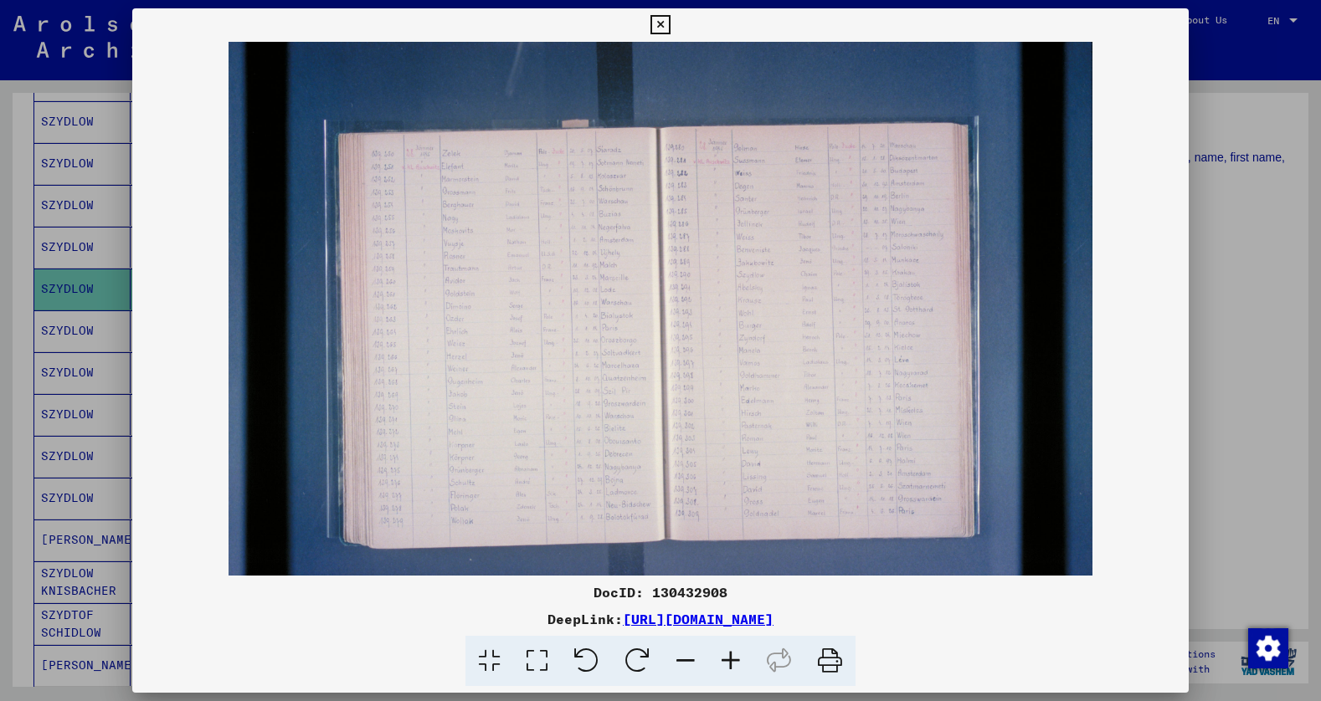
click at [729, 660] on icon at bounding box center [730, 661] width 45 height 51
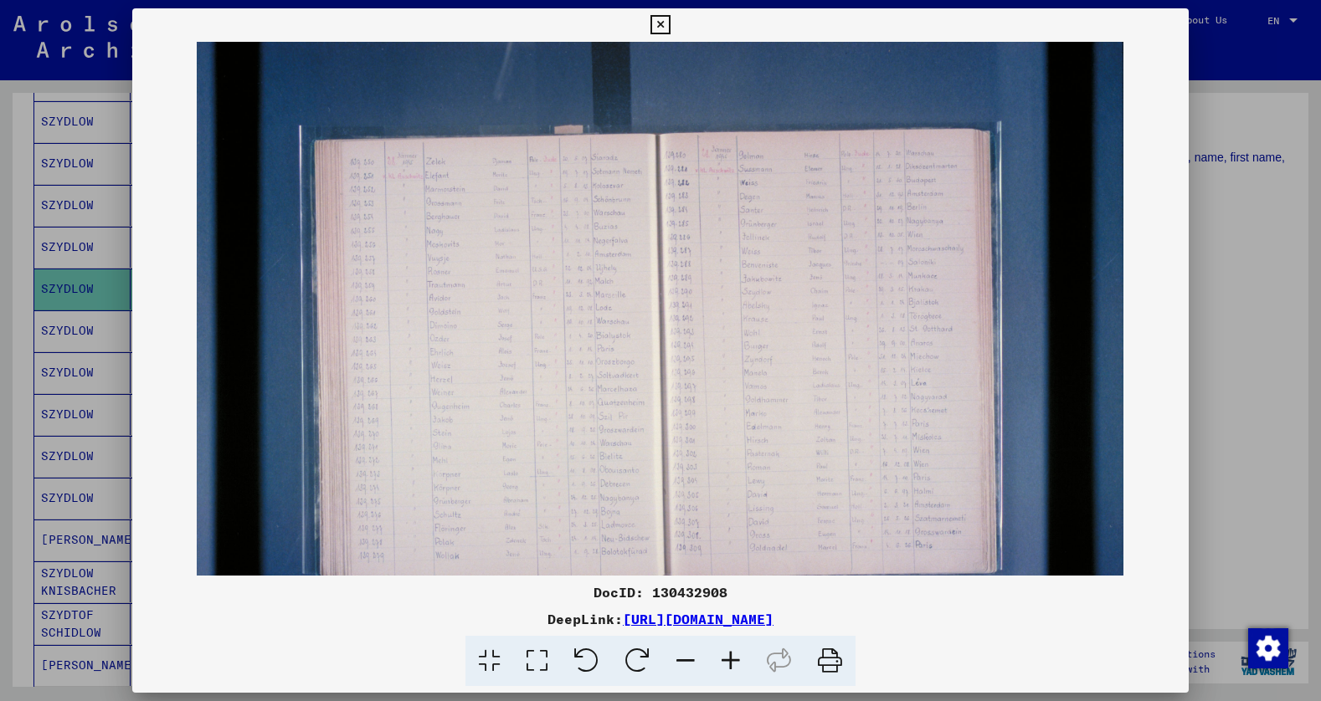
click at [729, 660] on icon at bounding box center [730, 661] width 45 height 51
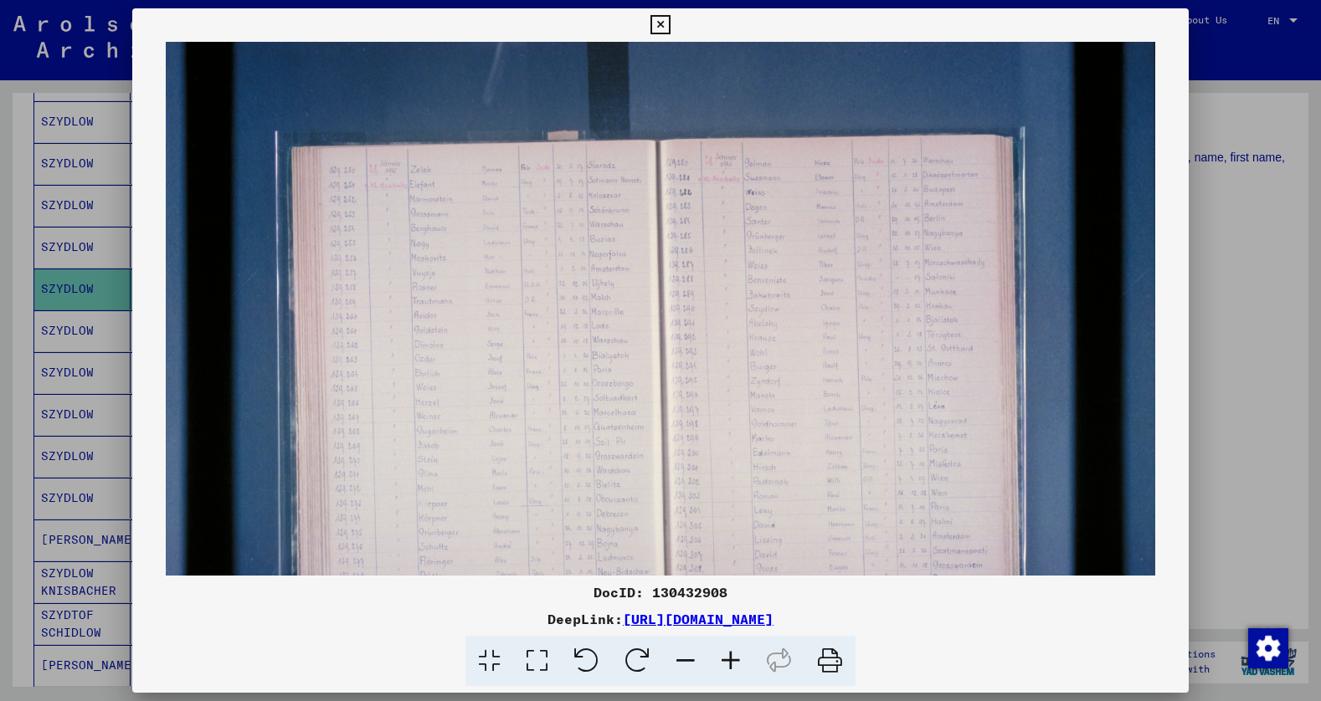
click at [729, 660] on icon at bounding box center [730, 661] width 45 height 51
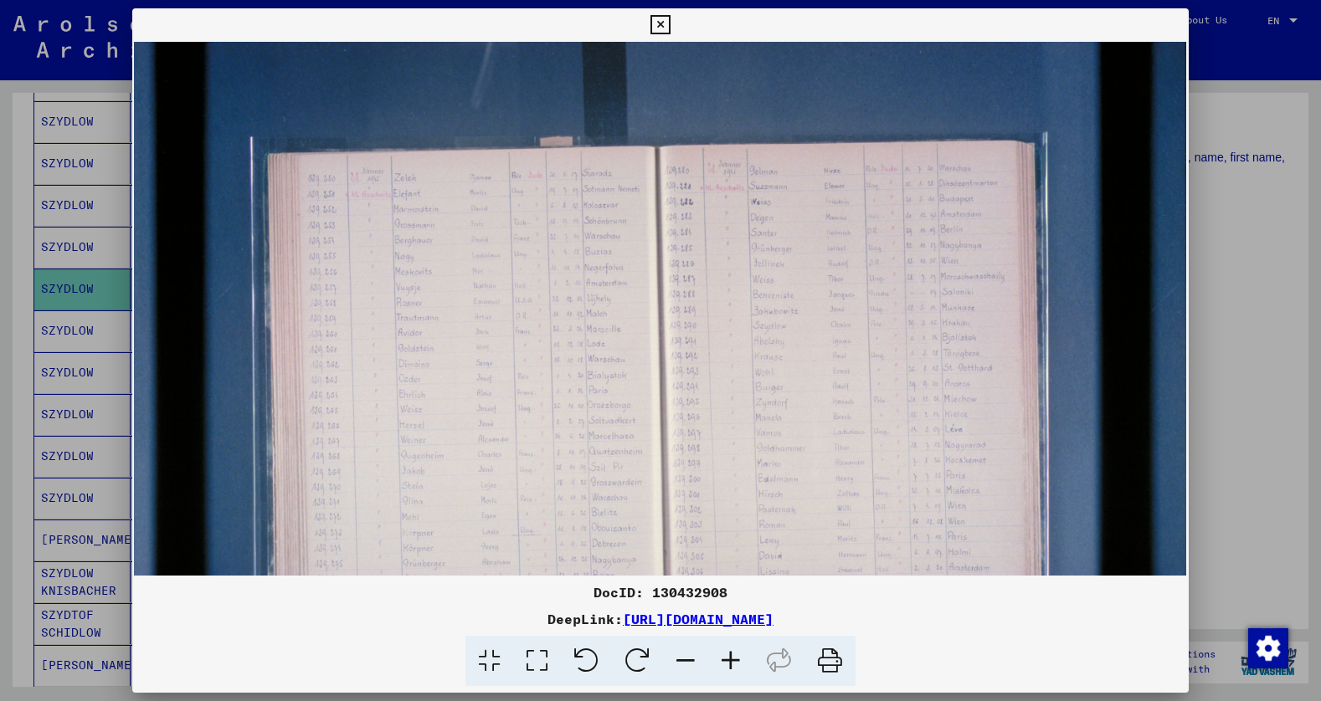
click at [729, 660] on icon at bounding box center [730, 661] width 45 height 51
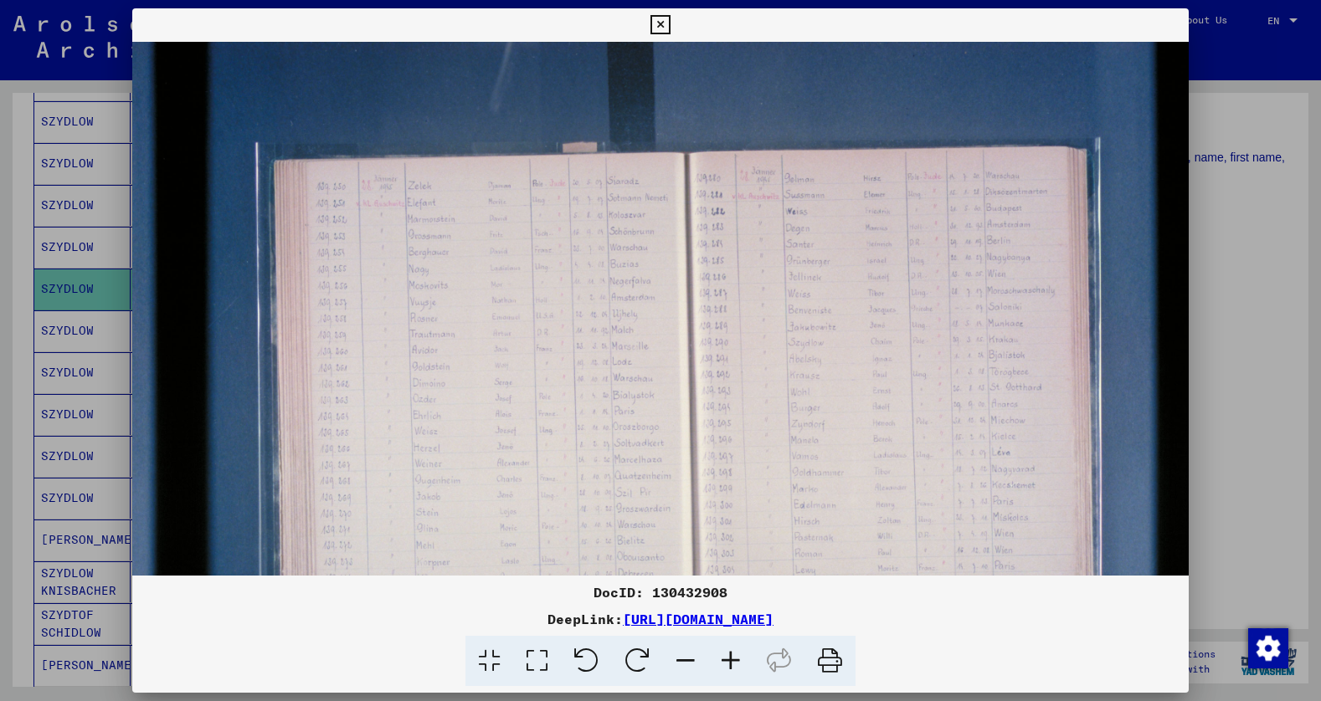
click at [729, 660] on icon at bounding box center [730, 661] width 45 height 51
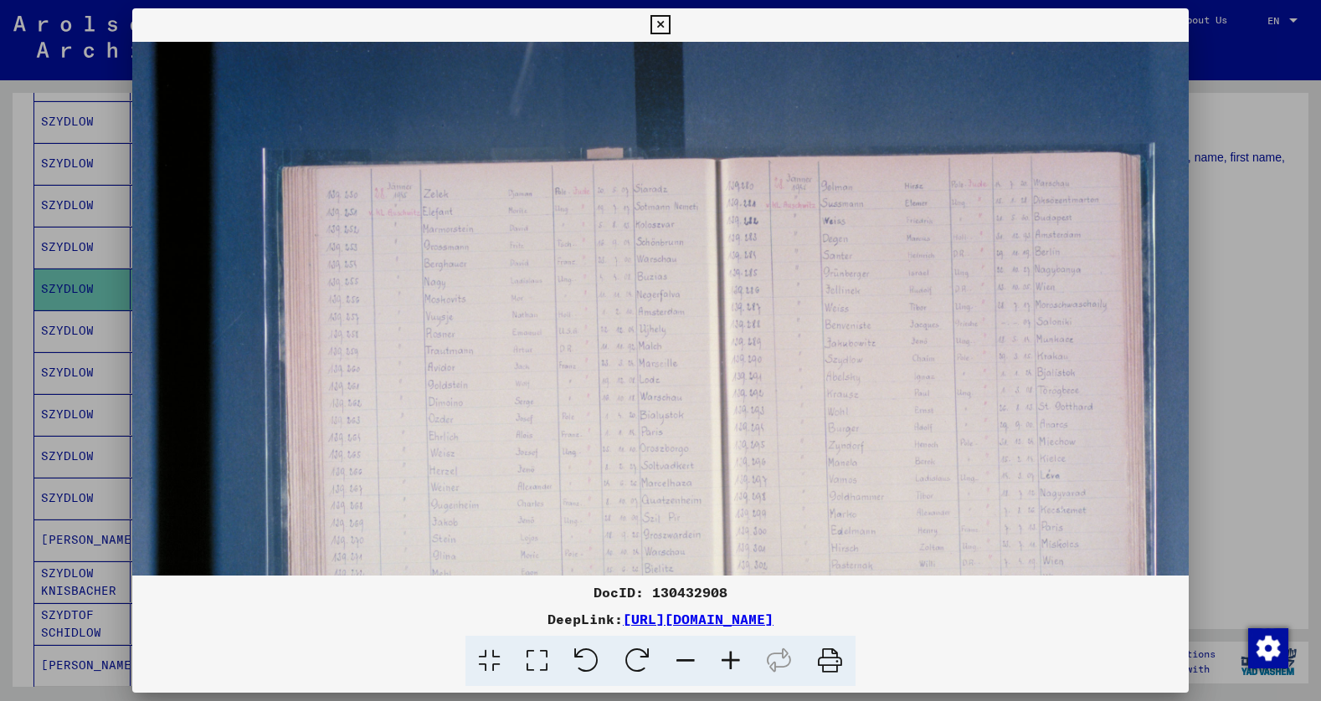
click at [729, 660] on icon at bounding box center [730, 661] width 45 height 51
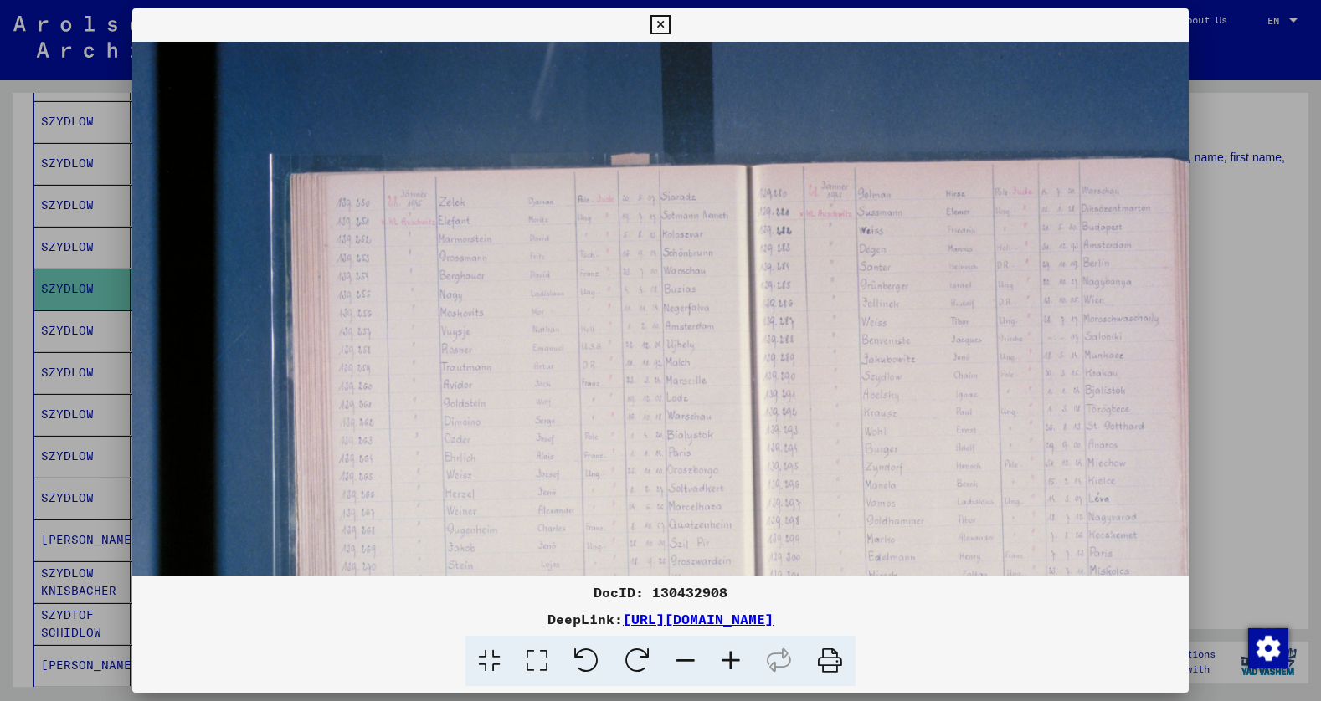
click at [729, 660] on icon at bounding box center [730, 661] width 45 height 51
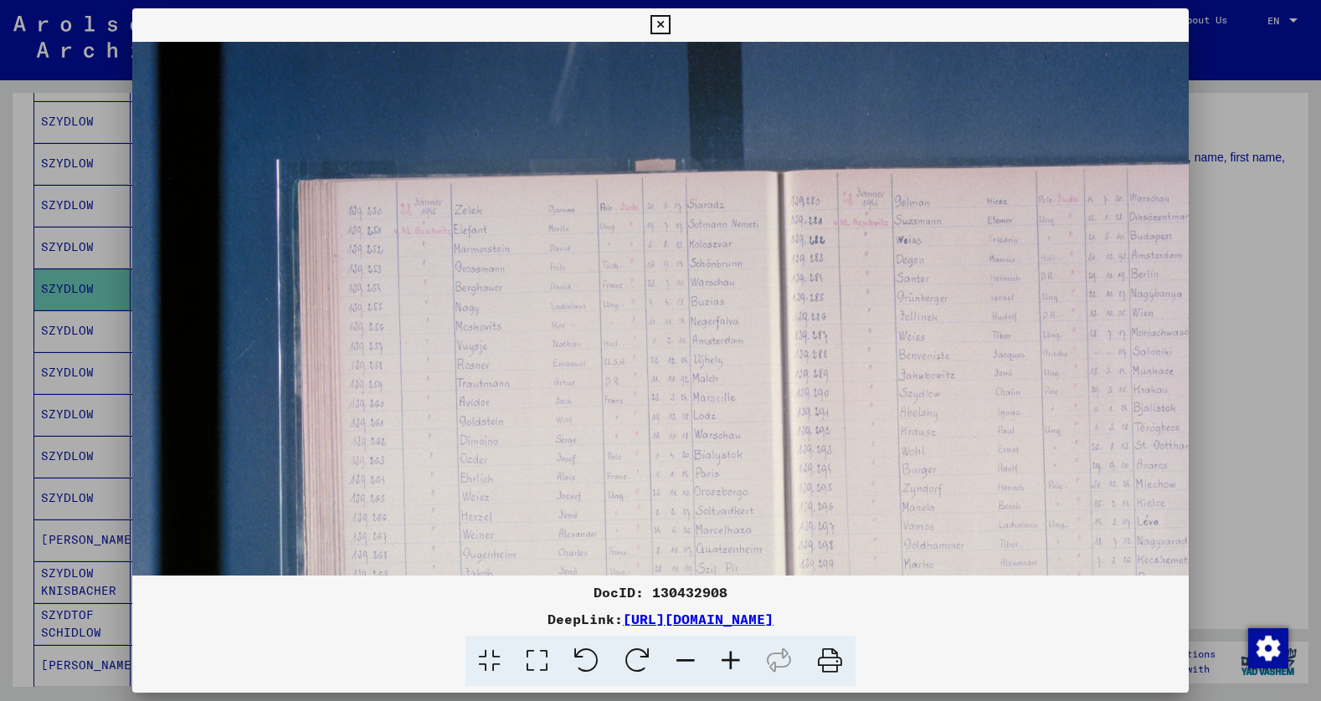
click at [729, 660] on icon at bounding box center [730, 661] width 45 height 51
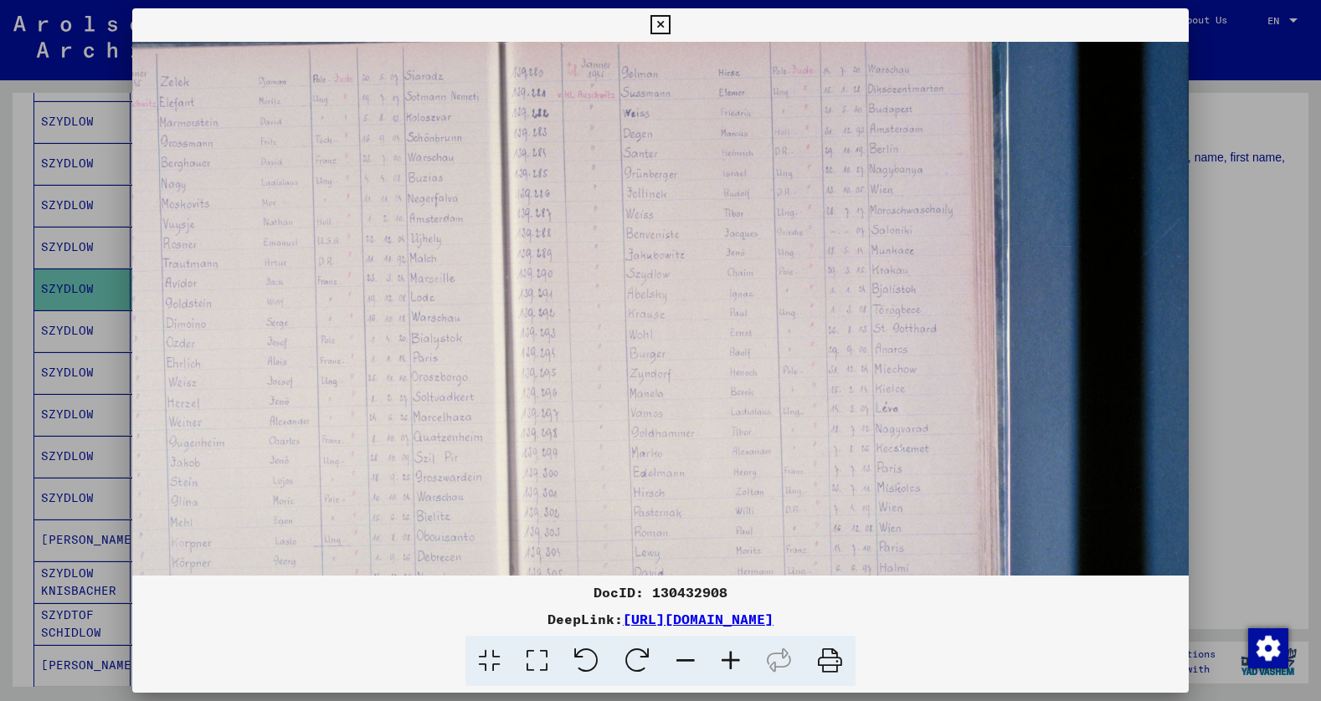
scroll to position [137, 310]
drag, startPoint x: 979, startPoint y: 454, endPoint x: 668, endPoint y: 316, distance: 340.3
click at [668, 316] on img at bounding box center [506, 360] width 1366 height 911
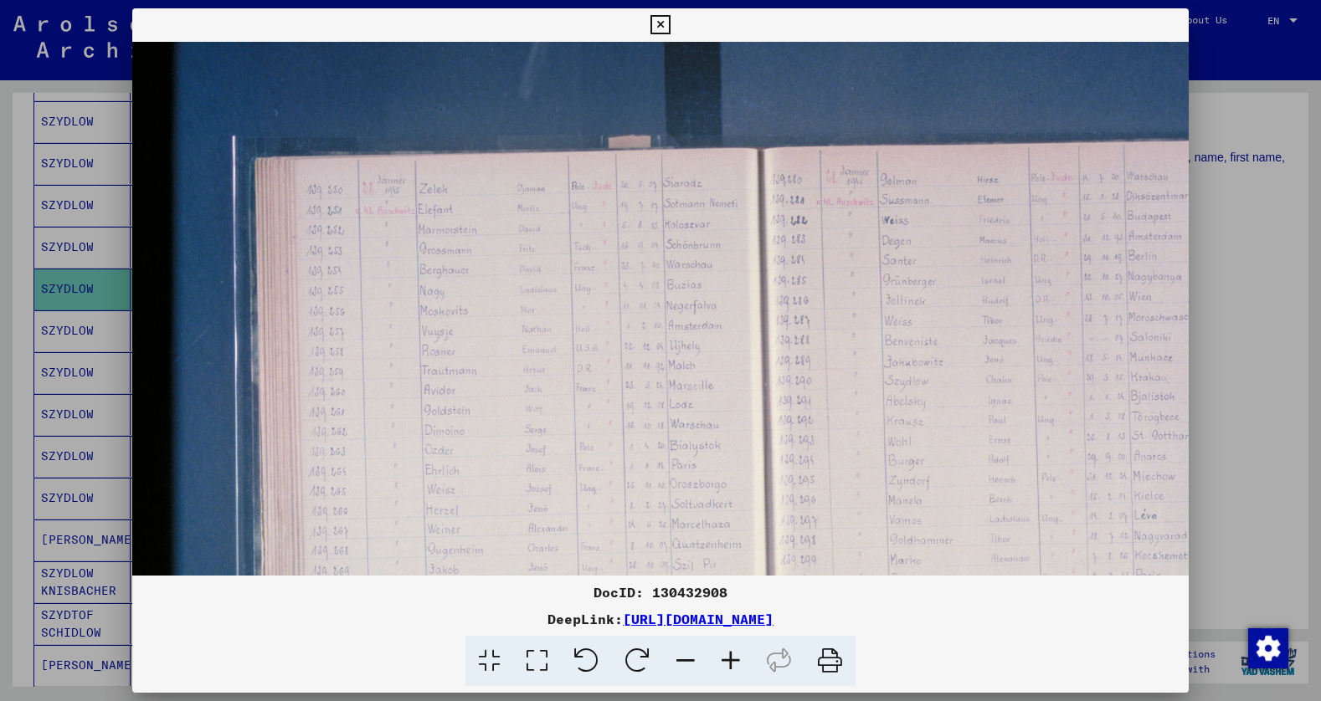
scroll to position [24, 38]
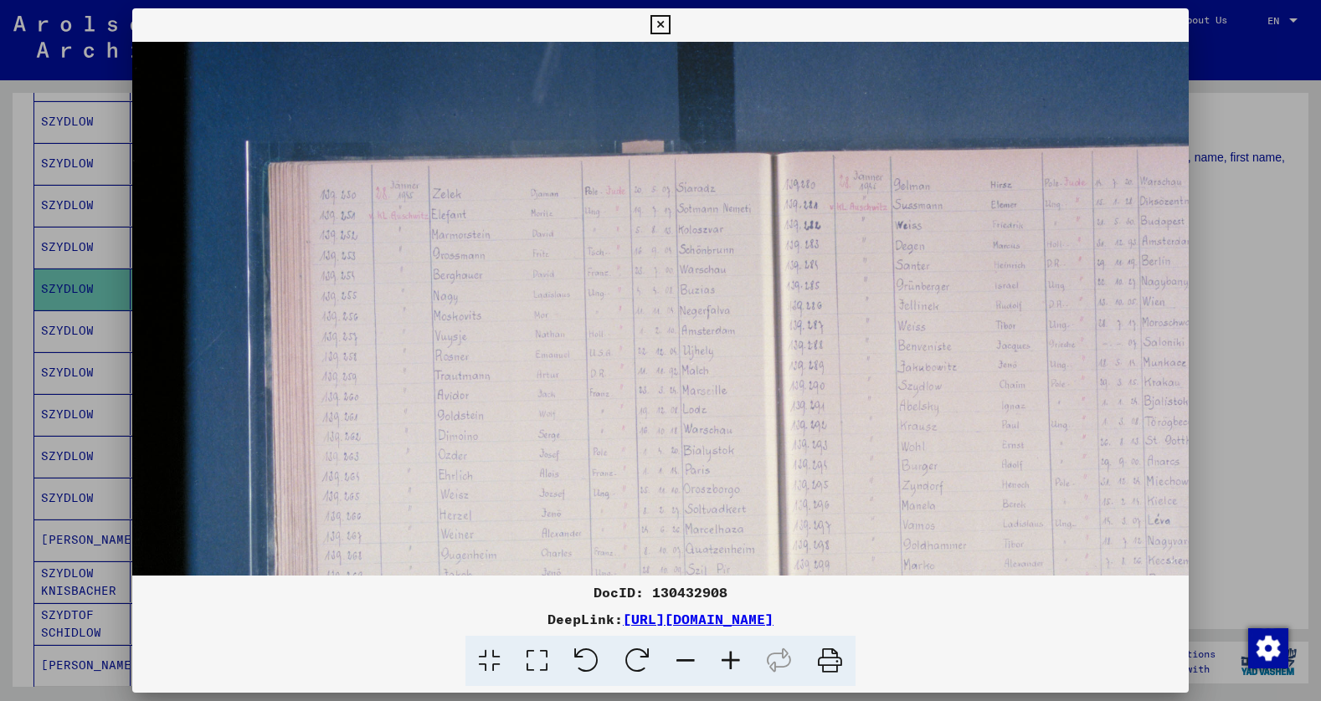
drag, startPoint x: 563, startPoint y: 273, endPoint x: 835, endPoint y: 386, distance: 294.6
click at [835, 386] on img at bounding box center [778, 473] width 1366 height 911
click at [655, 20] on icon at bounding box center [659, 25] width 19 height 20
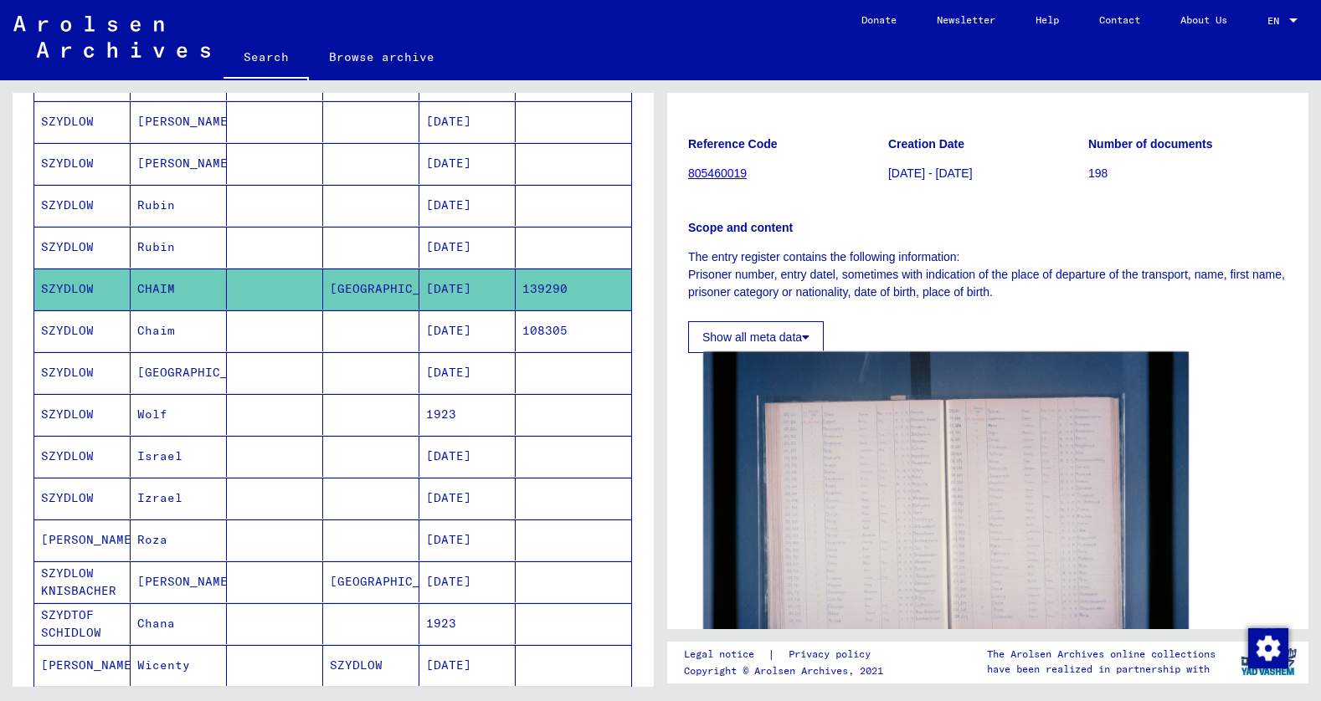
scroll to position [84, 0]
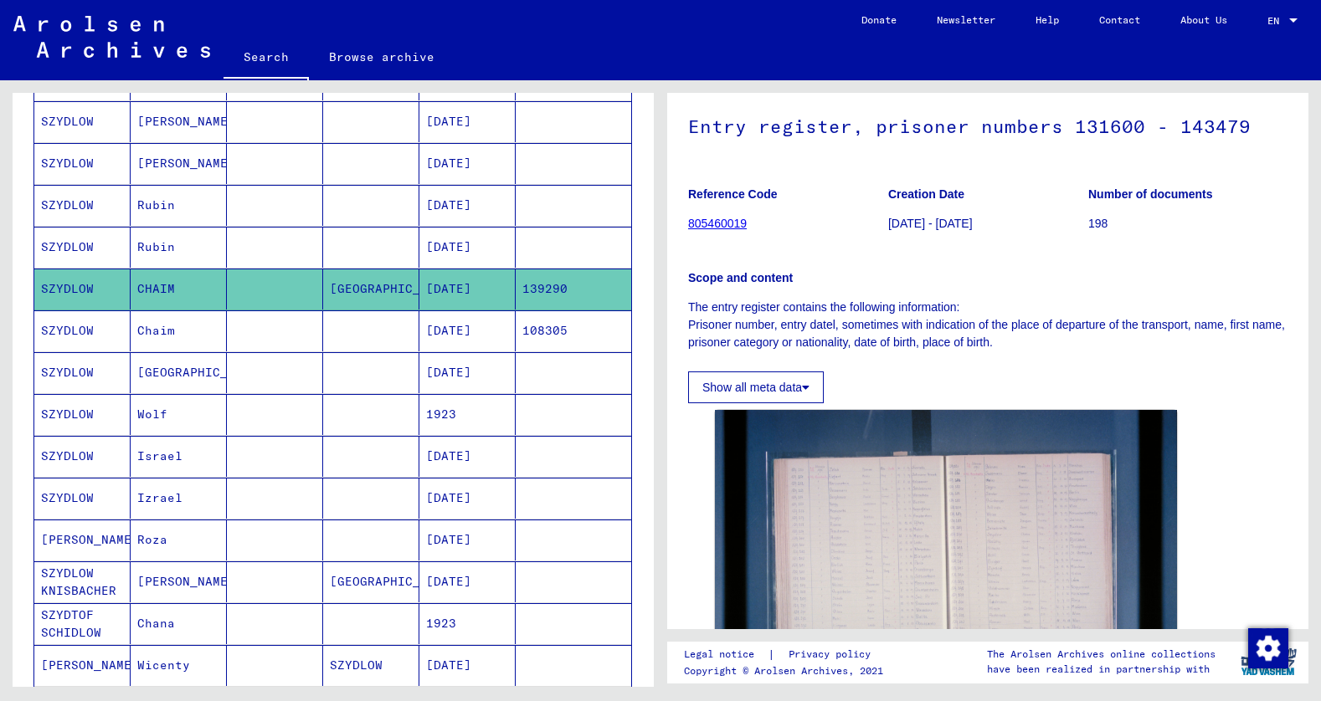
click at [168, 331] on mat-table "Last Name First Name Maiden Name Place of Birth Date of Birth Prisoner # [PERSO…" at bounding box center [332, 182] width 598 height 1095
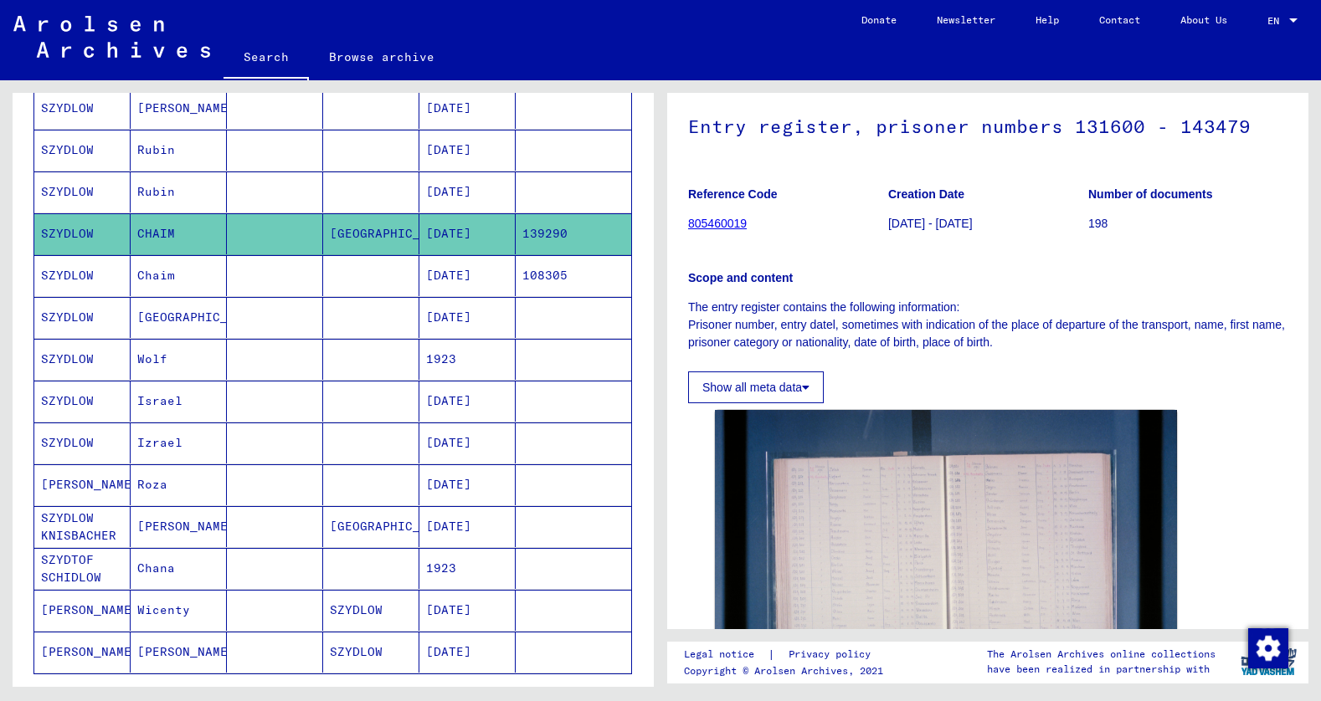
scroll to position [817, 0]
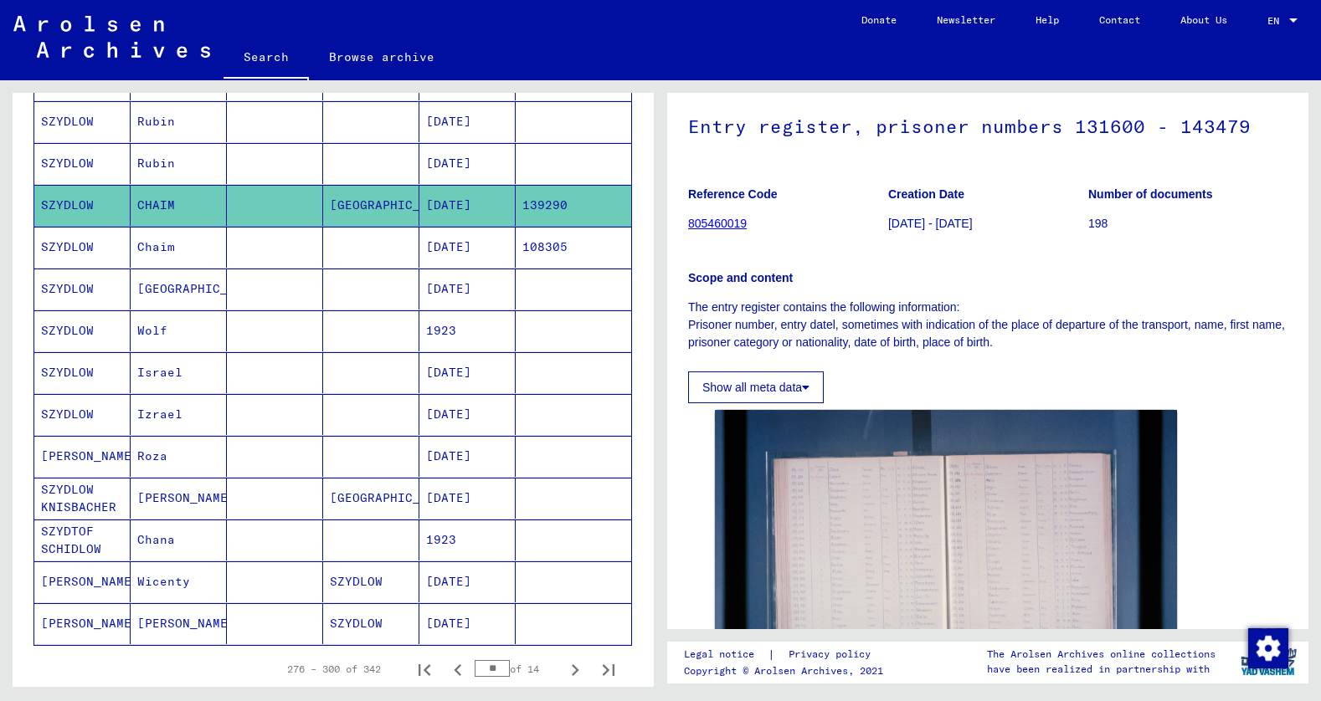
click at [161, 245] on mat-cell "Chaim" at bounding box center [179, 247] width 96 height 41
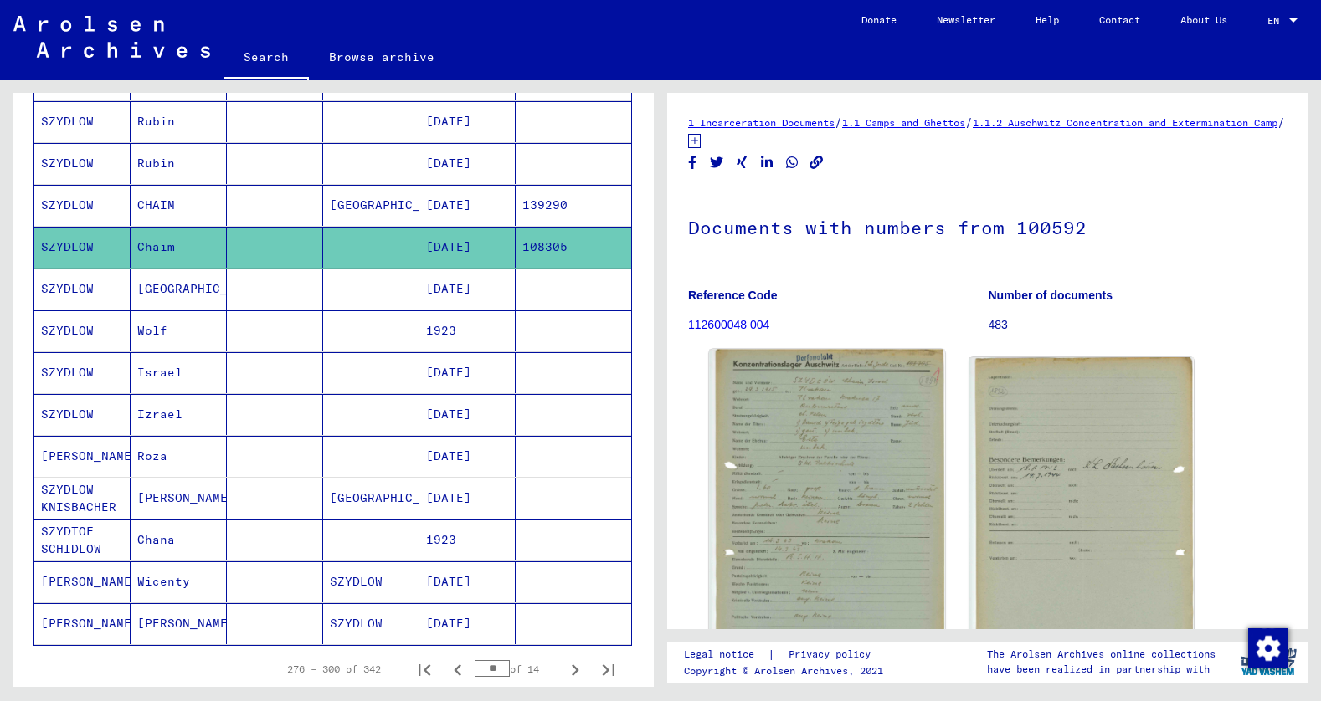
click at [808, 415] on img at bounding box center [826, 512] width 235 height 325
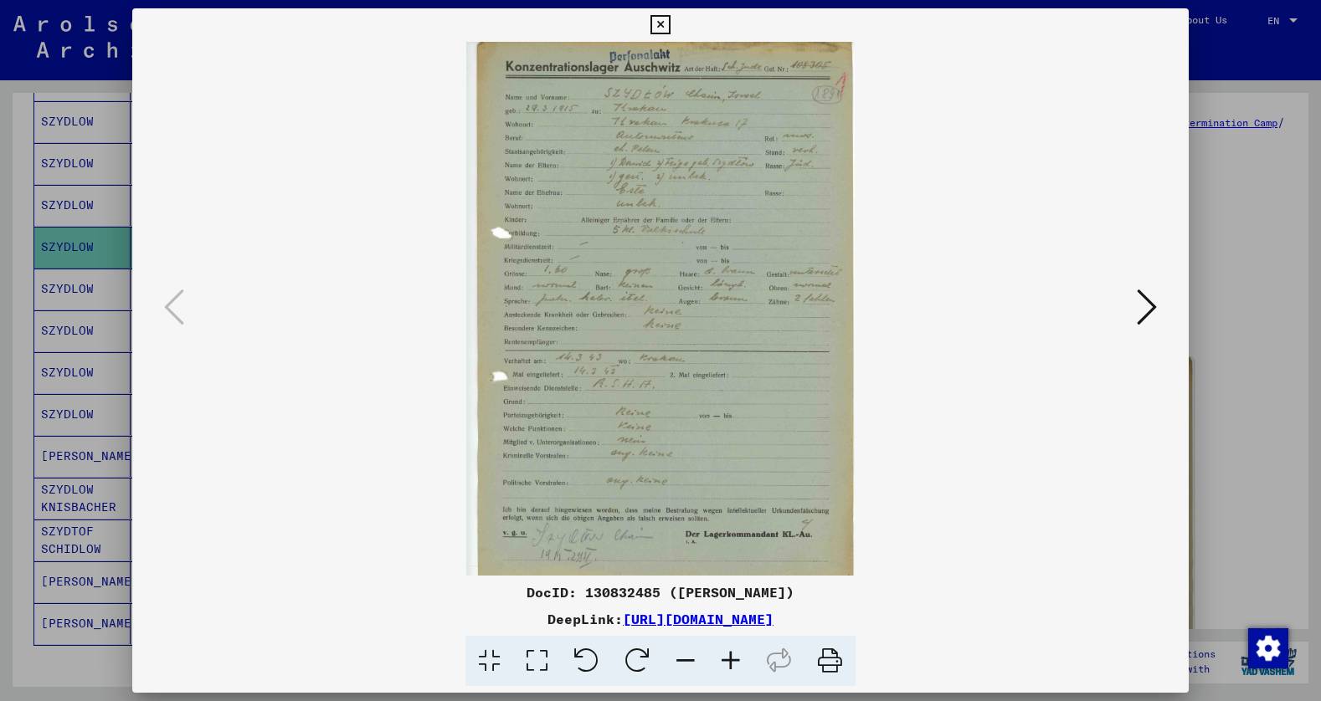
click at [735, 655] on icon at bounding box center [730, 661] width 45 height 51
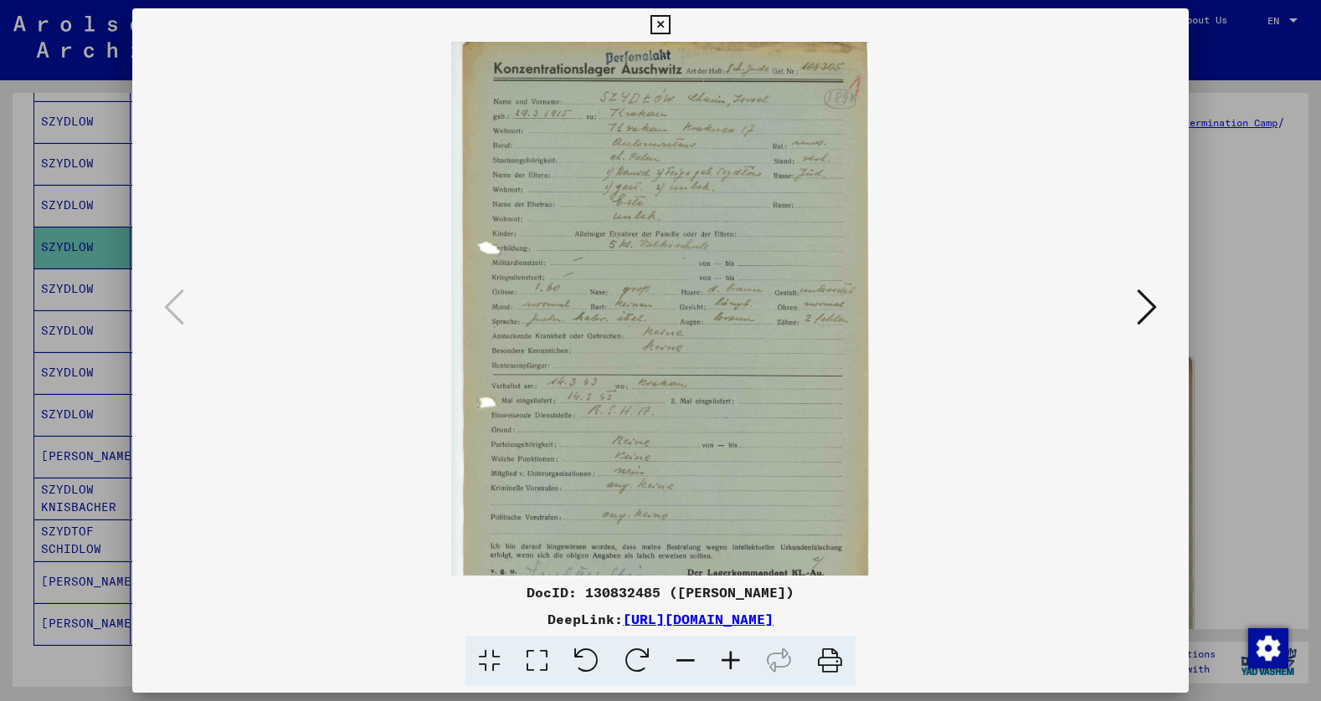
click at [735, 655] on icon at bounding box center [730, 661] width 45 height 51
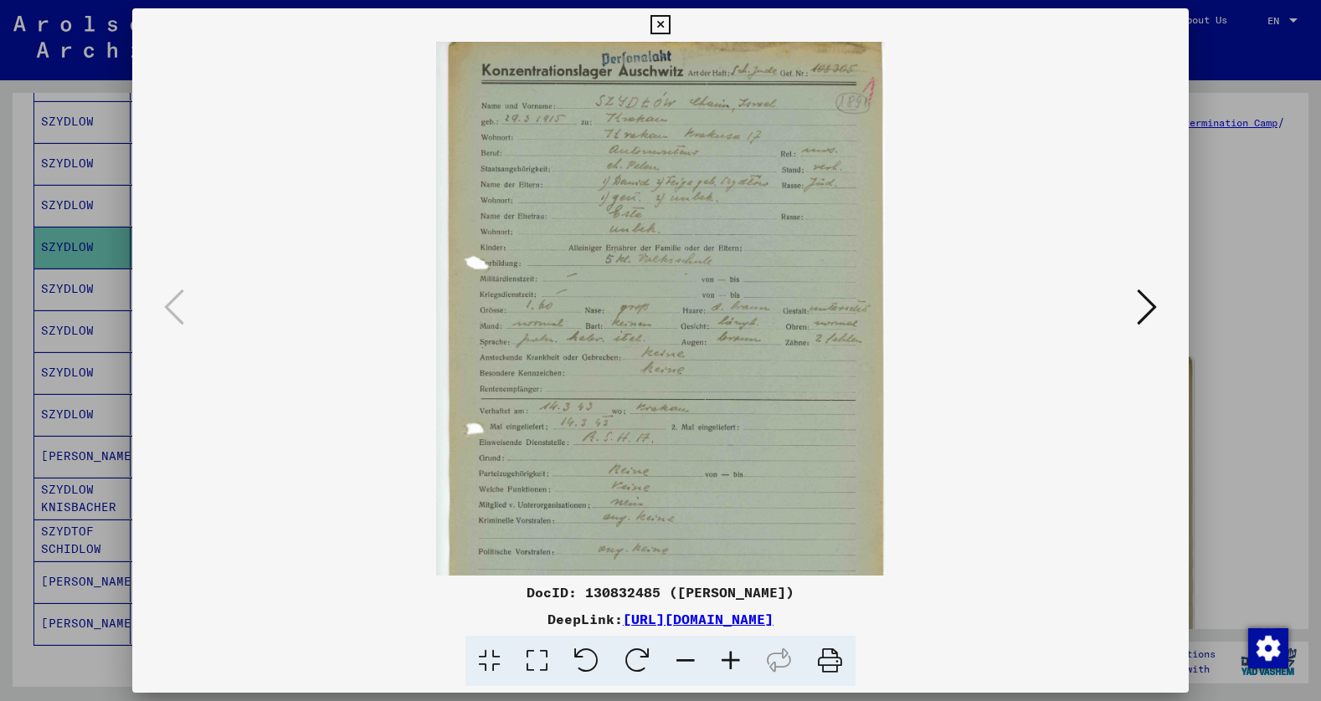
click at [735, 655] on icon at bounding box center [730, 661] width 45 height 51
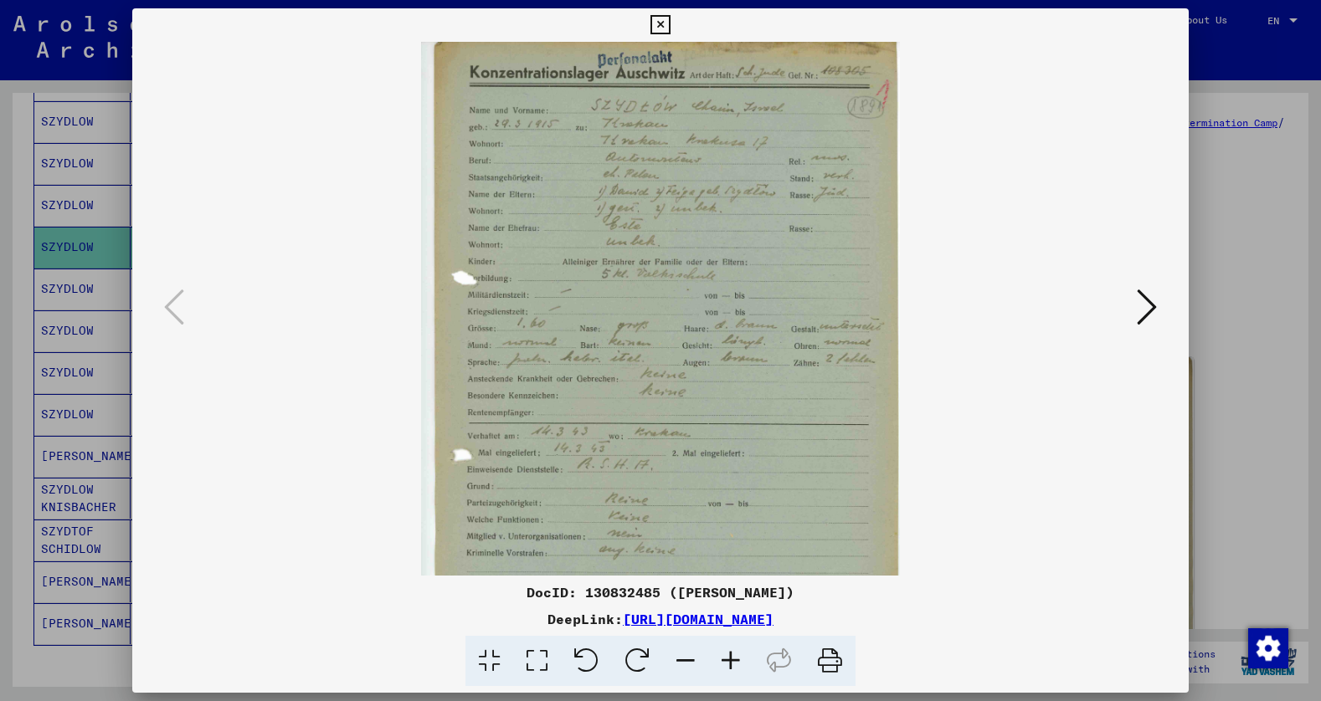
click at [735, 655] on icon at bounding box center [730, 661] width 45 height 51
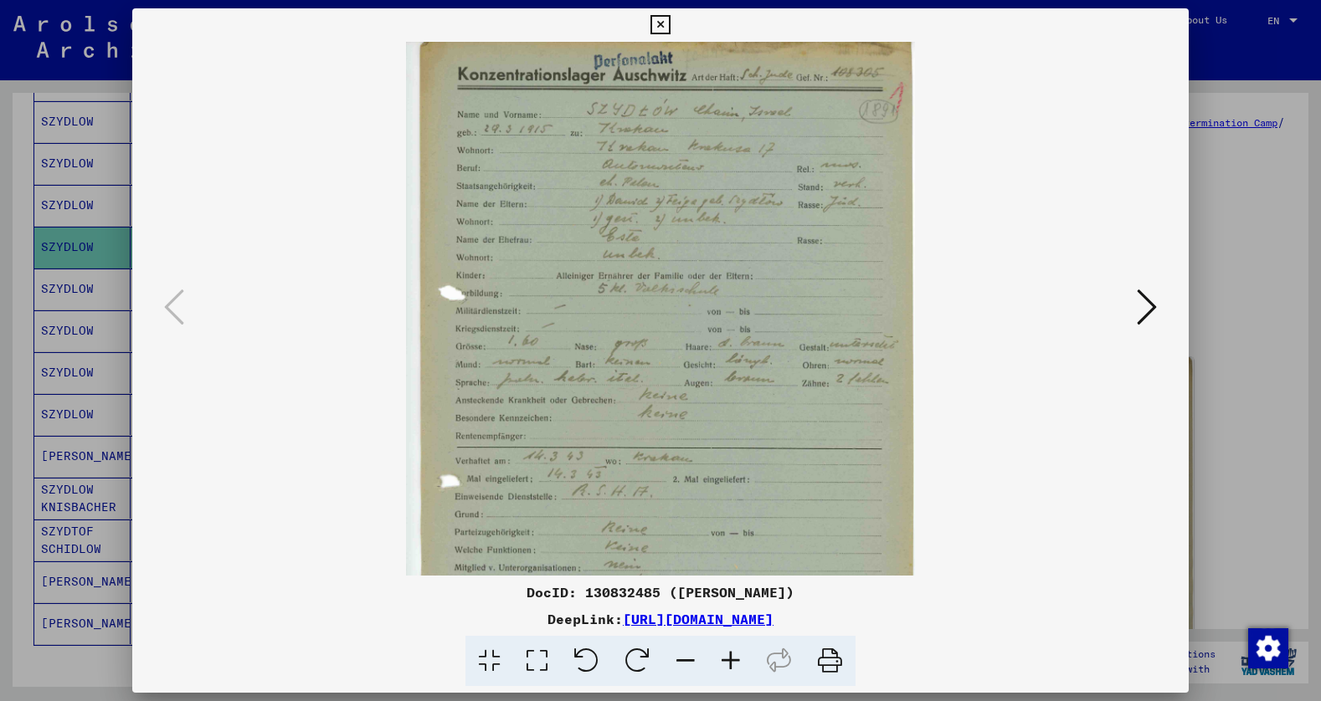
click at [735, 655] on icon at bounding box center [730, 661] width 45 height 51
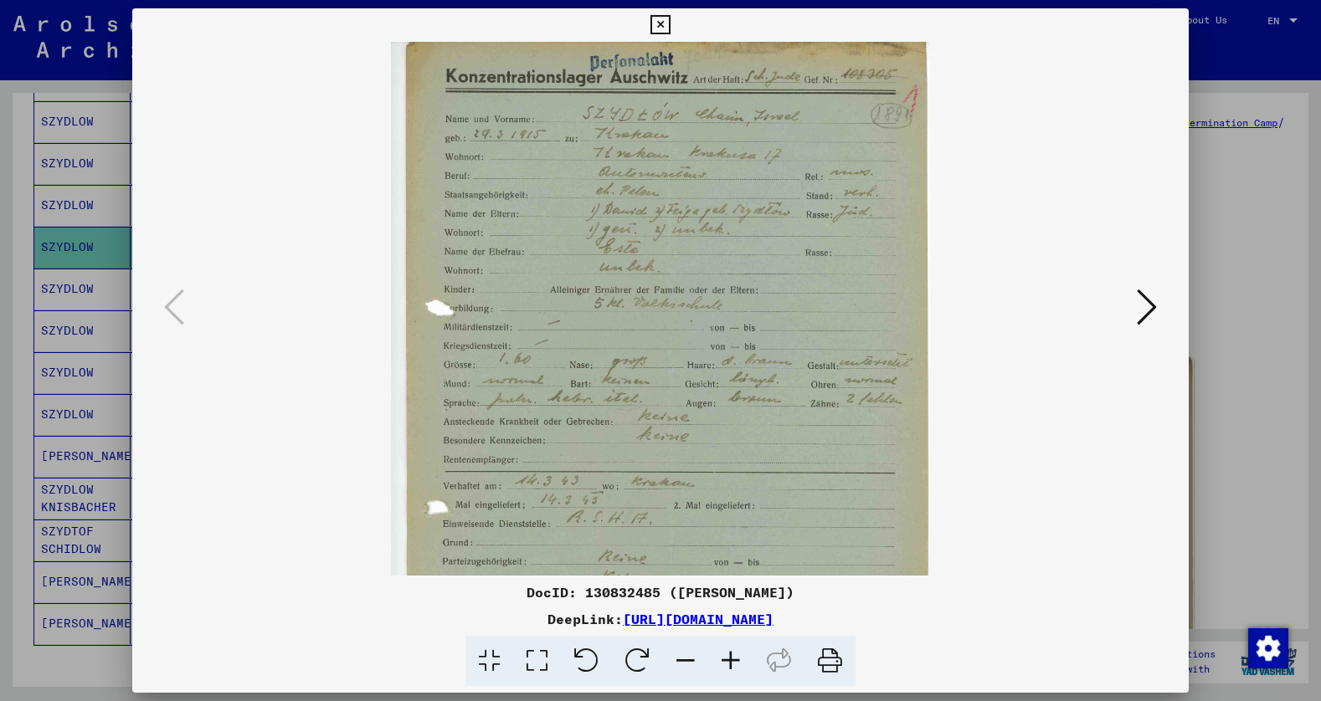
click at [735, 655] on icon at bounding box center [730, 661] width 45 height 51
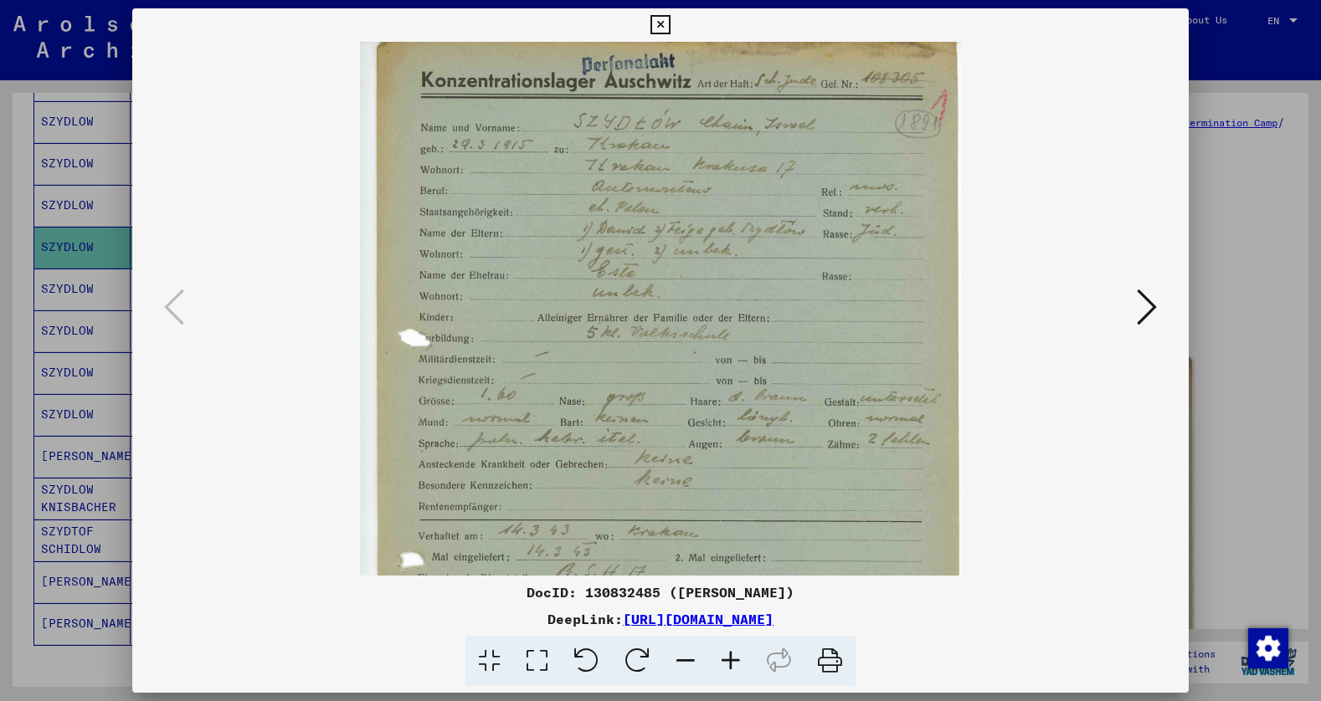
click at [735, 655] on icon at bounding box center [730, 661] width 45 height 51
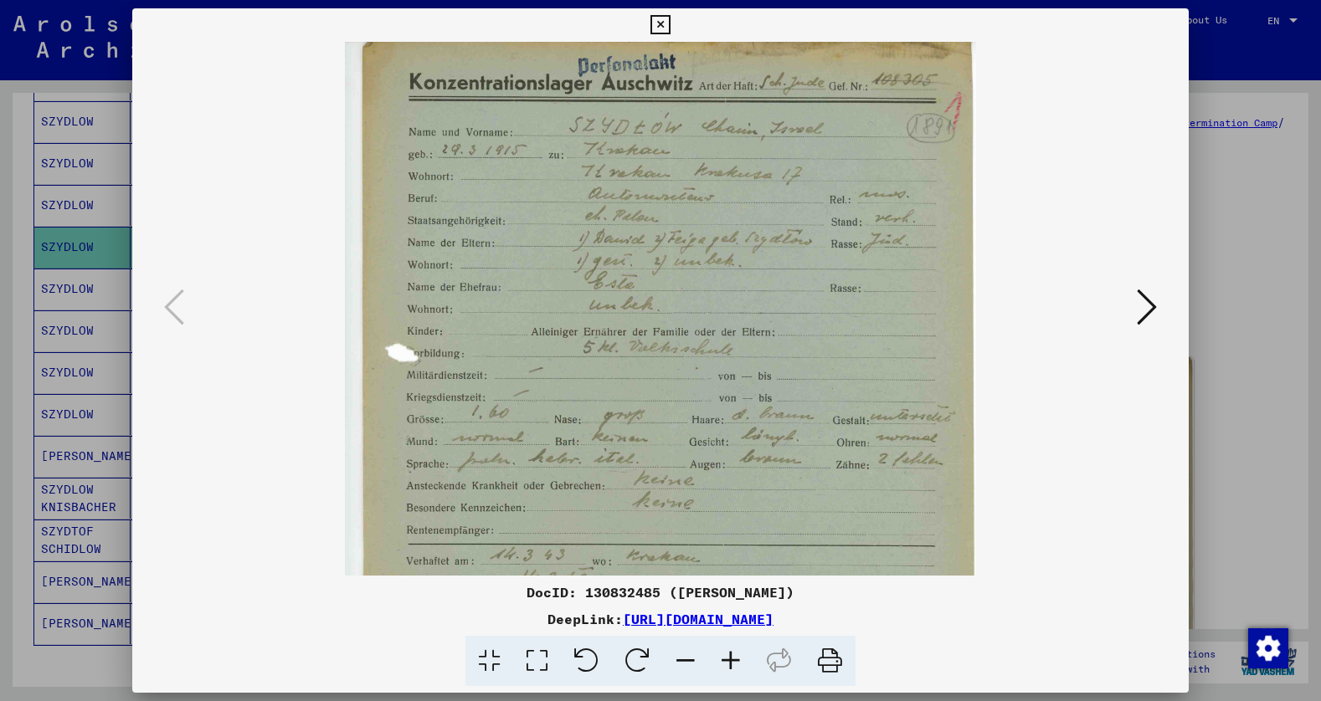
click at [735, 655] on icon at bounding box center [730, 661] width 45 height 51
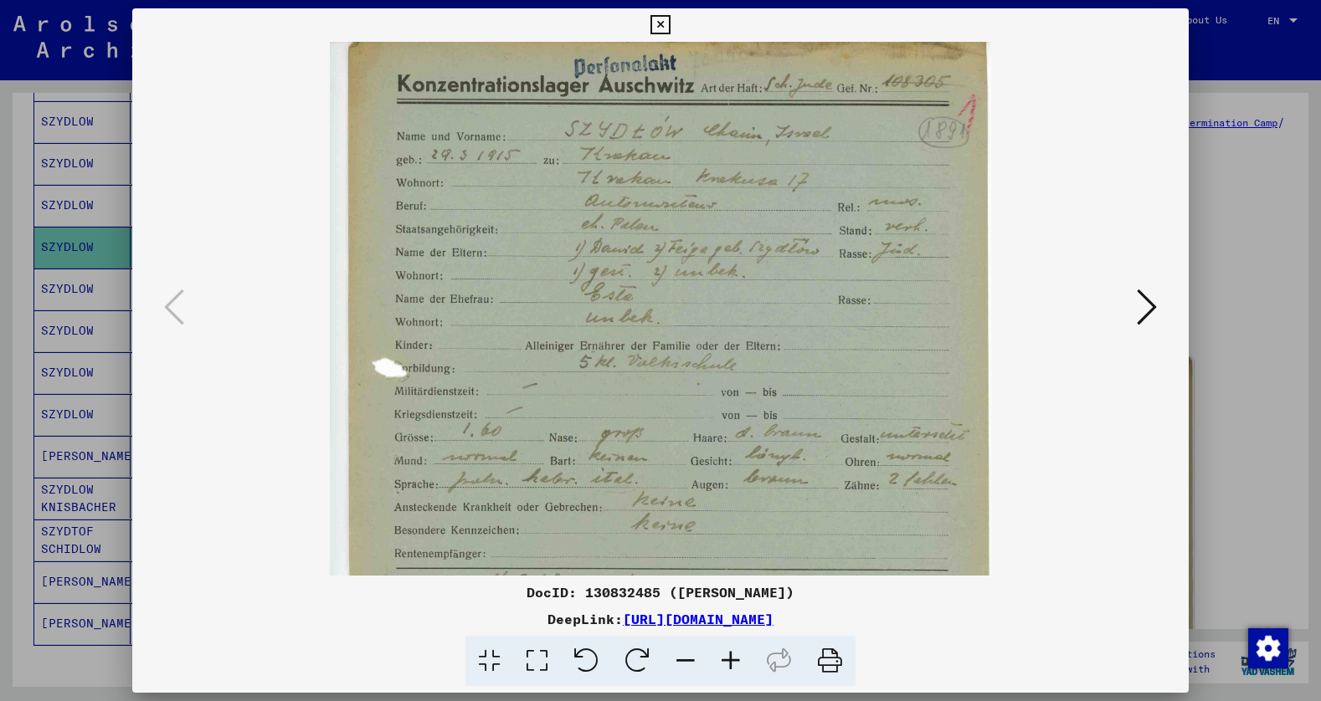
click at [735, 655] on icon at bounding box center [730, 661] width 45 height 51
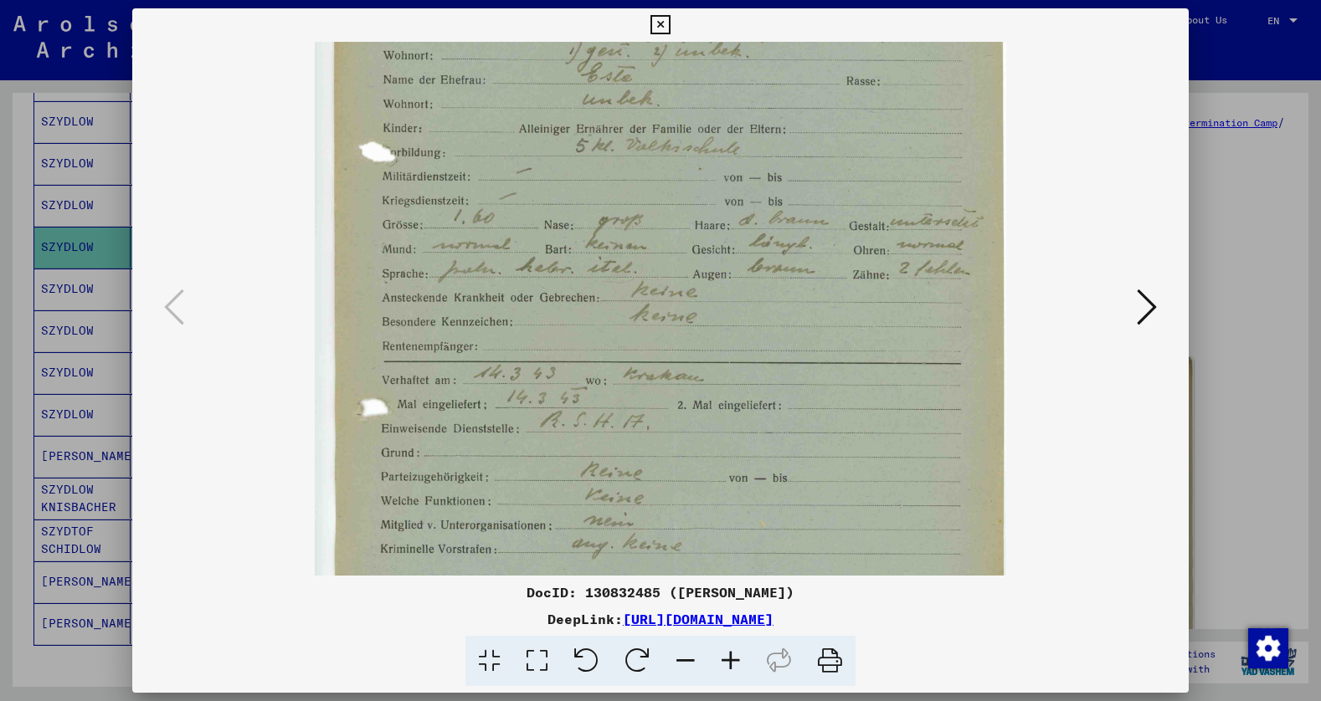
scroll to position [275, 0]
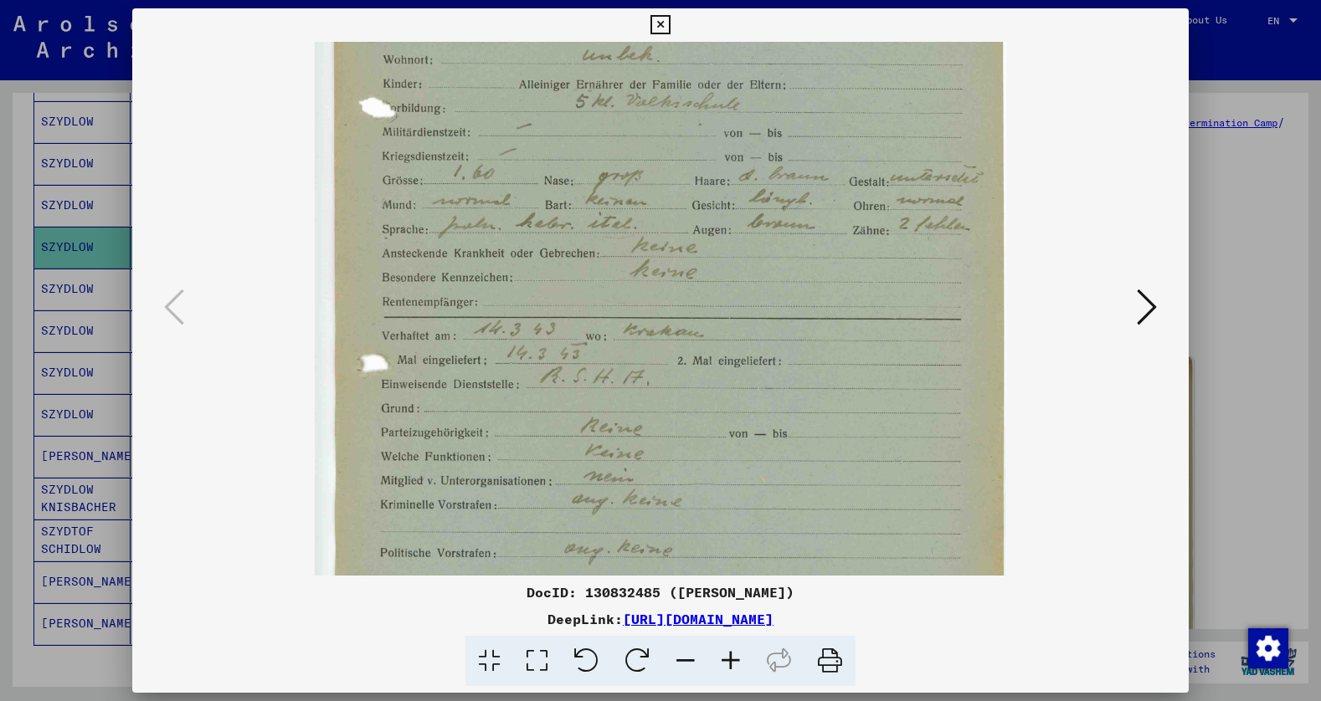
drag, startPoint x: 765, startPoint y: 407, endPoint x: 756, endPoint y: 138, distance: 268.8
click at [756, 138] on img at bounding box center [660, 242] width 691 height 952
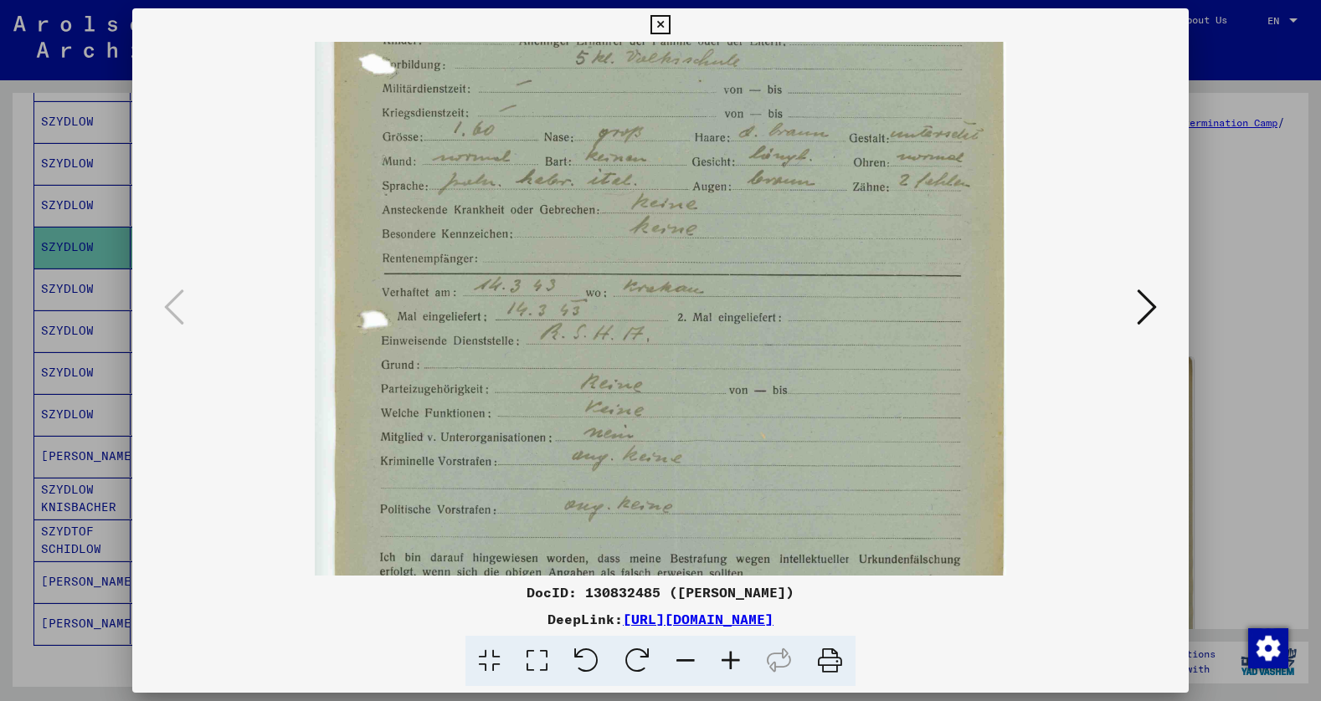
scroll to position [418, 0]
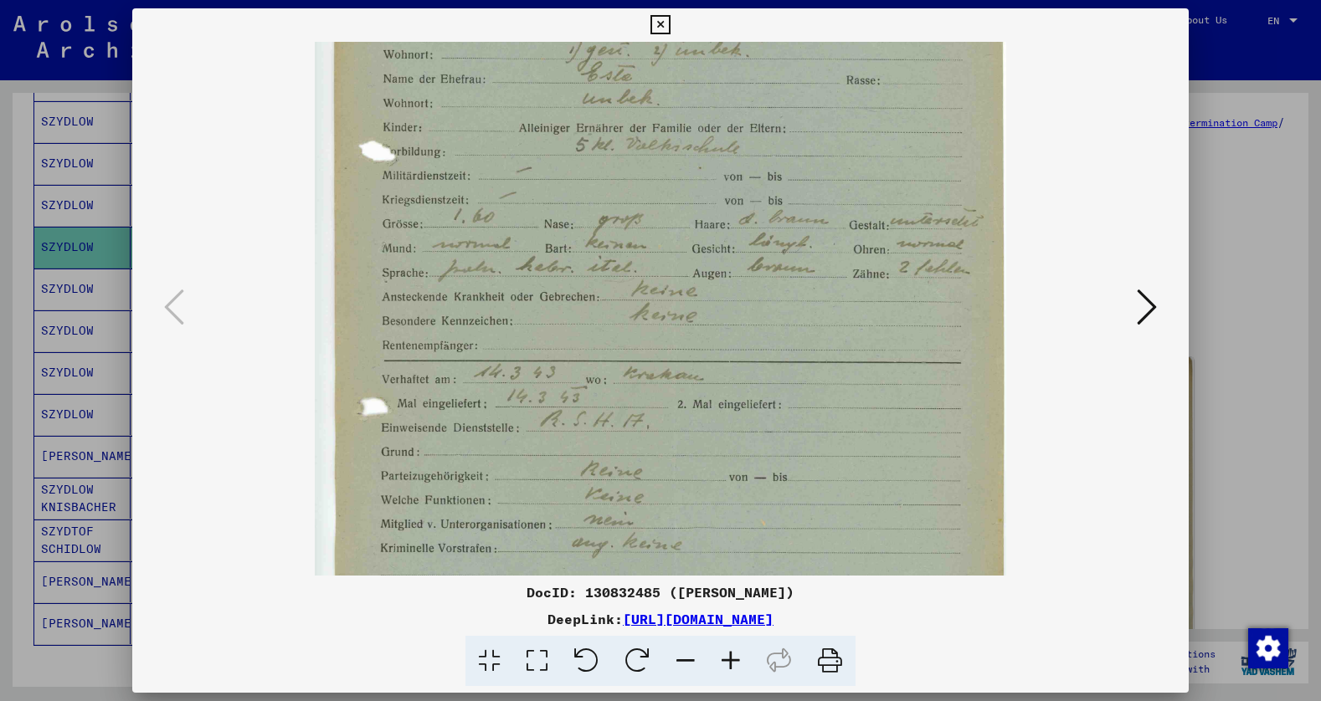
drag, startPoint x: 723, startPoint y: 440, endPoint x: 715, endPoint y: 376, distance: 65.0
click at [715, 377] on img at bounding box center [660, 286] width 691 height 952
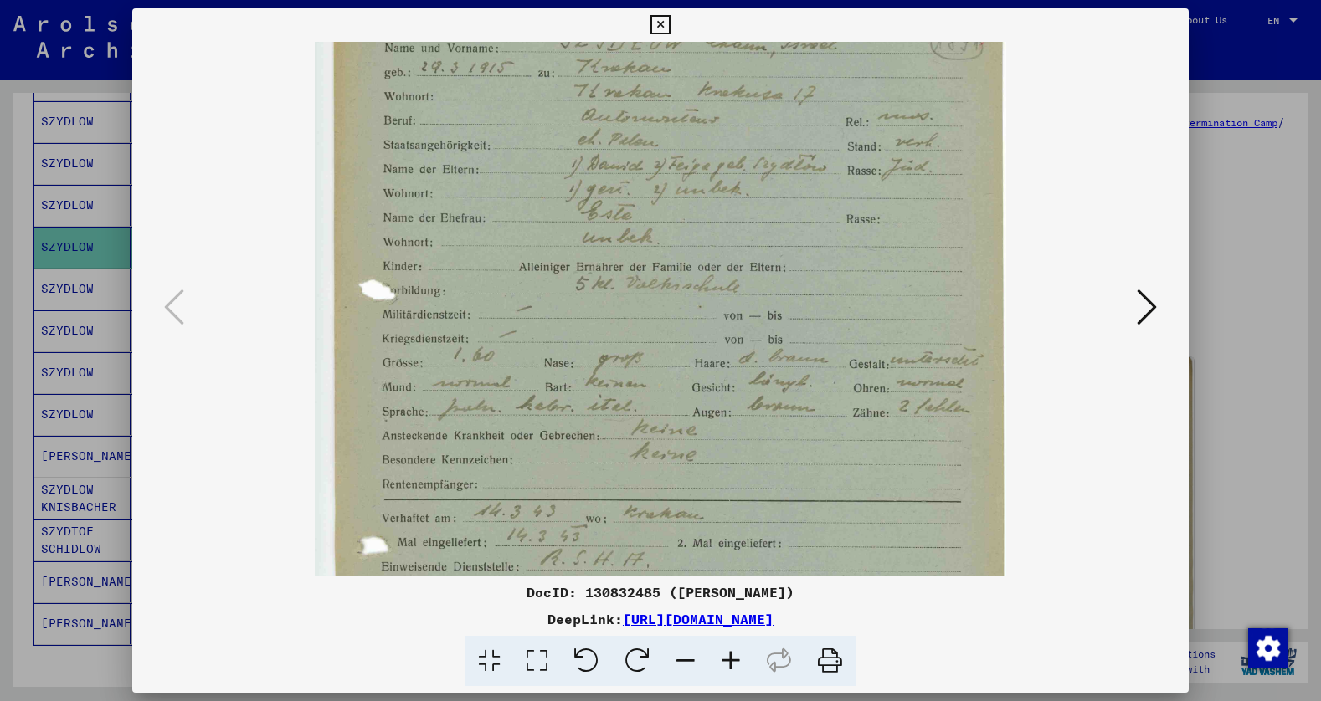
scroll to position [0, 0]
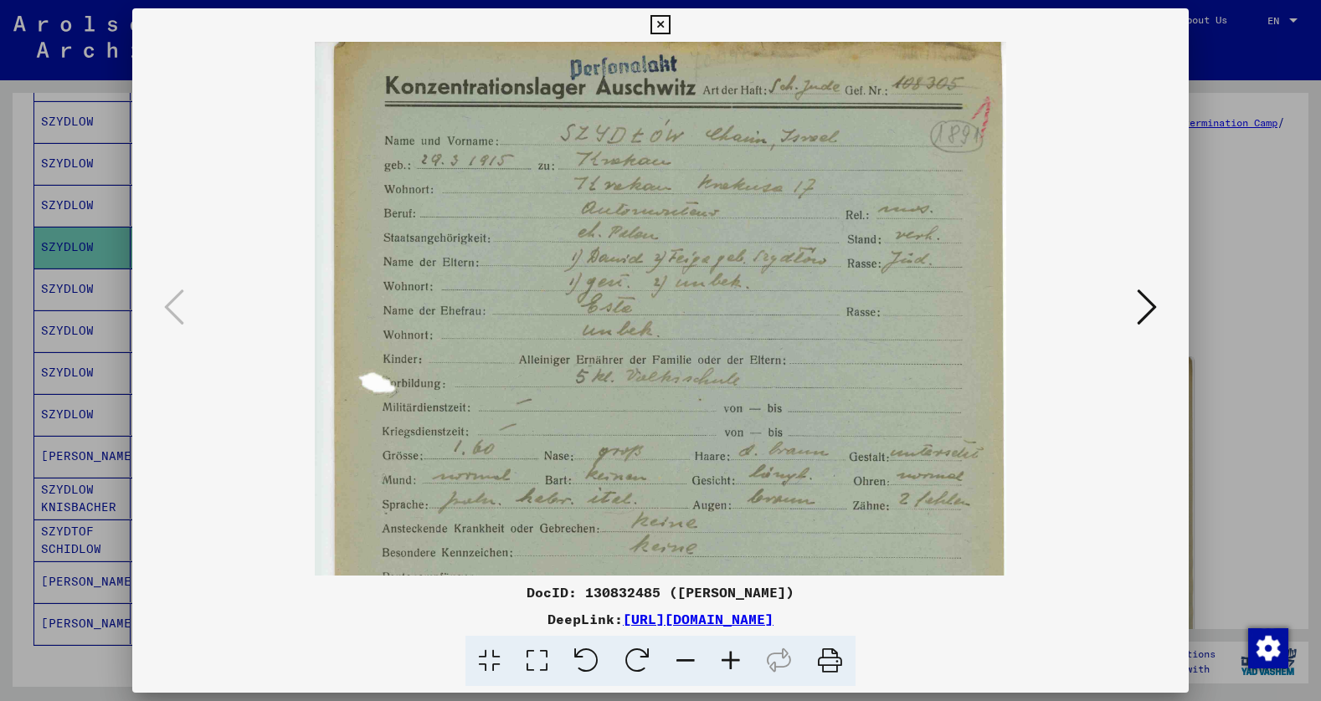
drag, startPoint x: 703, startPoint y: 177, endPoint x: 718, endPoint y: 440, distance: 264.1
click at [718, 452] on img at bounding box center [660, 518] width 691 height 952
drag, startPoint x: 731, startPoint y: 230, endPoint x: 731, endPoint y: 318, distance: 87.9
click at [731, 318] on img at bounding box center [660, 518] width 691 height 952
click at [662, 24] on icon at bounding box center [659, 25] width 19 height 20
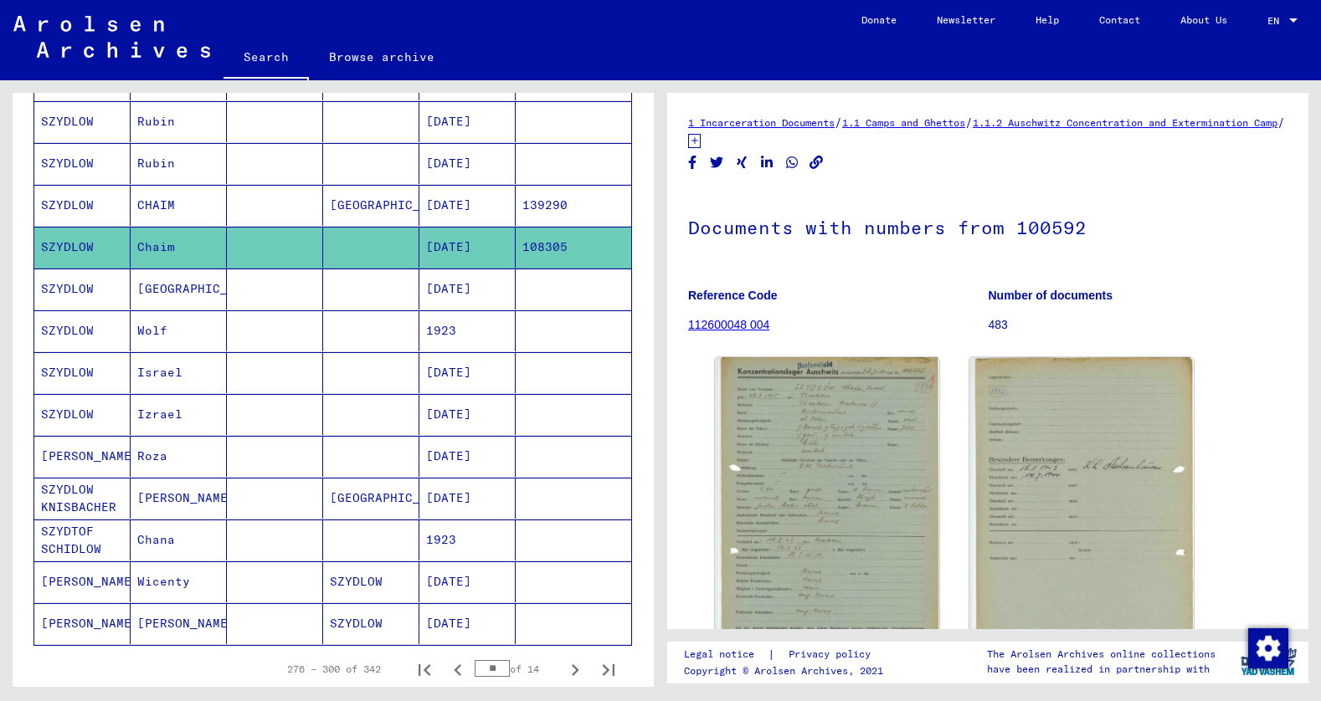
click at [162, 288] on mat-cell "[GEOGRAPHIC_DATA]" at bounding box center [179, 289] width 96 height 41
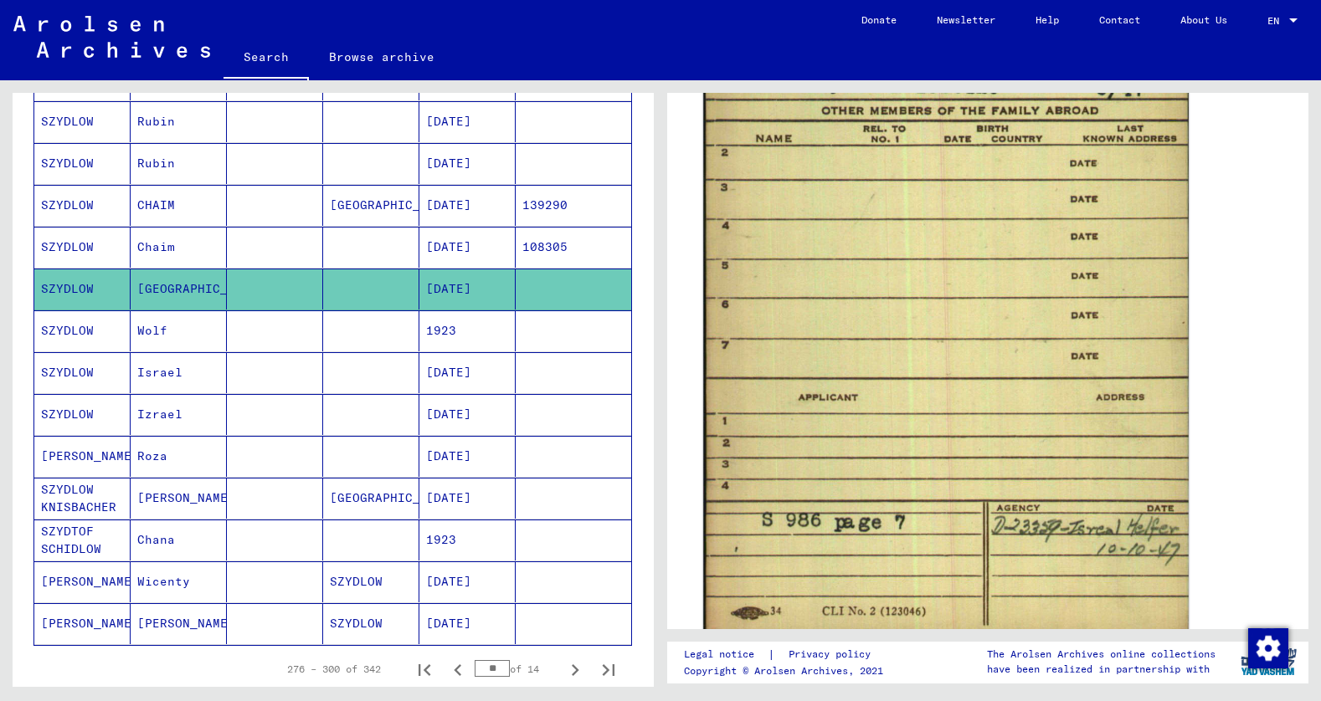
scroll to position [837, 0]
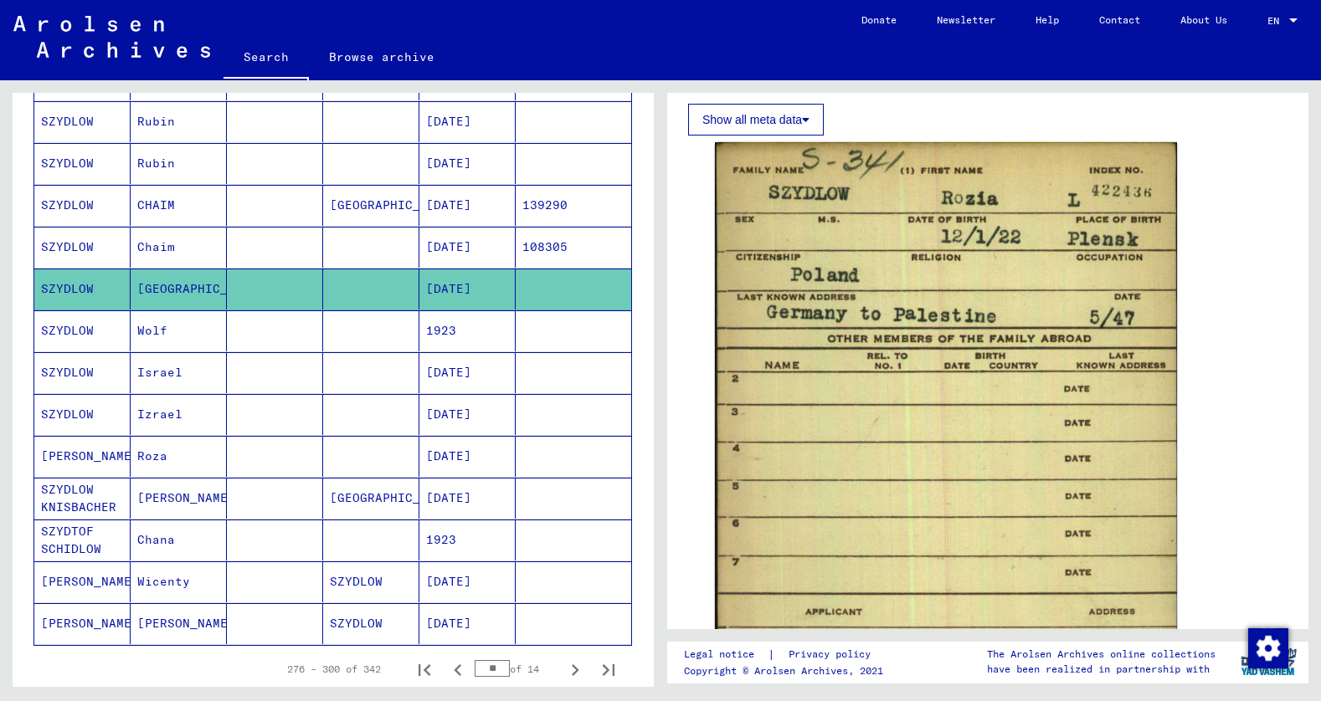
click at [151, 332] on mat-cell "Wolf" at bounding box center [179, 331] width 96 height 41
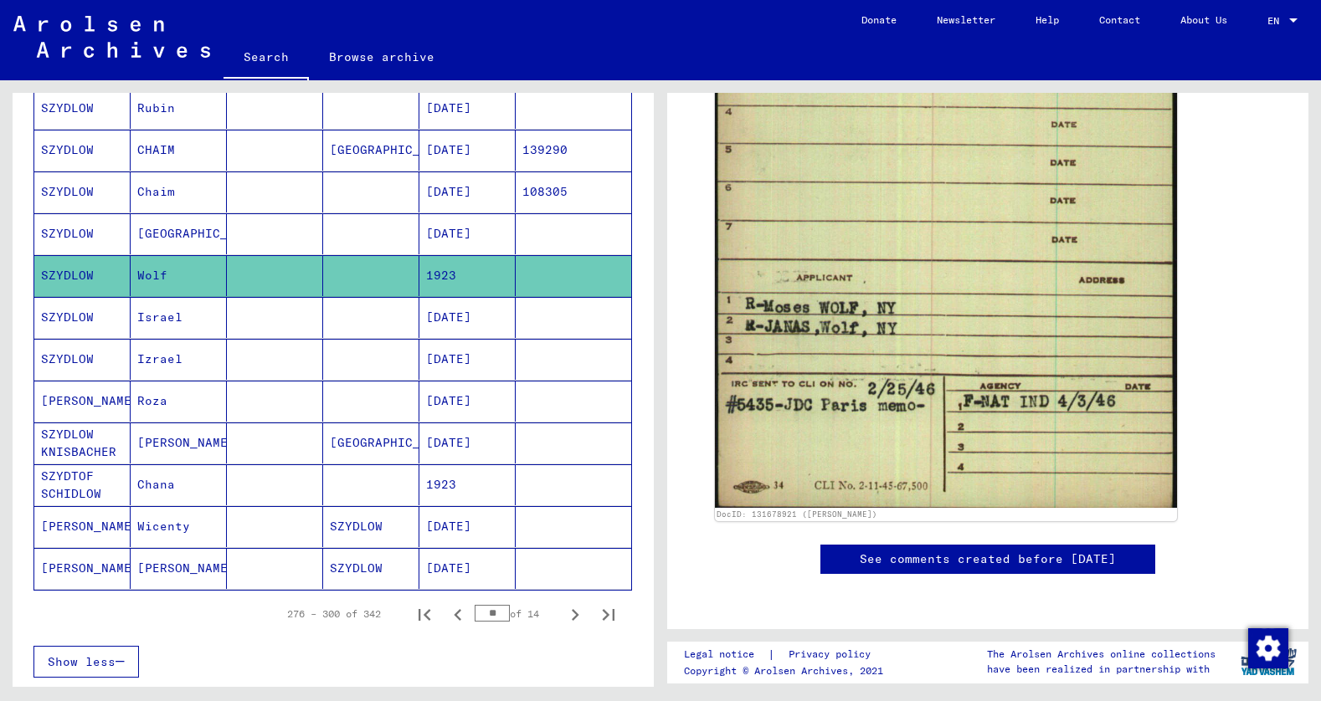
scroll to position [901, 0]
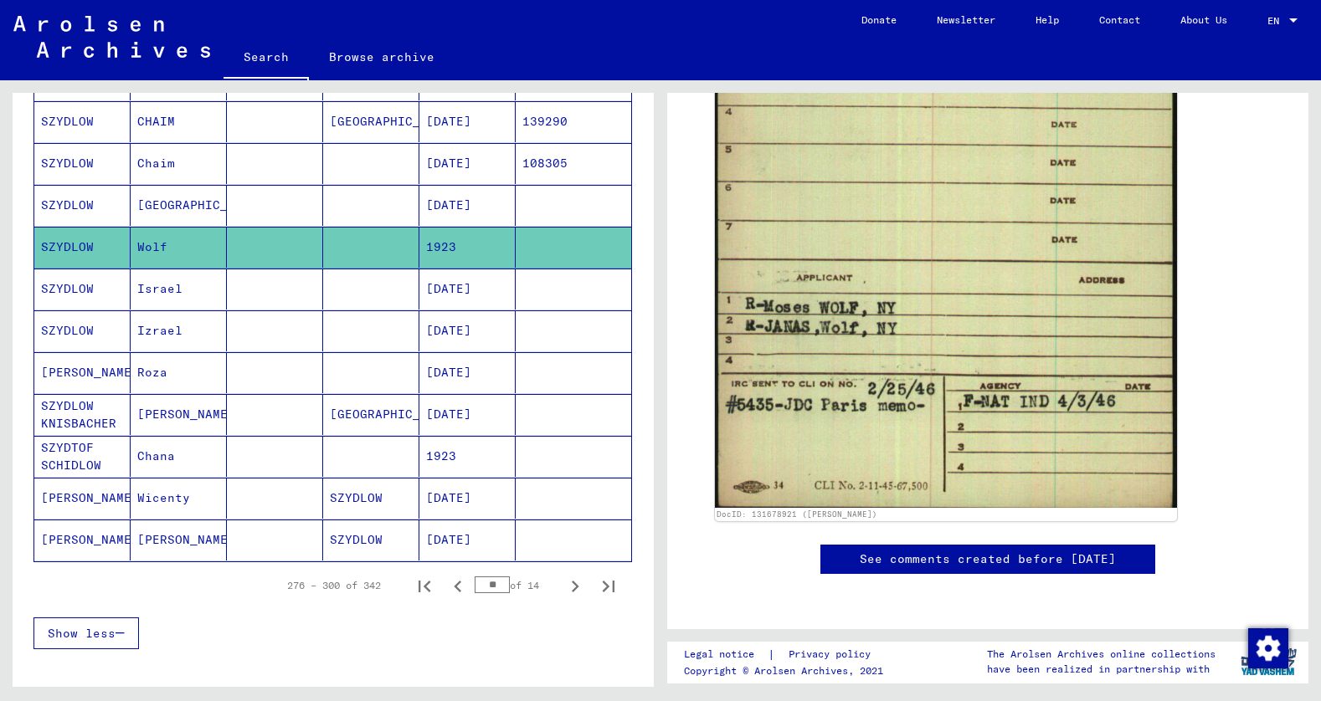
click at [150, 372] on mat-cell "Roza" at bounding box center [179, 372] width 96 height 41
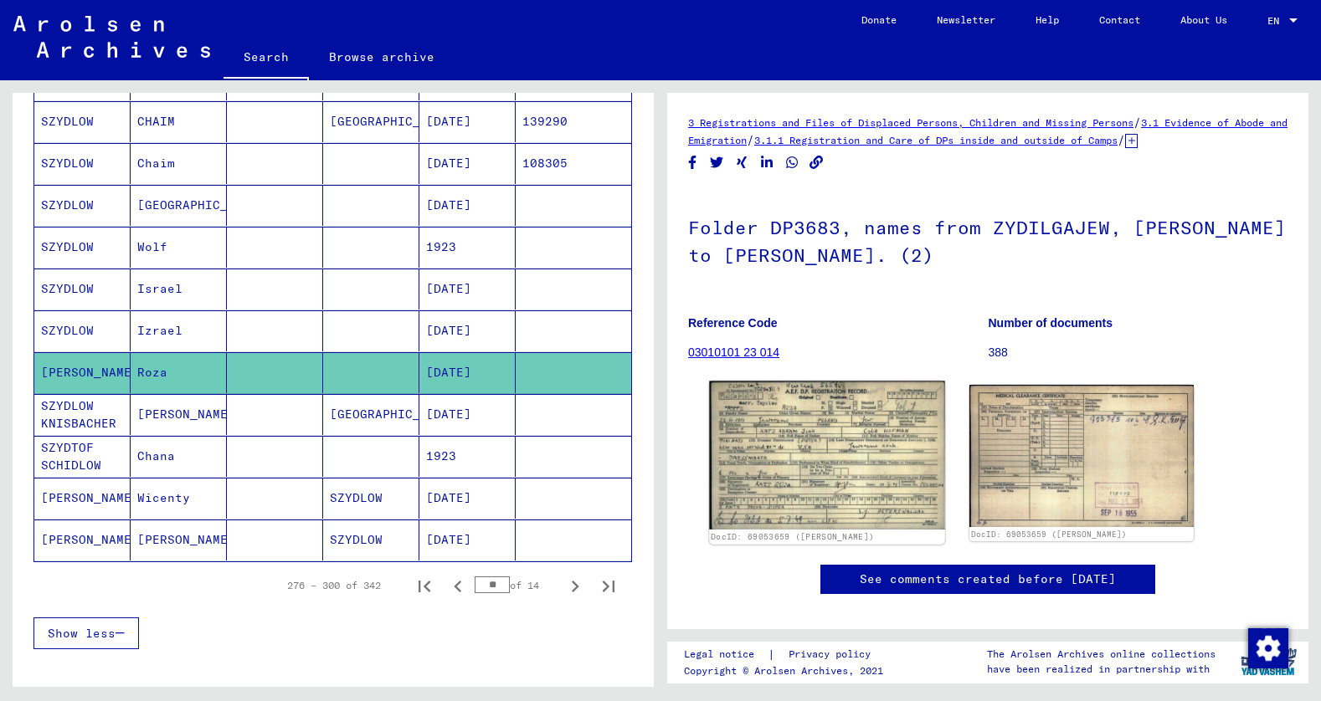
click at [813, 433] on img at bounding box center [826, 456] width 235 height 148
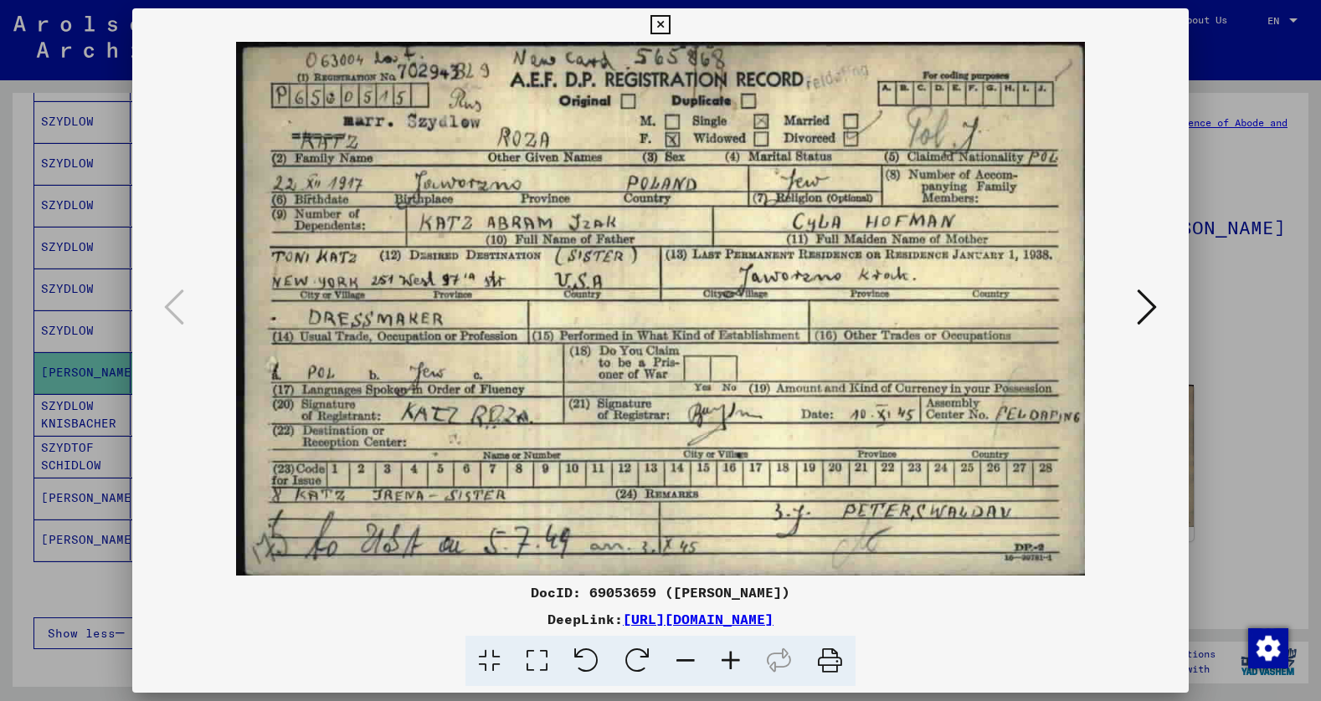
click at [658, 23] on icon at bounding box center [659, 25] width 19 height 20
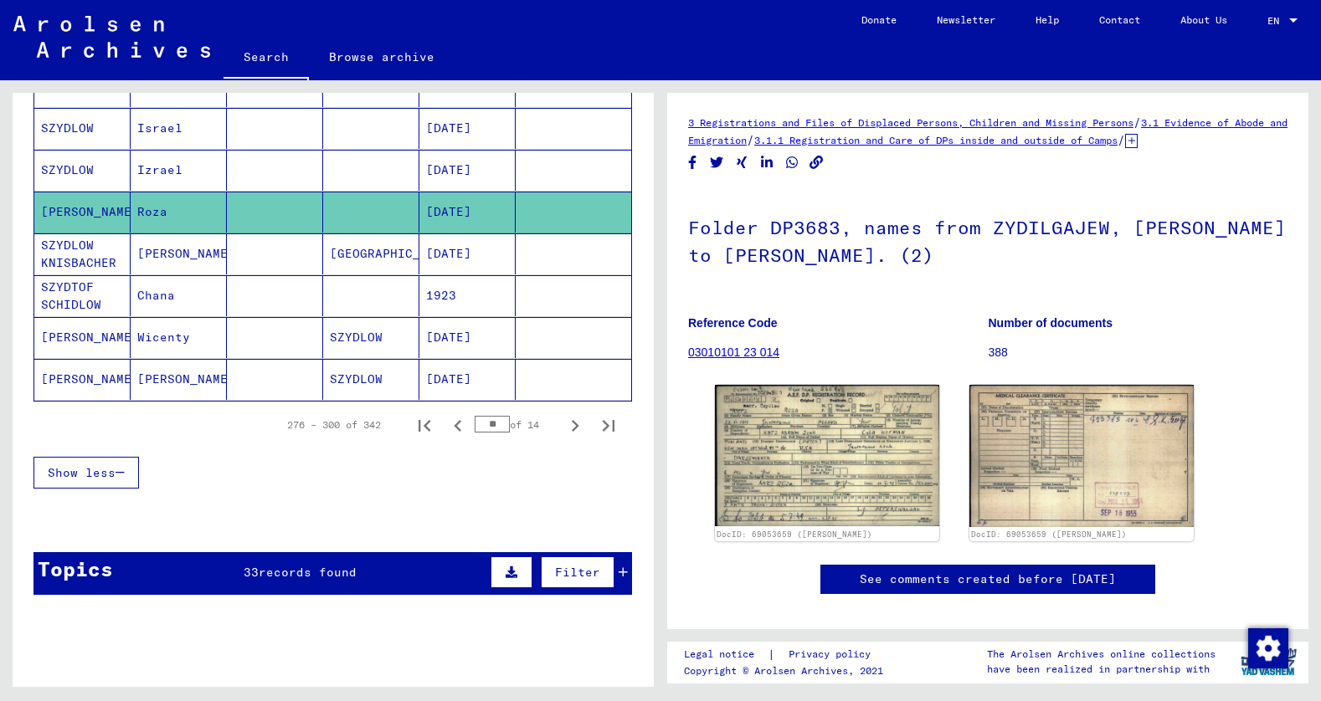
scroll to position [1068, 0]
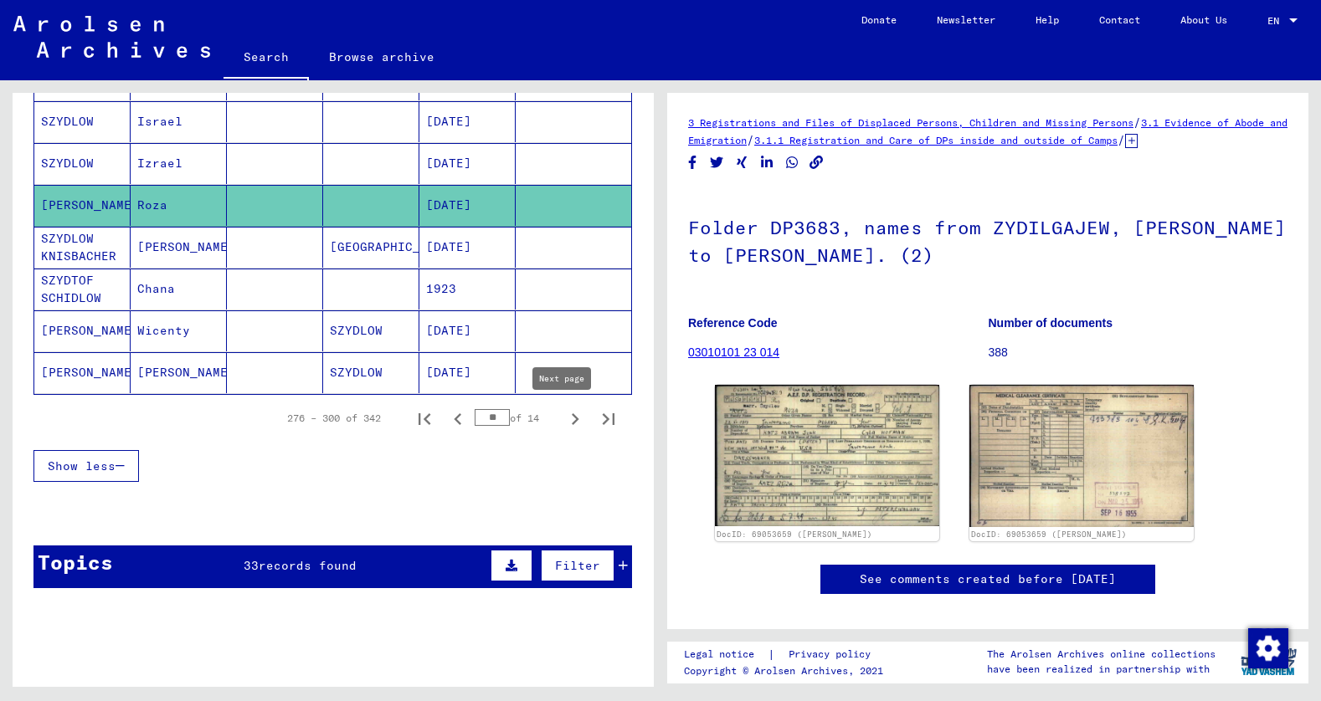
click at [572, 423] on icon "Next page" at bounding box center [576, 419] width 8 height 12
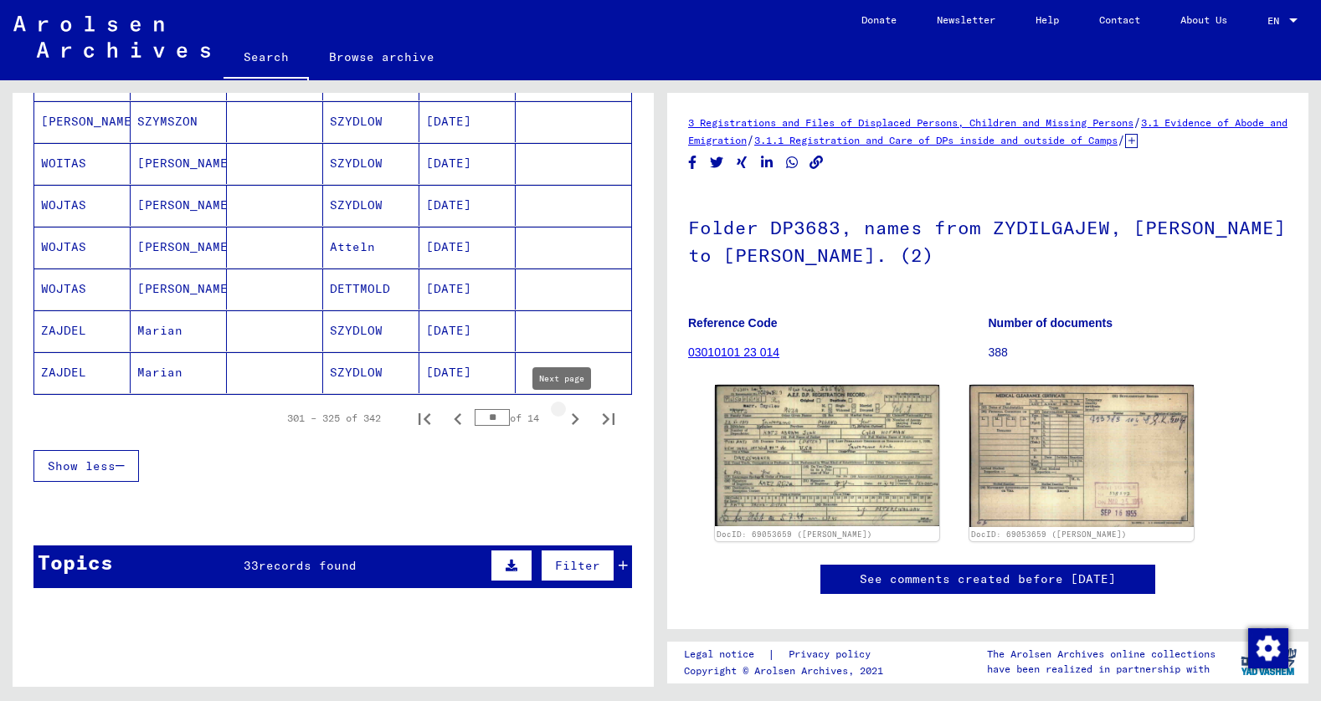
type input "**"
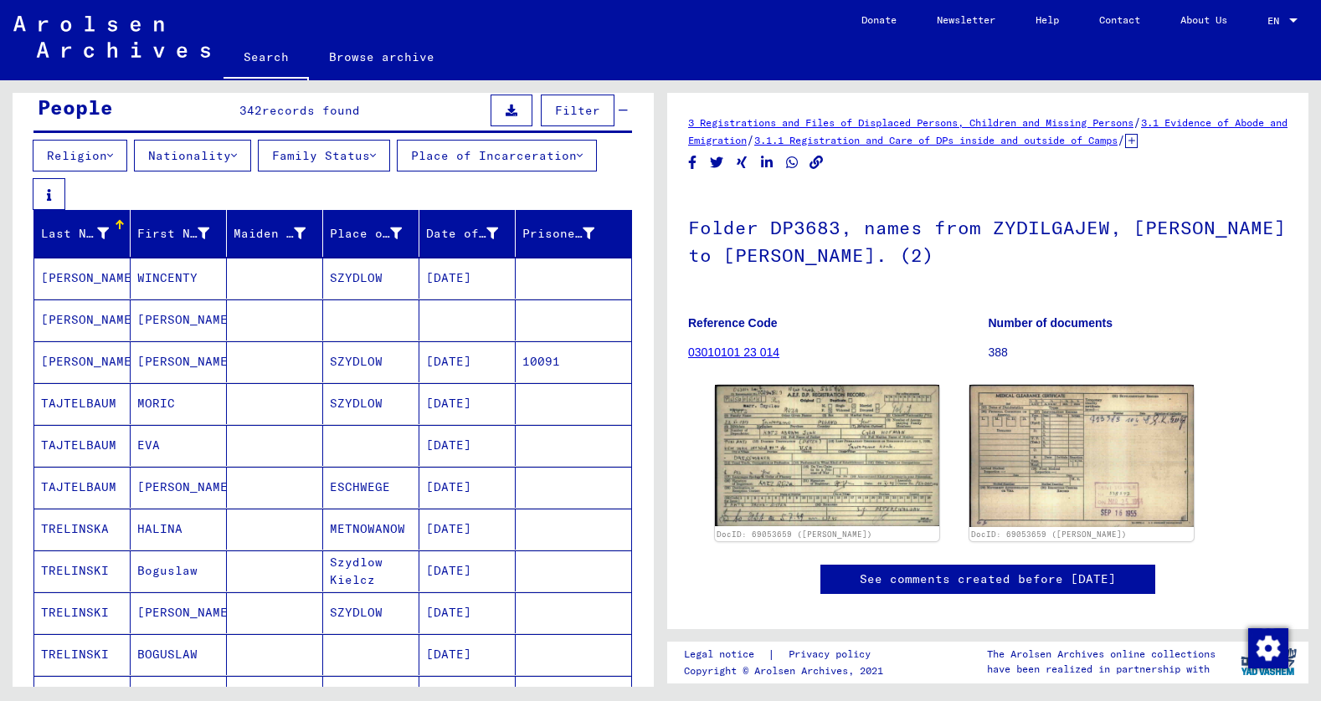
scroll to position [0, 0]
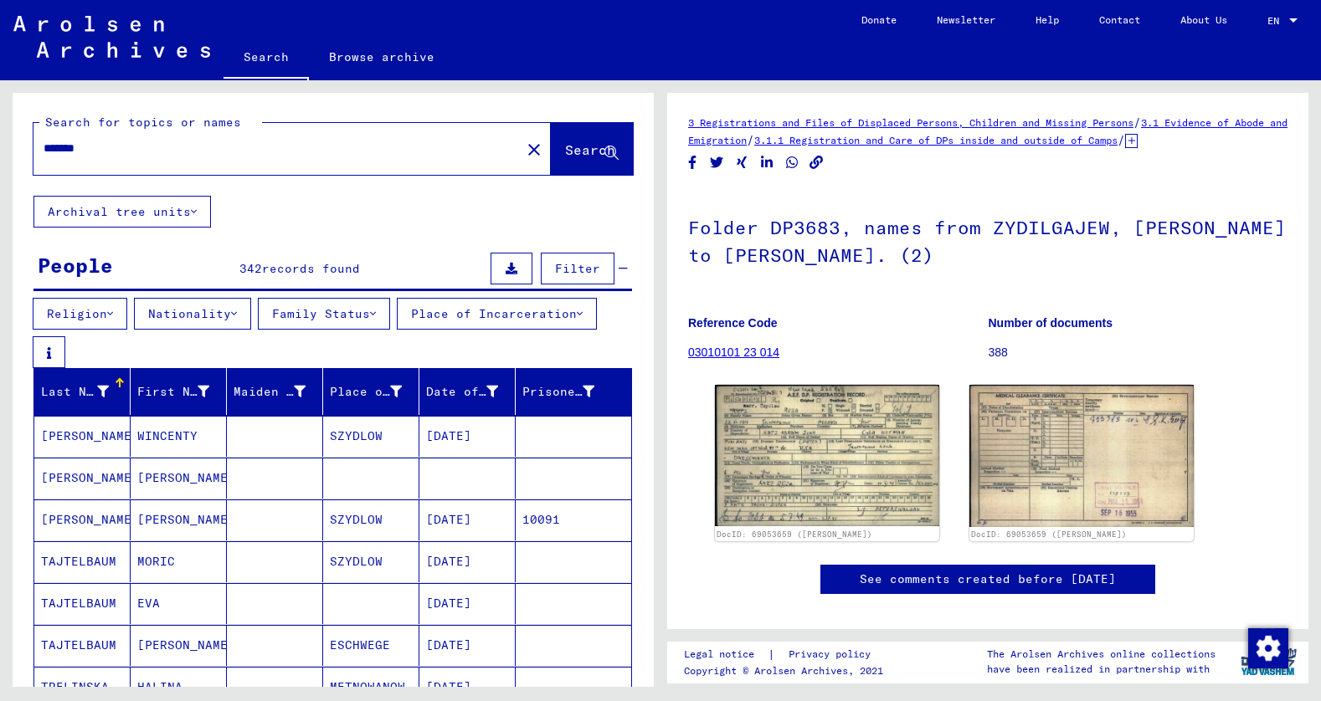
drag, startPoint x: 111, startPoint y: 151, endPoint x: 19, endPoint y: 154, distance: 92.1
click at [19, 154] on div "Search for topics or names ******* close Search" at bounding box center [333, 144] width 641 height 103
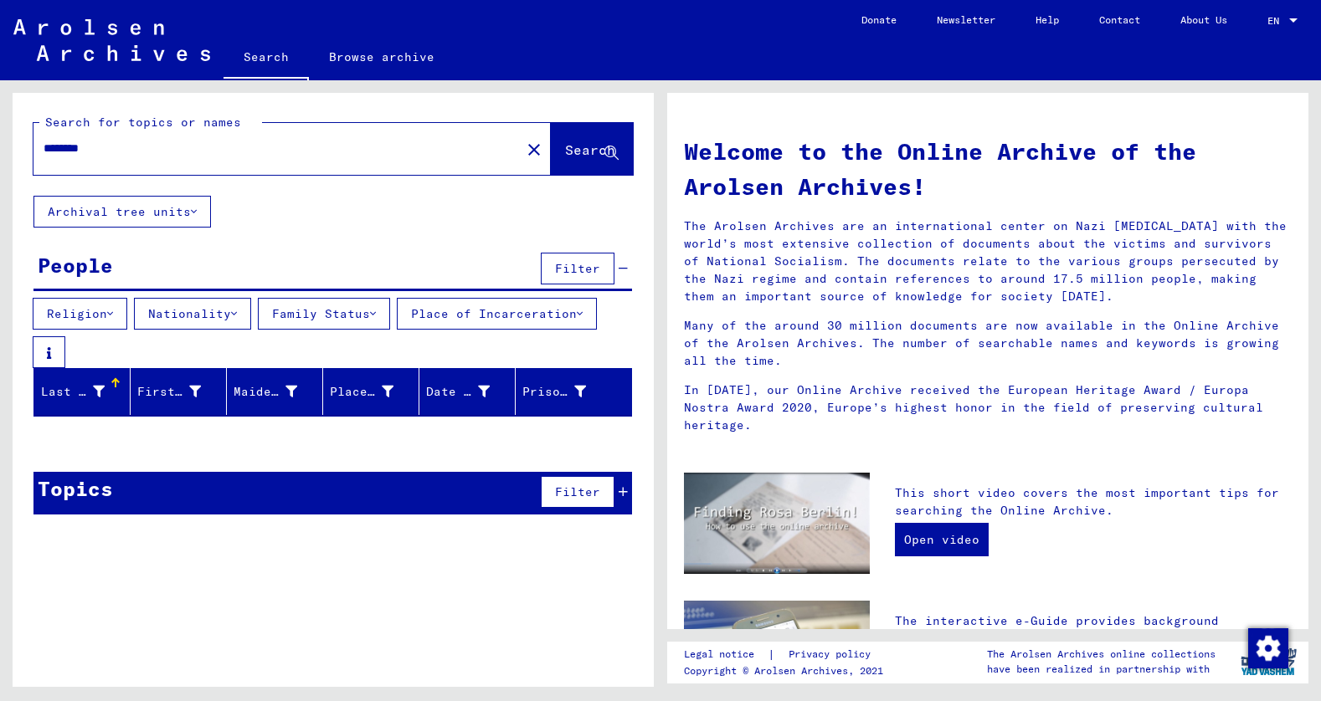
drag, startPoint x: 116, startPoint y: 149, endPoint x: 39, endPoint y: 156, distance: 77.3
click at [39, 156] on div "********" at bounding box center [266, 149] width 467 height 38
type input "********"
